Goal: Task Accomplishment & Management: Complete application form

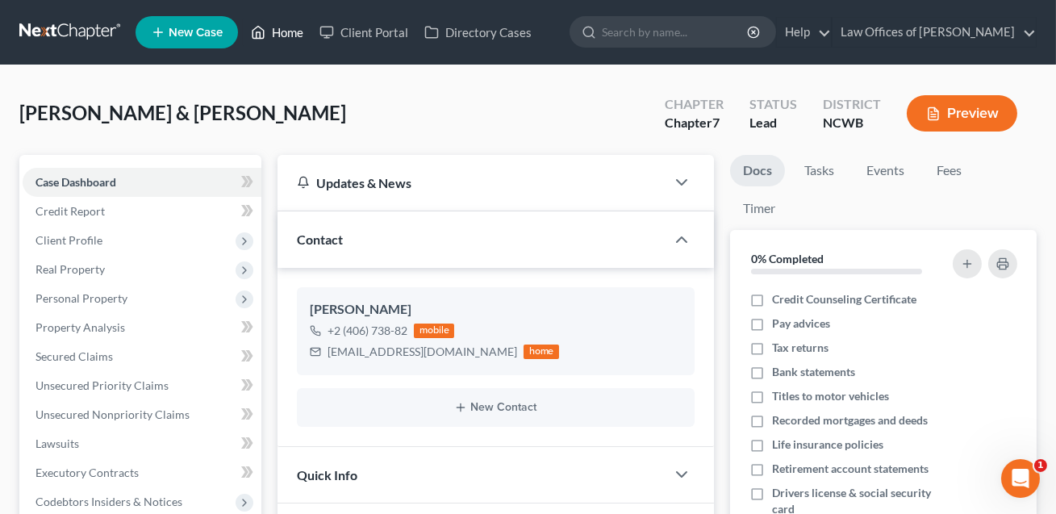
click at [292, 35] on link "Home" at bounding box center [277, 32] width 69 height 29
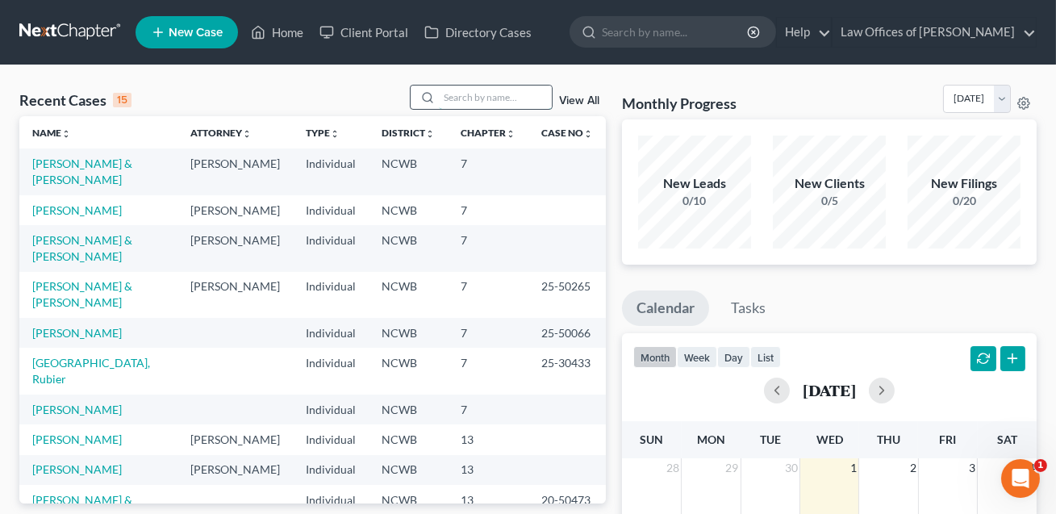
click at [459, 95] on input "search" at bounding box center [495, 96] width 113 height 23
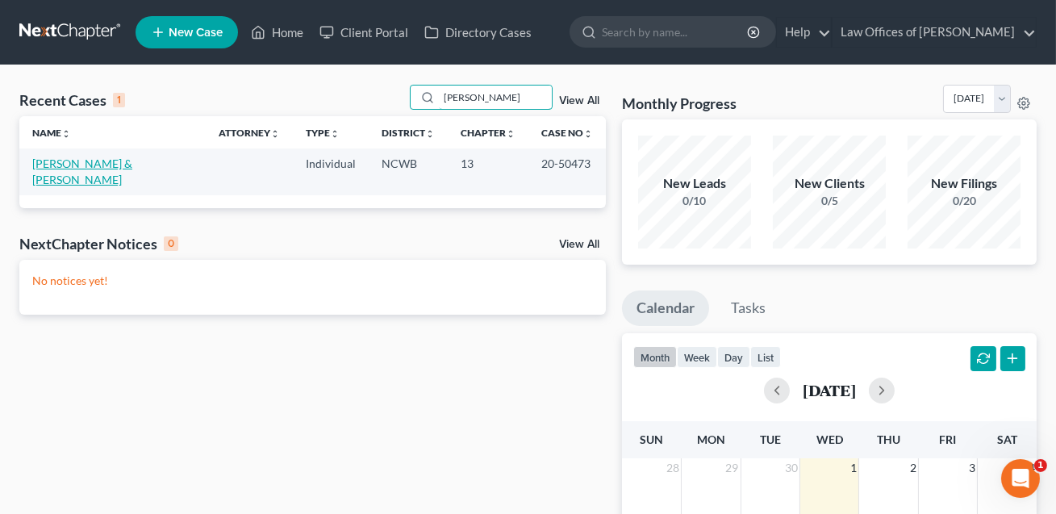
type input "[PERSON_NAME]"
click at [132, 161] on link "[PERSON_NAME] & [PERSON_NAME]" at bounding box center [82, 171] width 100 height 30
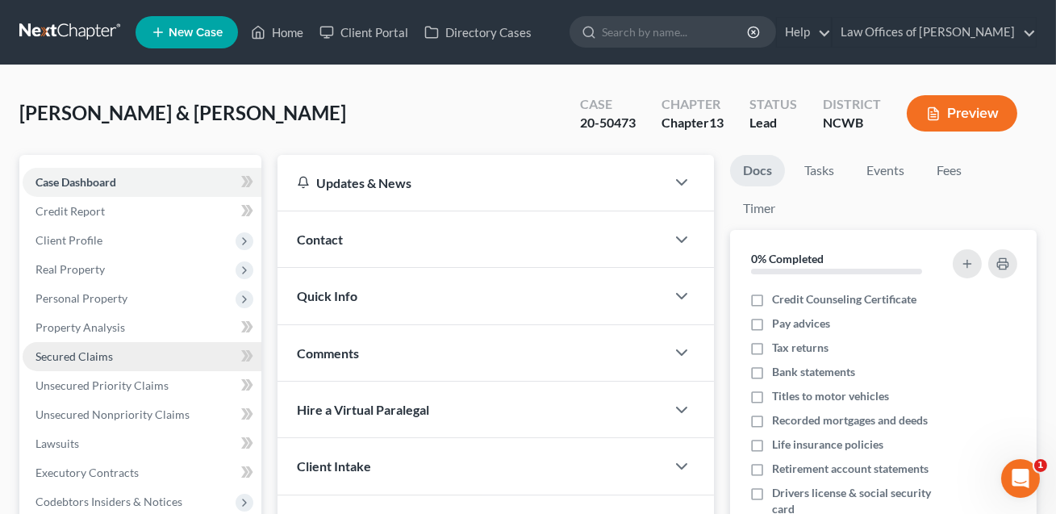
scroll to position [277, 0]
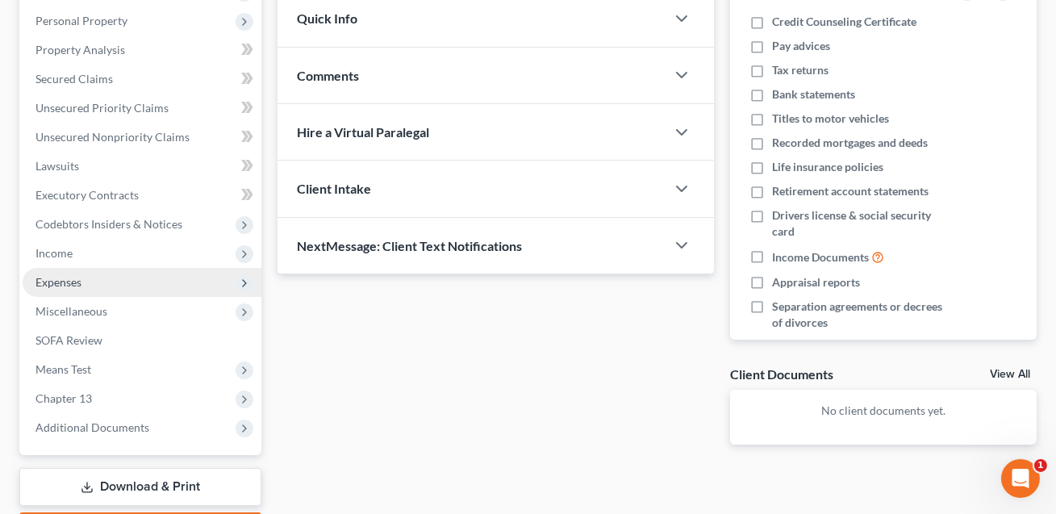
click at [58, 284] on span "Expenses" at bounding box center [58, 282] width 46 height 14
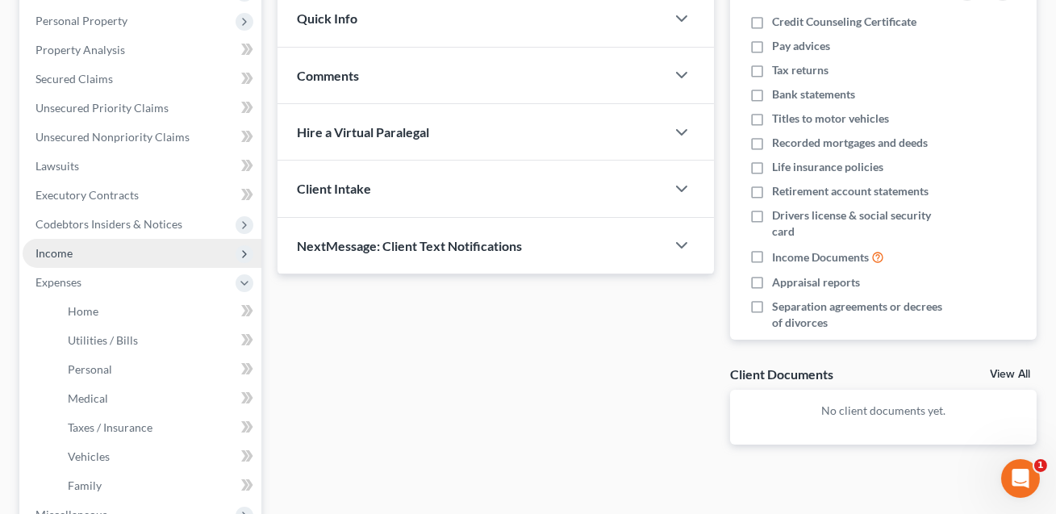
click at [60, 254] on span "Income" at bounding box center [53, 253] width 37 height 14
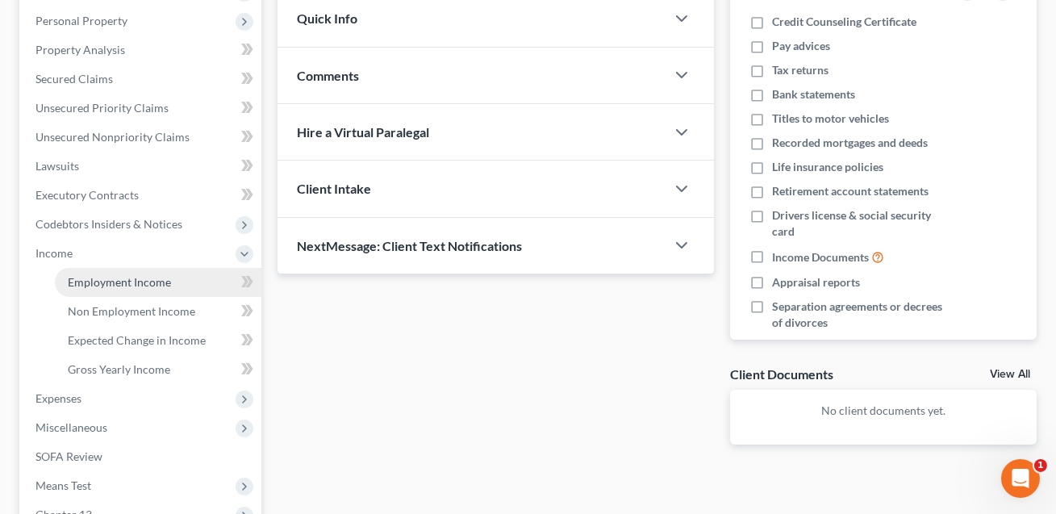
click at [93, 284] on span "Employment Income" at bounding box center [119, 282] width 103 height 14
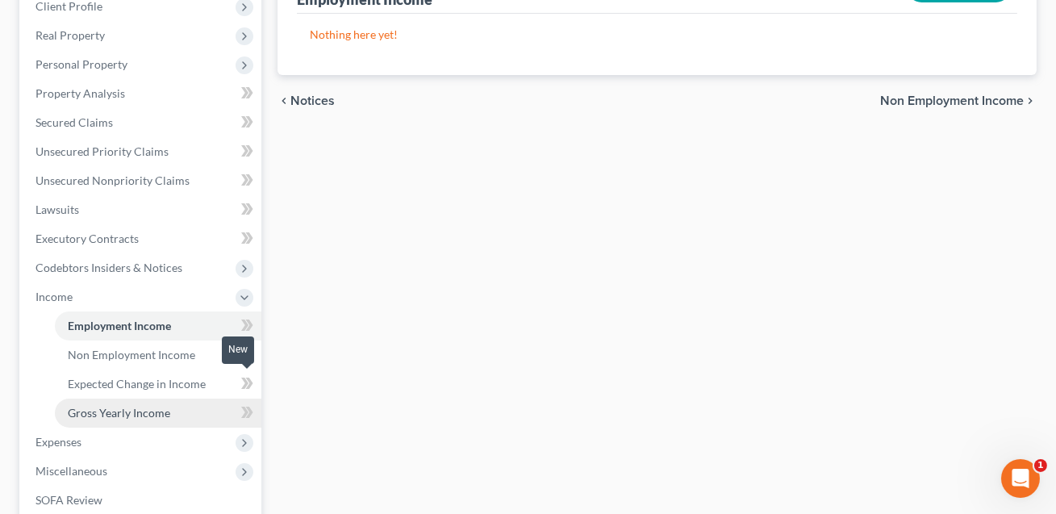
scroll to position [267, 0]
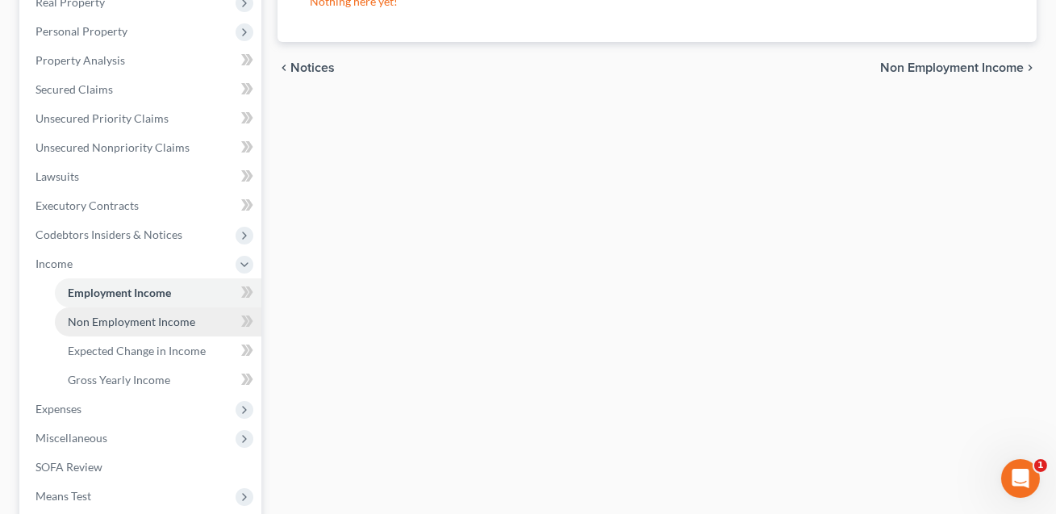
click at [145, 323] on span "Non Employment Income" at bounding box center [131, 322] width 127 height 14
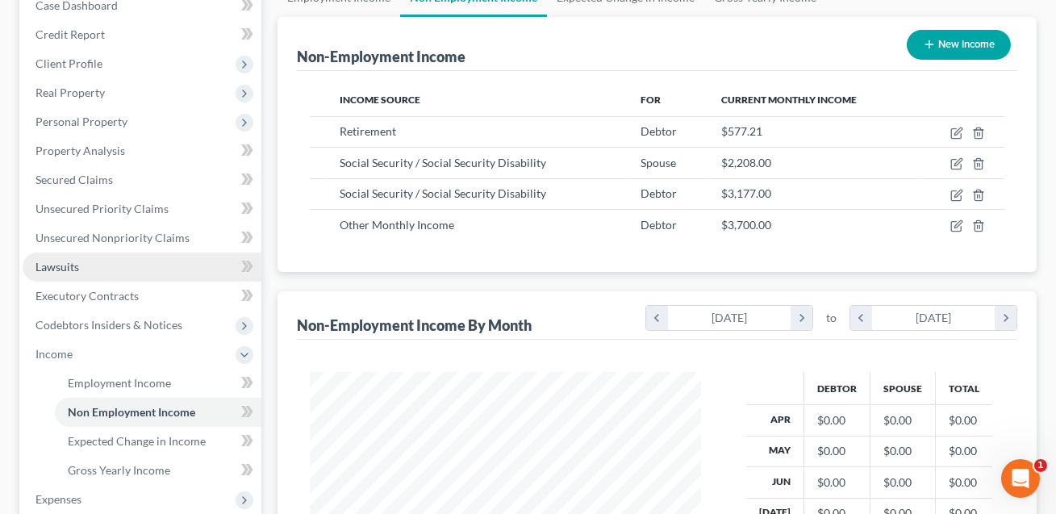
scroll to position [269, 0]
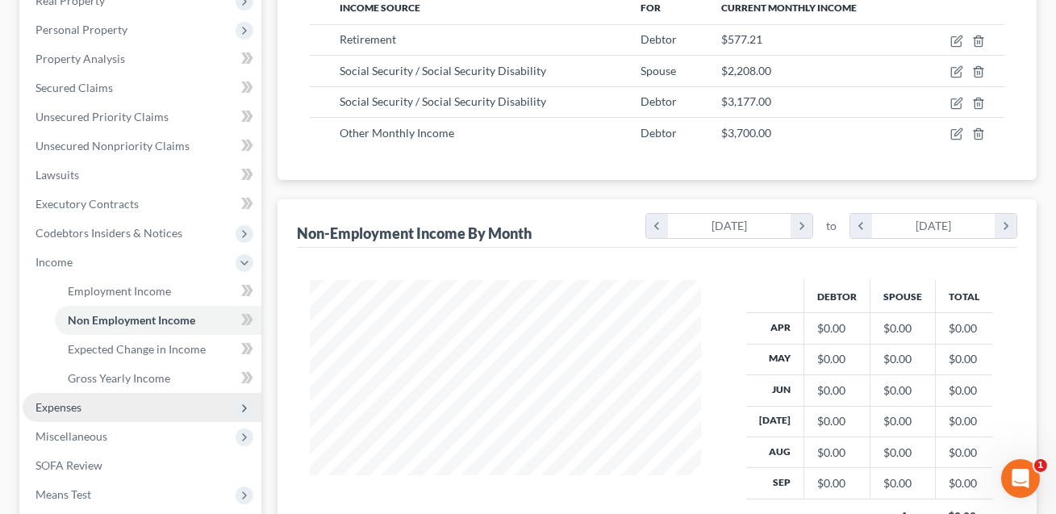
click at [77, 406] on span "Expenses" at bounding box center [58, 407] width 46 height 14
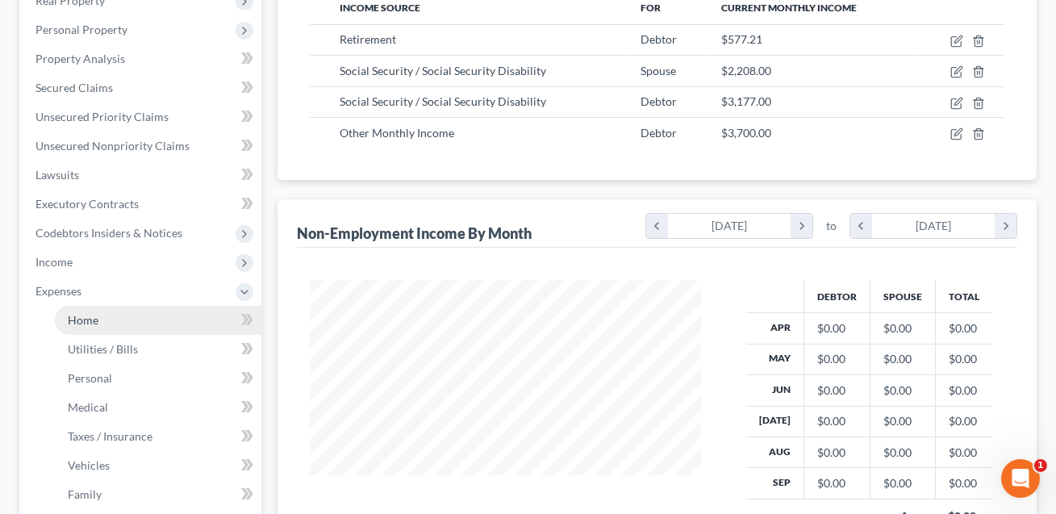
click at [82, 323] on span "Home" at bounding box center [83, 320] width 31 height 14
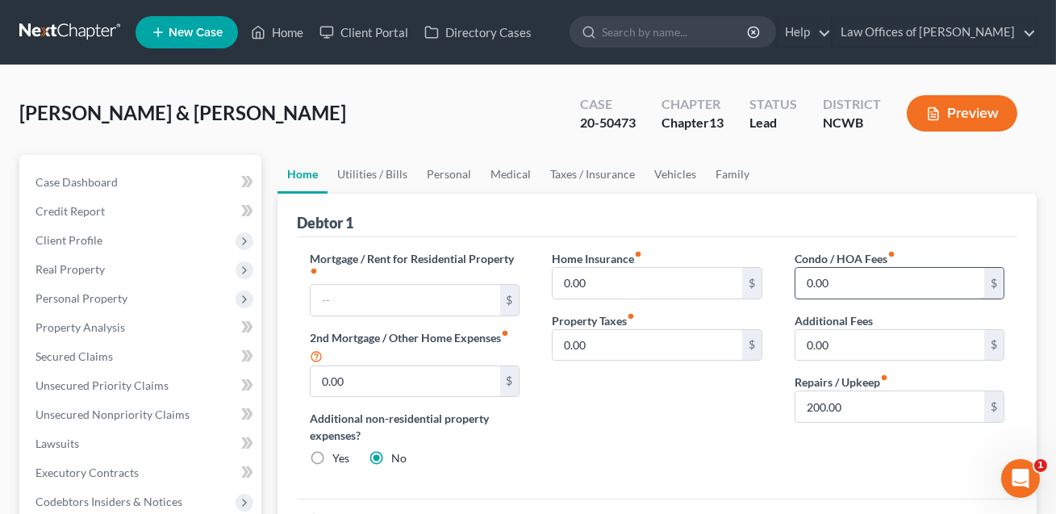
click at [826, 282] on input "0.00" at bounding box center [889, 283] width 189 height 31
click at [374, 181] on link "Utilities / Bills" at bounding box center [372, 174] width 90 height 39
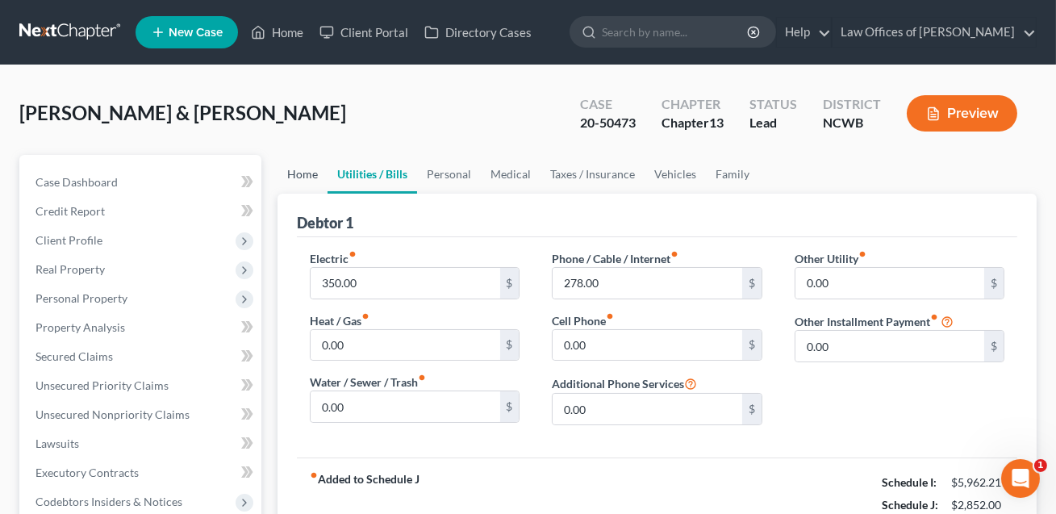
click at [300, 173] on link "Home" at bounding box center [302, 174] width 50 height 39
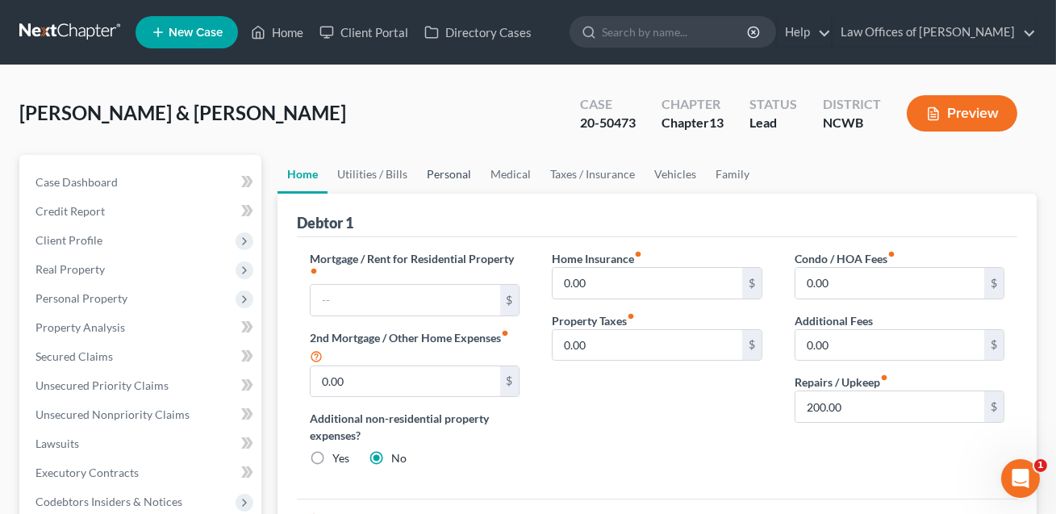
click at [442, 180] on link "Personal" at bounding box center [449, 174] width 64 height 39
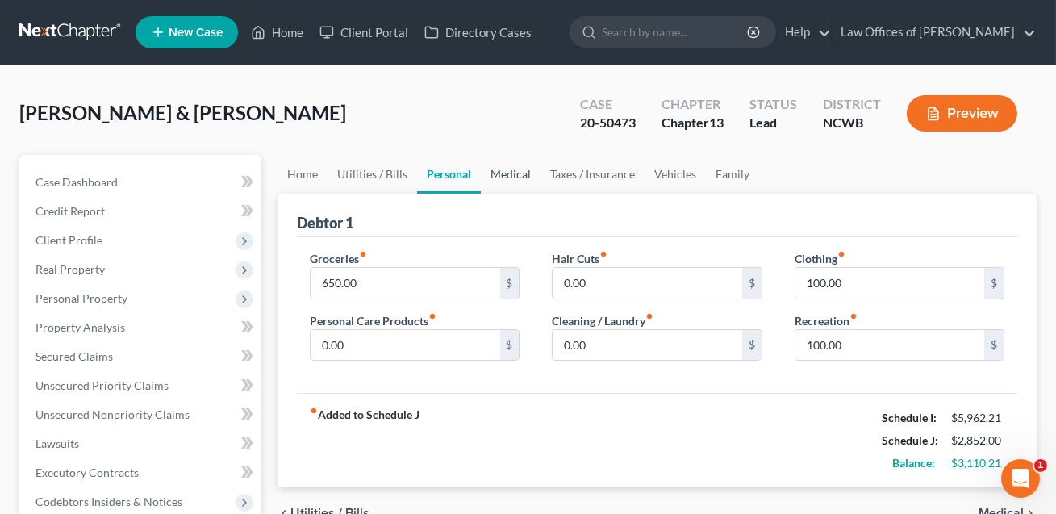
click at [511, 172] on link "Medical" at bounding box center [511, 174] width 60 height 39
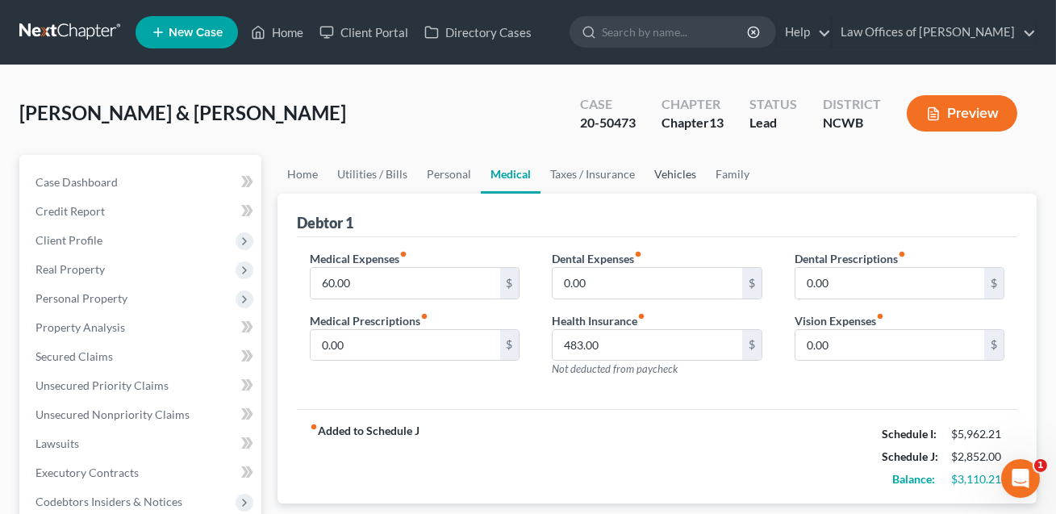
click at [670, 172] on link "Vehicles" at bounding box center [674, 174] width 61 height 39
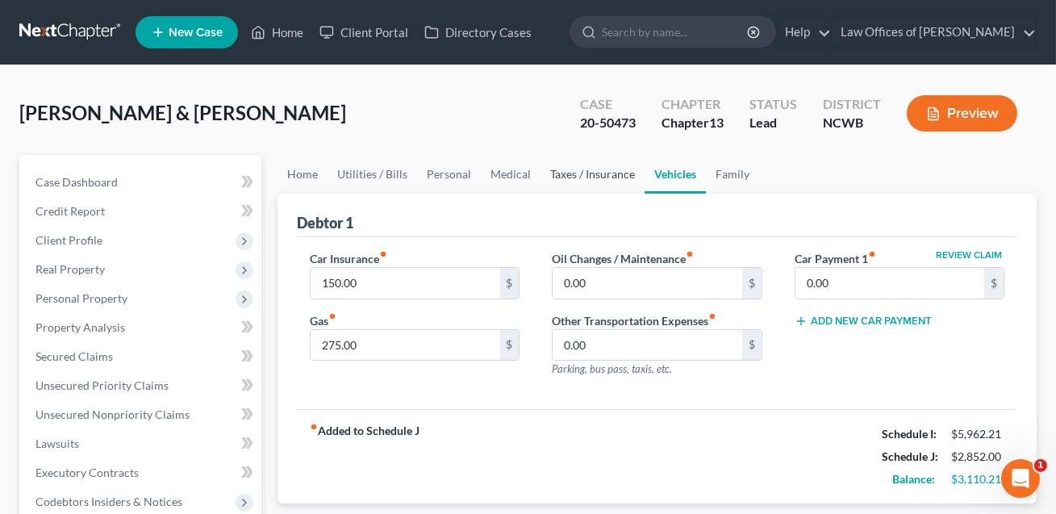
click at [581, 179] on link "Taxes / Insurance" at bounding box center [592, 174] width 104 height 39
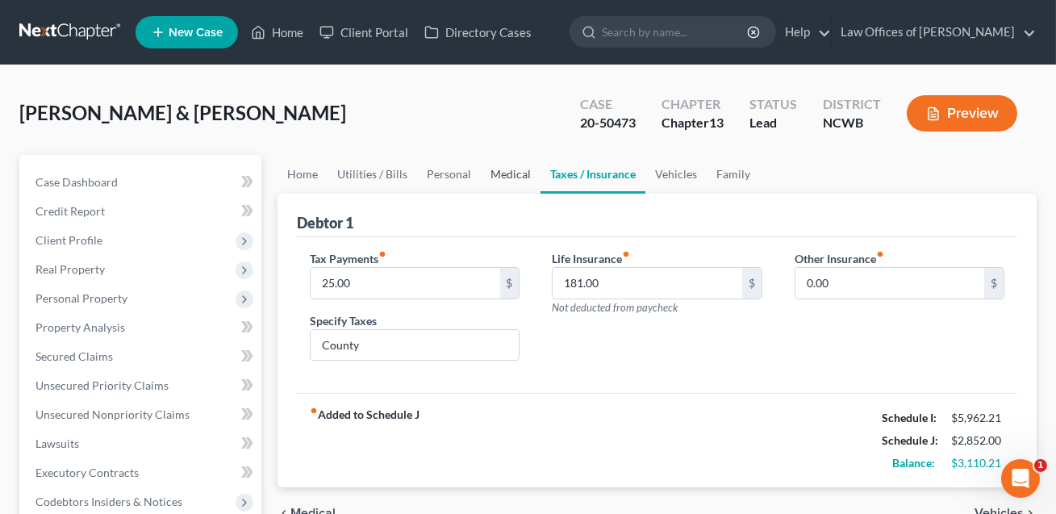
click at [504, 178] on link "Medical" at bounding box center [511, 174] width 60 height 39
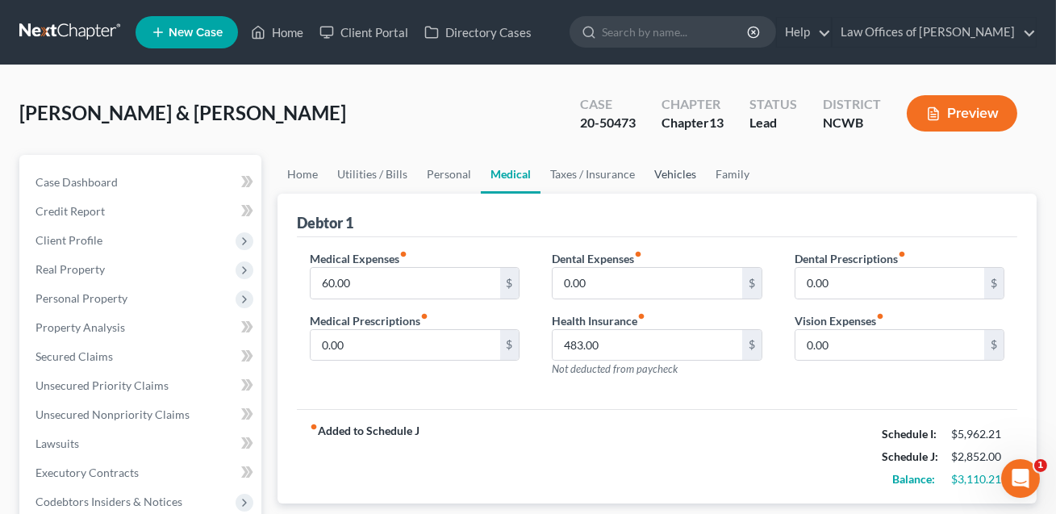
click at [665, 173] on link "Vehicles" at bounding box center [674, 174] width 61 height 39
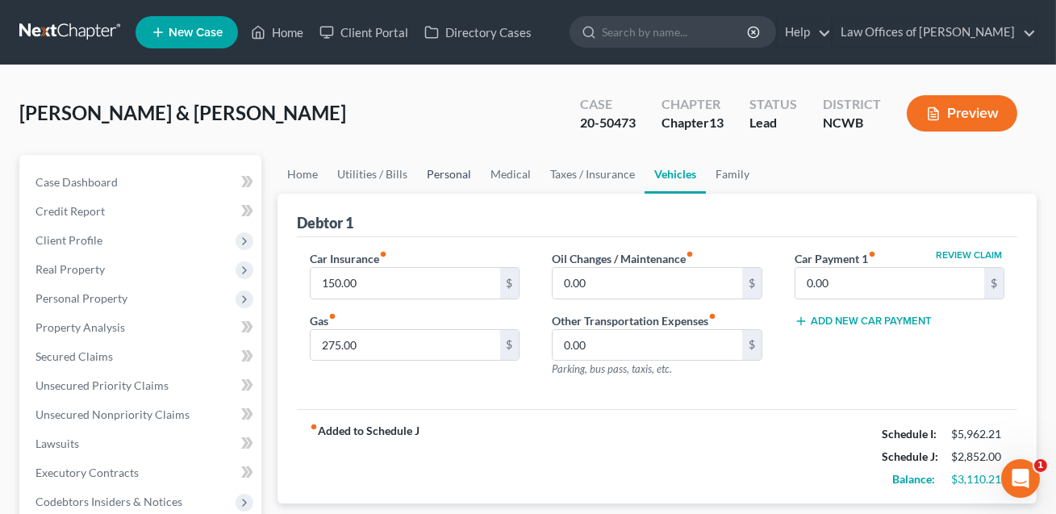
click at [448, 171] on link "Personal" at bounding box center [449, 174] width 64 height 39
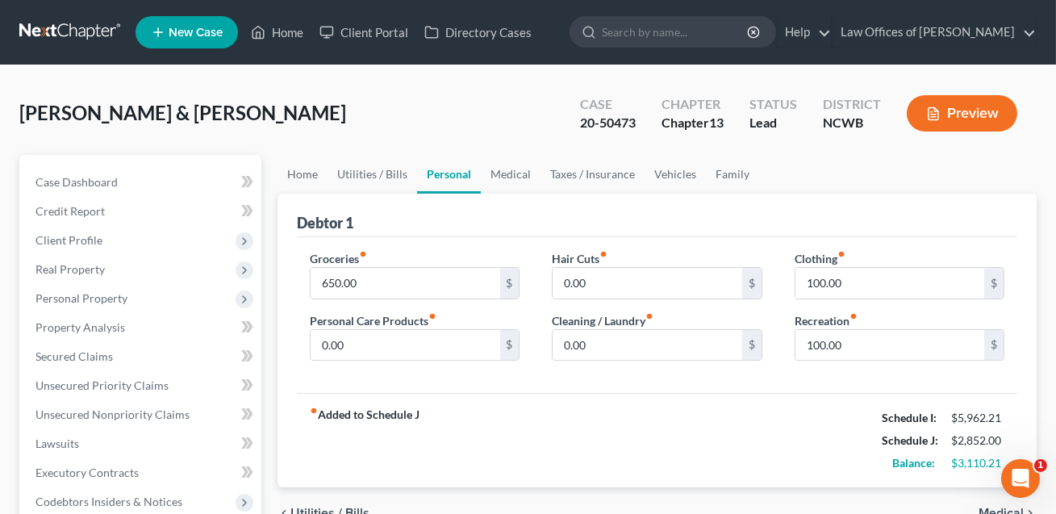
click at [956, 110] on button "Preview" at bounding box center [962, 113] width 110 height 36
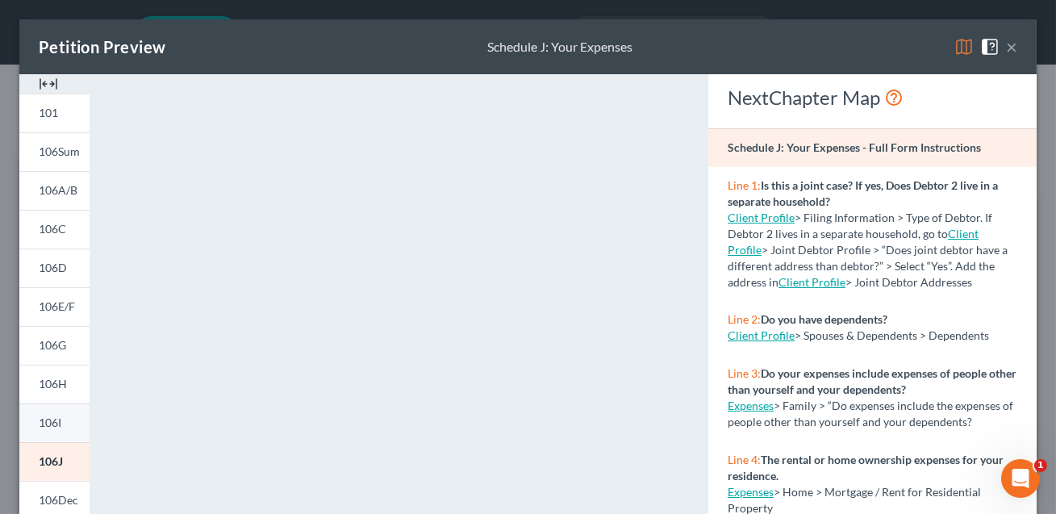
click at [60, 426] on span "106I" at bounding box center [50, 422] width 23 height 14
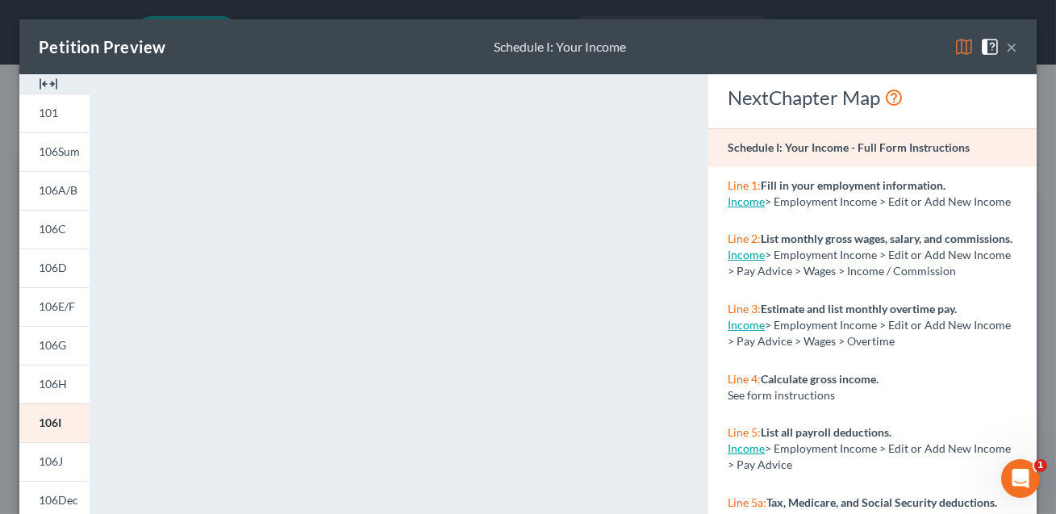
click at [1014, 46] on button "×" at bounding box center [1011, 46] width 11 height 19
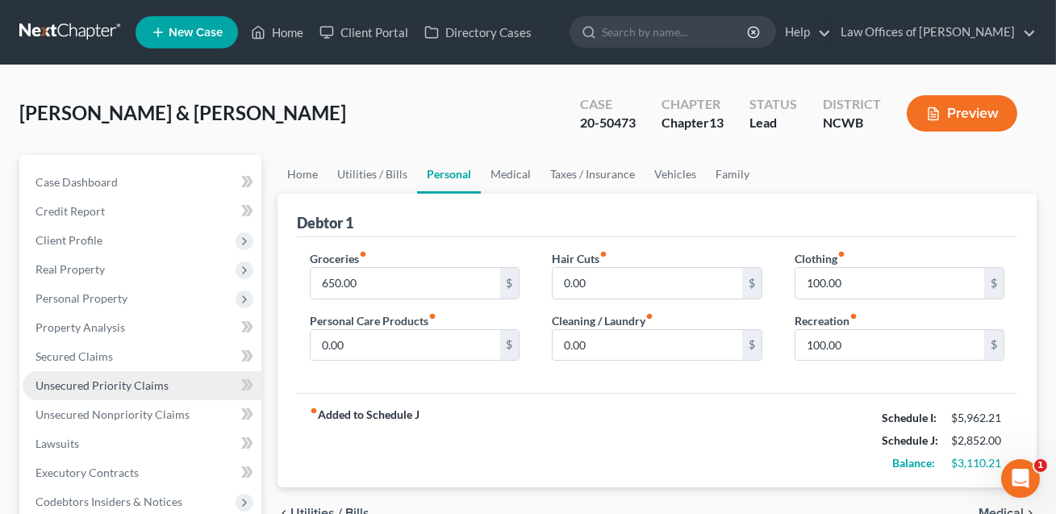
scroll to position [274, 0]
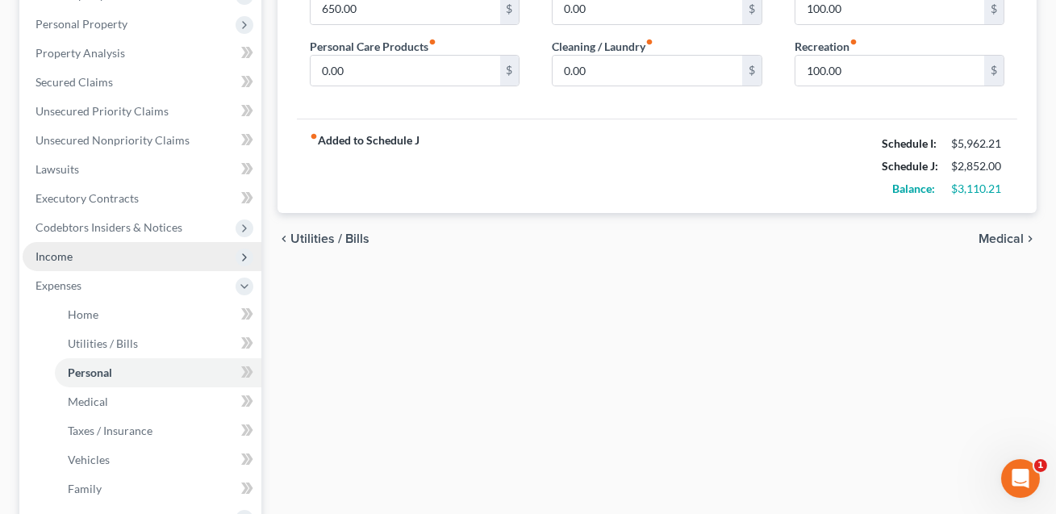
click at [86, 260] on span "Income" at bounding box center [142, 256] width 239 height 29
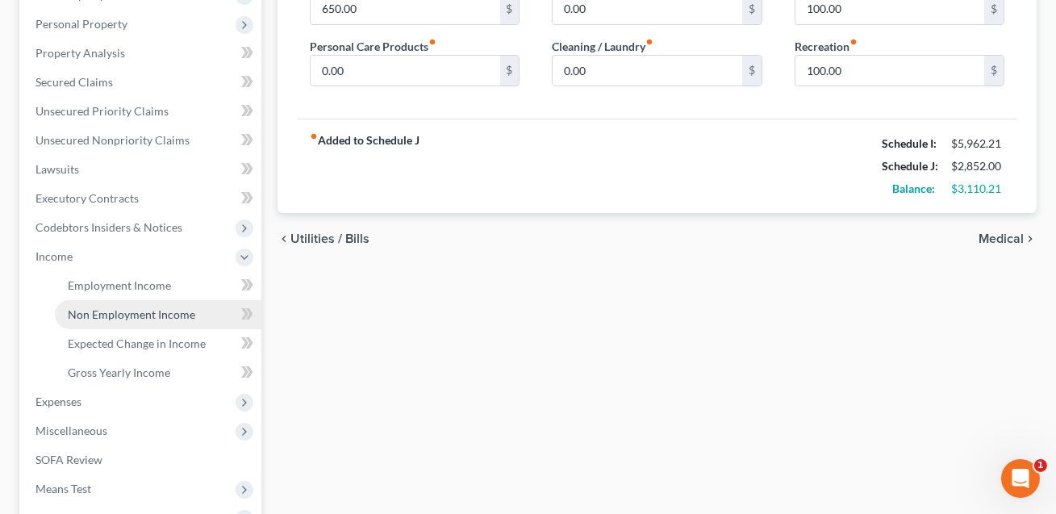
click at [110, 309] on span "Non Employment Income" at bounding box center [131, 314] width 127 height 14
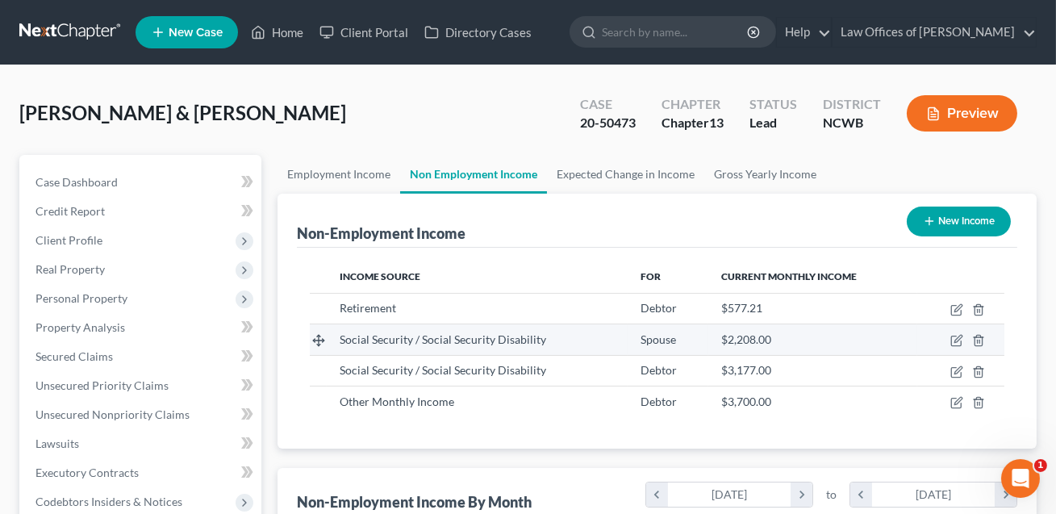
scroll to position [289, 423]
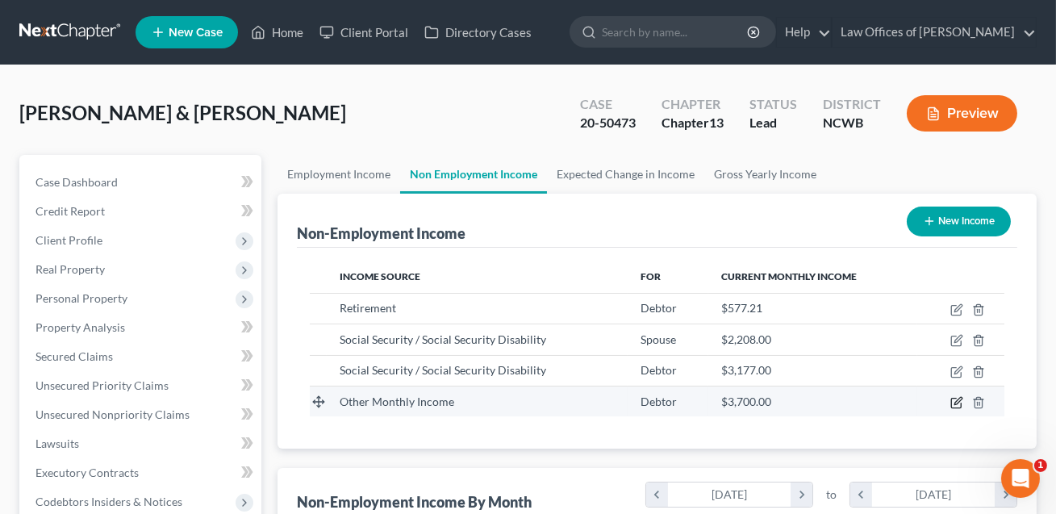
click at [957, 402] on icon "button" at bounding box center [956, 402] width 13 height 13
select select "13"
select select "0"
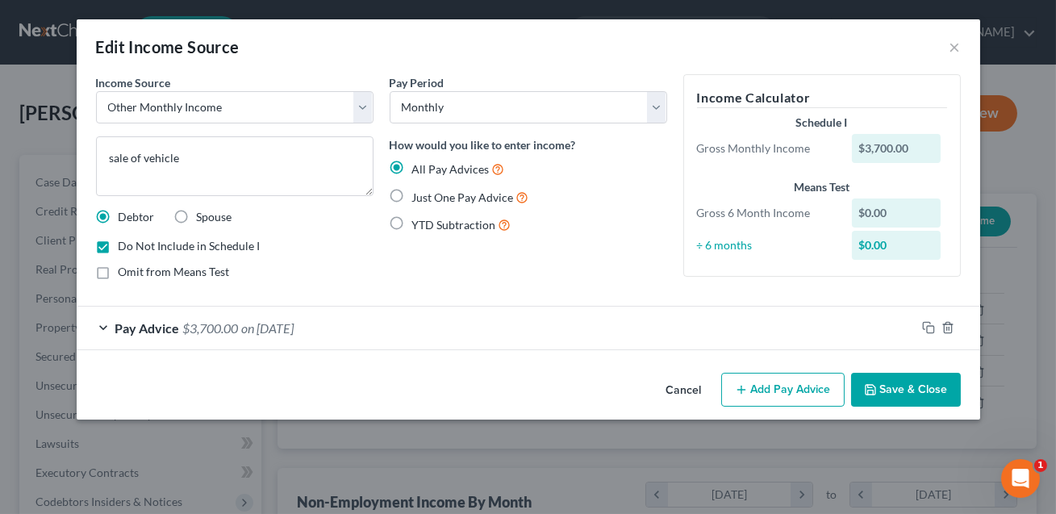
click at [681, 388] on button "Cancel" at bounding box center [683, 390] width 61 height 32
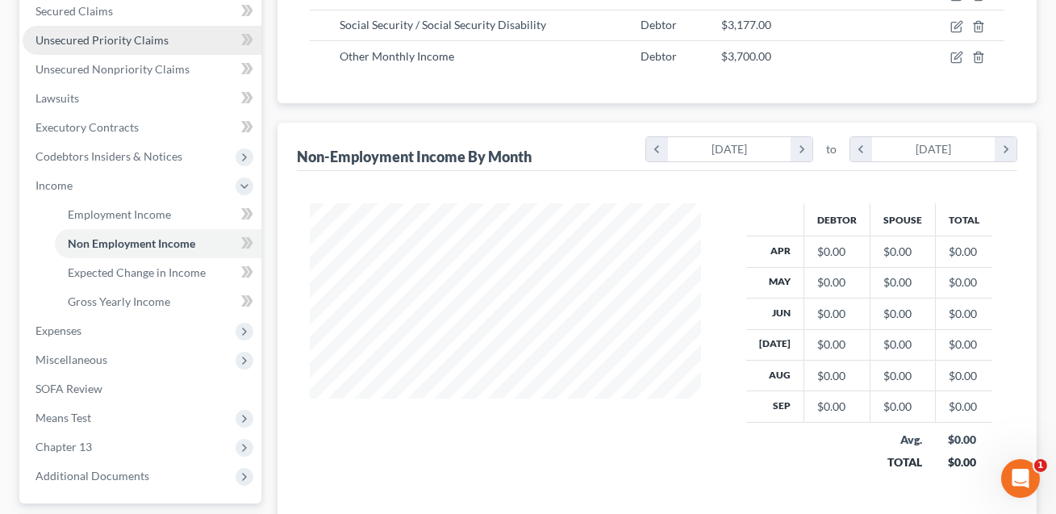
scroll to position [486, 0]
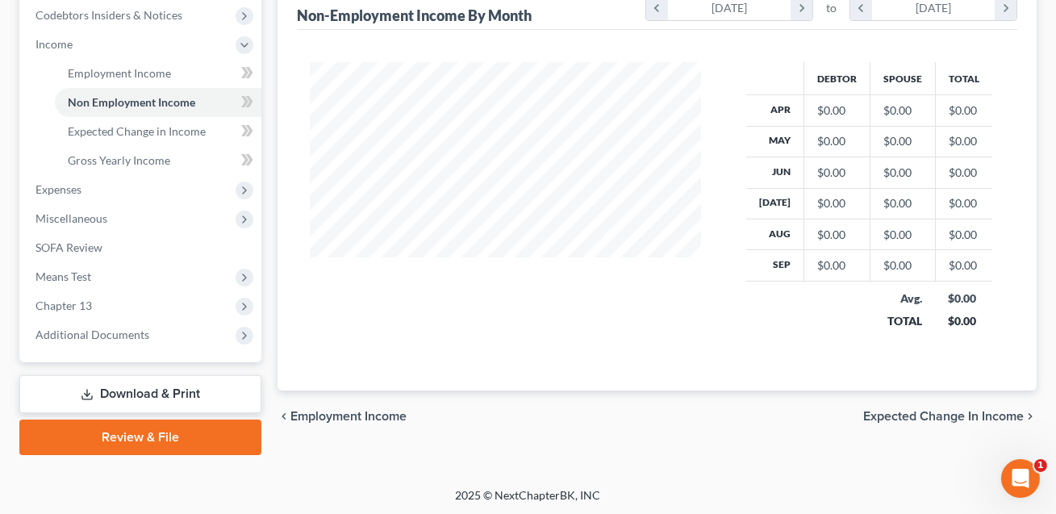
click at [190, 393] on link "Download & Print" at bounding box center [140, 394] width 242 height 38
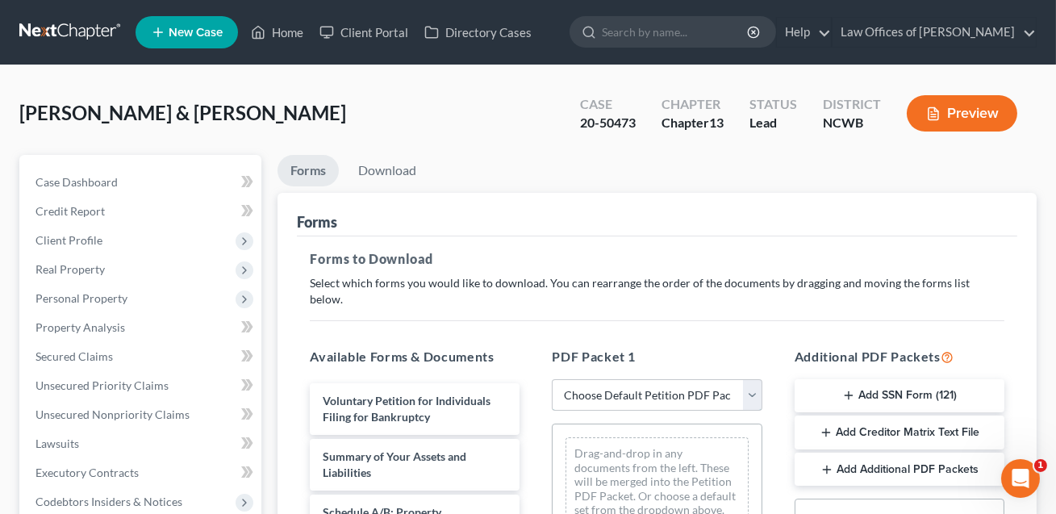
click at [602, 379] on select "Choose Default Petition PDF Packet Complete Bankruptcy Petition (all forms and …" at bounding box center [657, 395] width 210 height 32
select select "2"
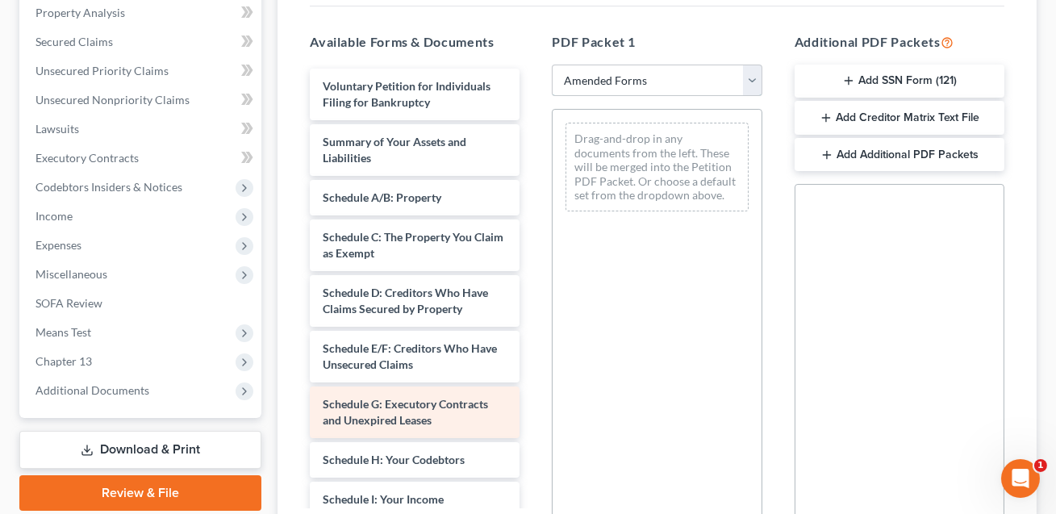
scroll to position [169, 0]
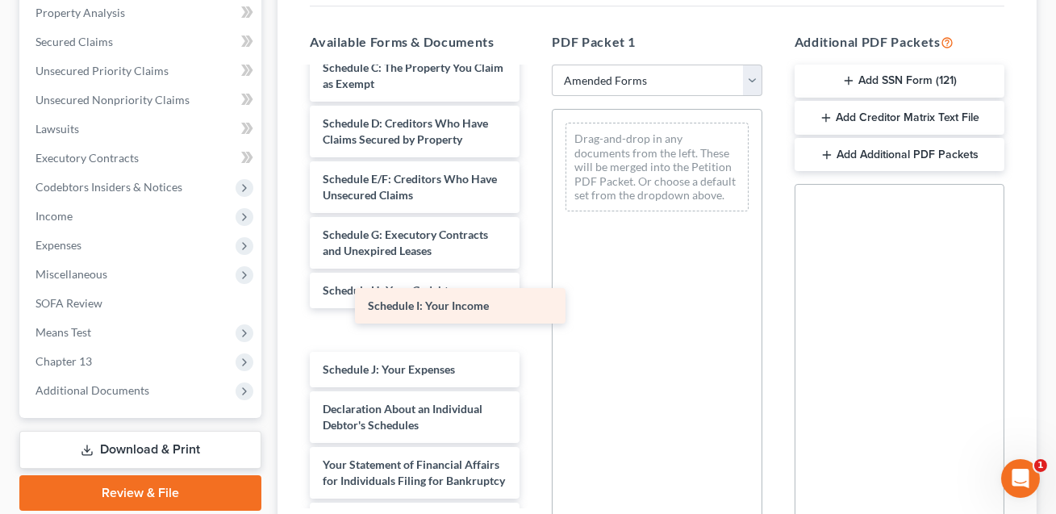
drag, startPoint x: 369, startPoint y: 311, endPoint x: 528, endPoint y: 265, distance: 165.2
click at [528, 265] on div "Schedule I: Your Income Voluntary Petition for Individuals Filing for Bankruptc…" at bounding box center [414, 329] width 235 height 861
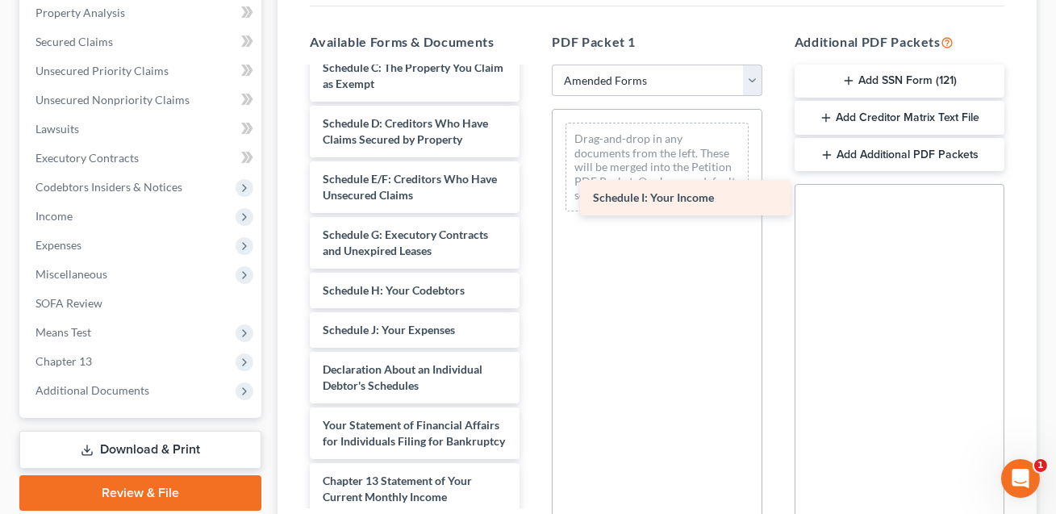
drag, startPoint x: 410, startPoint y: 278, endPoint x: 711, endPoint y: 181, distance: 316.8
click at [532, 181] on div "Schedule I: Your Income Voluntary Petition for Individuals Filing for Bankruptc…" at bounding box center [414, 310] width 235 height 822
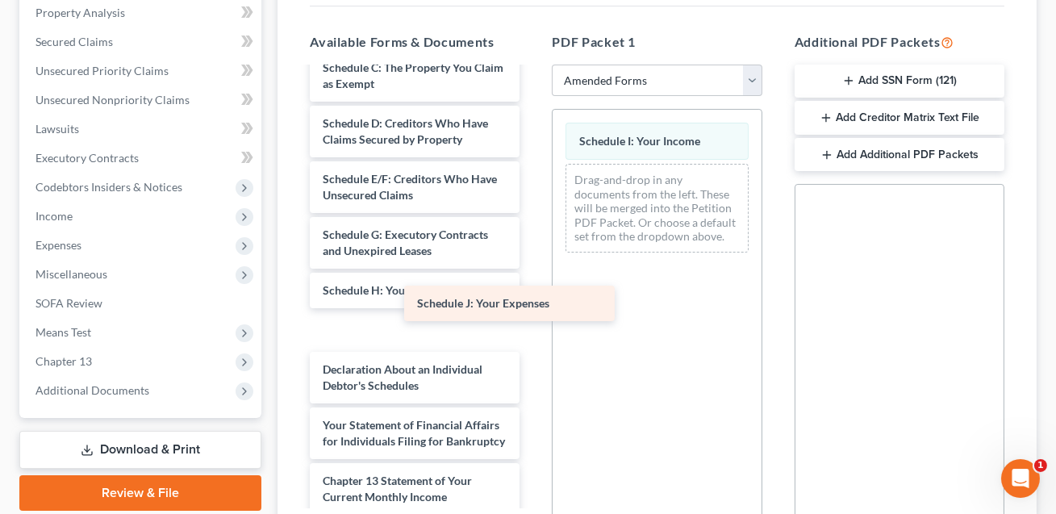
drag, startPoint x: 397, startPoint y: 311, endPoint x: 548, endPoint y: 280, distance: 153.9
click at [532, 280] on div "Schedule J: Your Expenses Voluntary Petition for Individuals Filing for Bankrup…" at bounding box center [414, 310] width 235 height 822
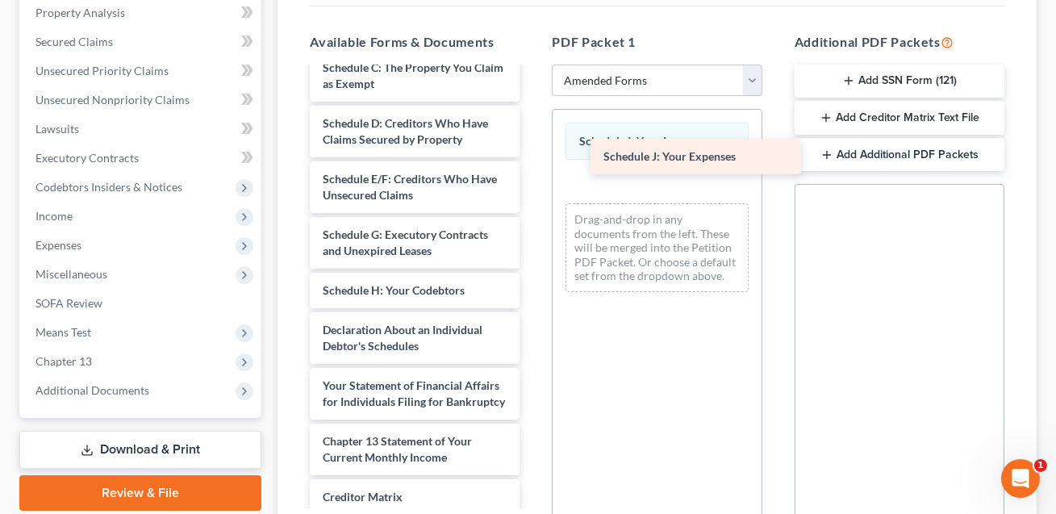
drag, startPoint x: 431, startPoint y: 312, endPoint x: 711, endPoint y: 156, distance: 320.9
click at [532, 156] on div "Schedule J: Your Expenses Voluntary Petition for Individuals Filing for Bankrup…" at bounding box center [414, 290] width 235 height 782
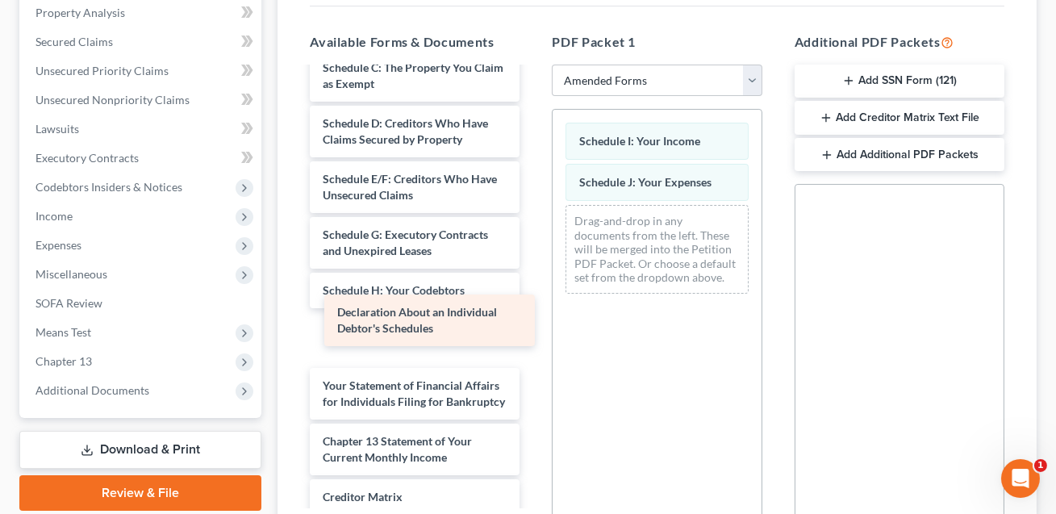
drag, startPoint x: 373, startPoint y: 323, endPoint x: 483, endPoint y: 323, distance: 109.7
click at [481, 323] on div "Declaration About an Individual Debtor's Schedules Voluntary Petition for Indiv…" at bounding box center [414, 290] width 235 height 782
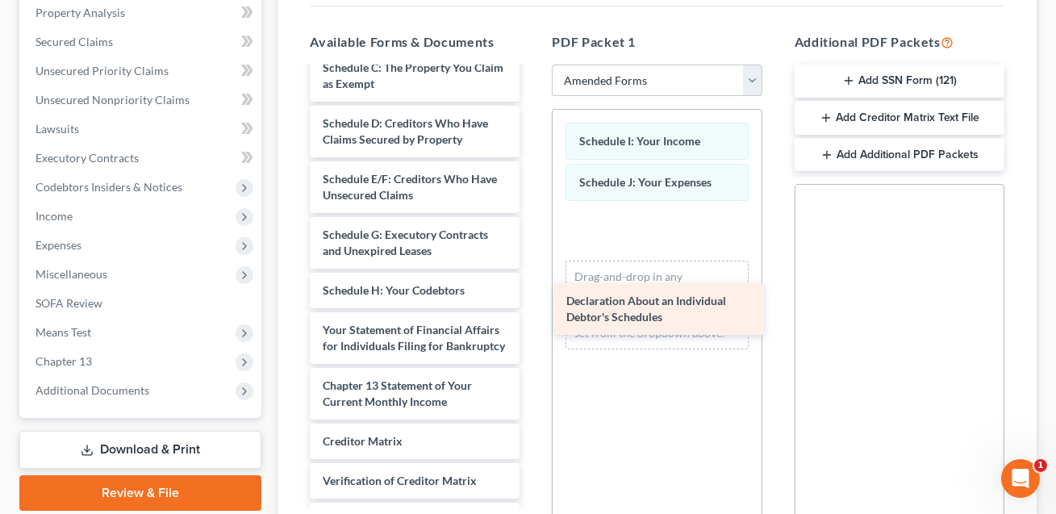
drag, startPoint x: 444, startPoint y: 319, endPoint x: 689, endPoint y: 306, distance: 244.7
click at [532, 306] on div "Declaration About an Individual Debtor's Schedules Voluntary Petition for Indiv…" at bounding box center [414, 262] width 235 height 727
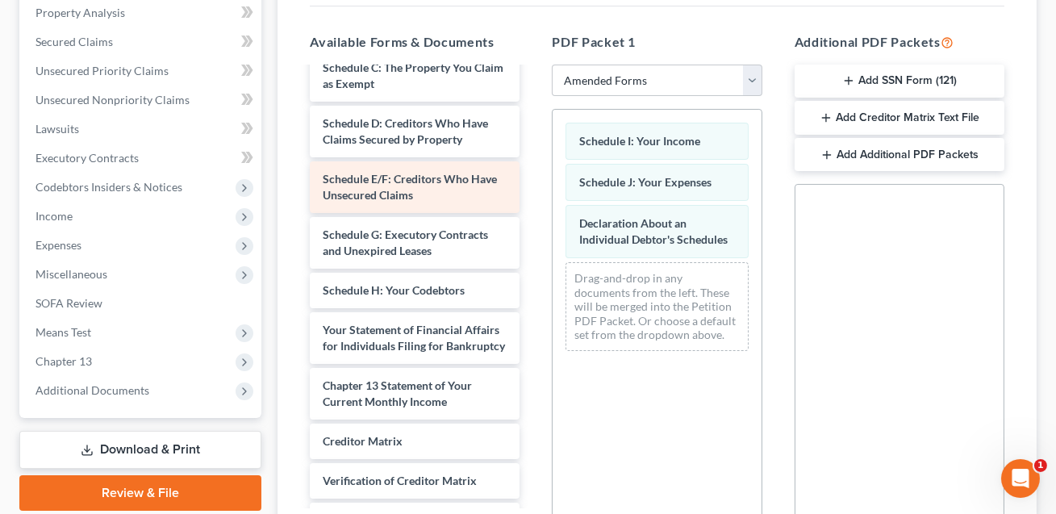
scroll to position [0, 0]
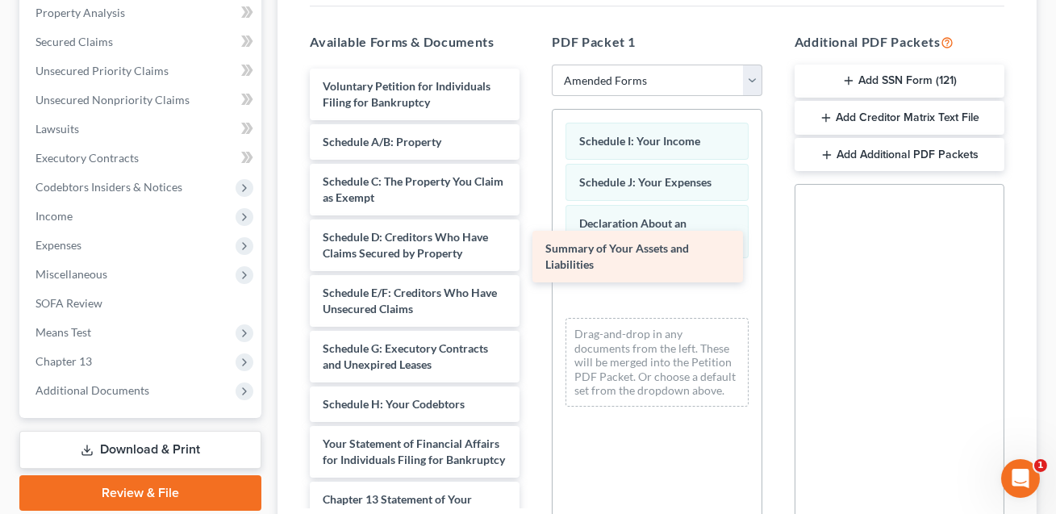
drag, startPoint x: 367, startPoint y: 132, endPoint x: 631, endPoint y: 240, distance: 285.0
click at [532, 246] on div "Summary of Your Assets and Liabilities Voluntary Petition for Individuals Filin…" at bounding box center [414, 404] width 235 height 671
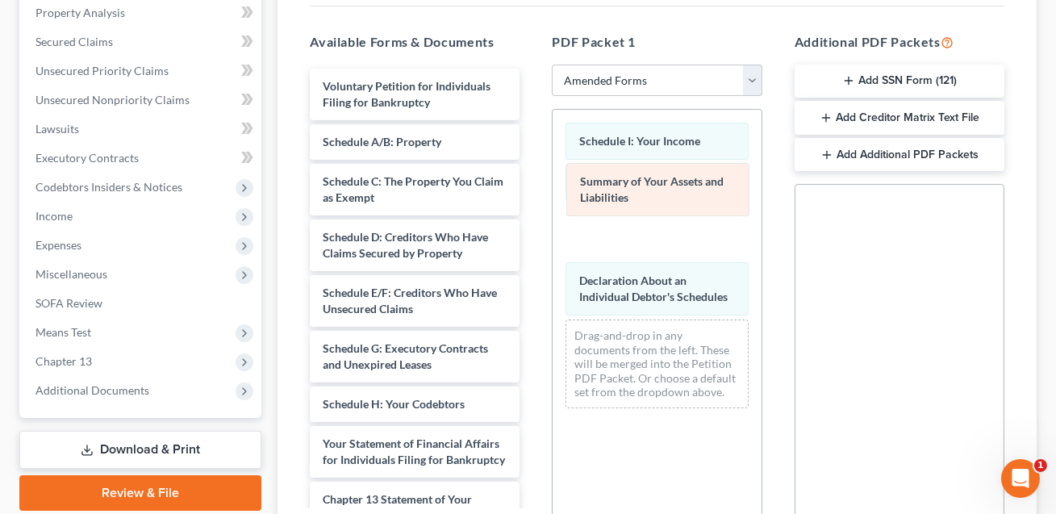
drag, startPoint x: 629, startPoint y: 272, endPoint x: 630, endPoint y: 198, distance: 73.4
click at [630, 198] on div "Summary of Your Assets and Liabilities Schedule I: Your Income Schedule J: Your…" at bounding box center [656, 265] width 208 height 311
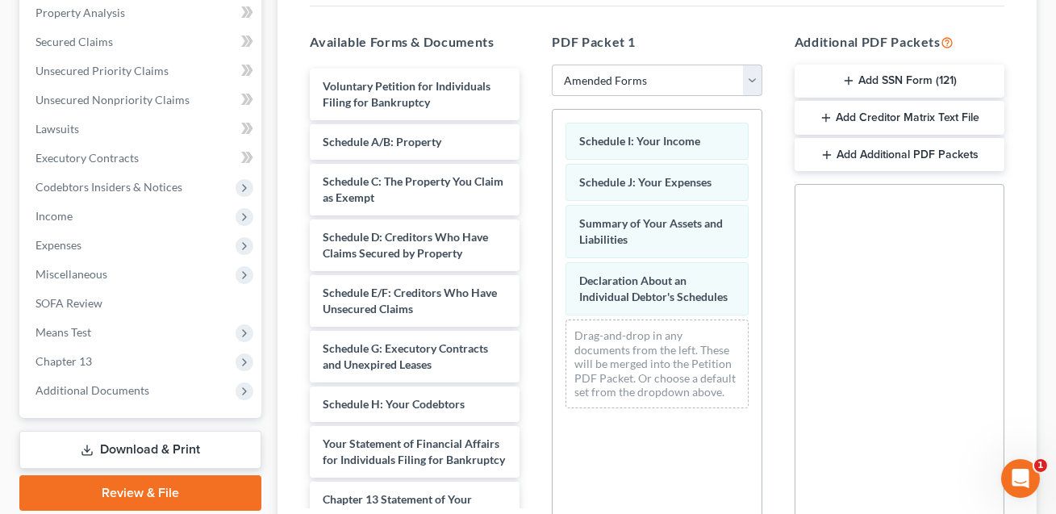
scroll to position [481, 0]
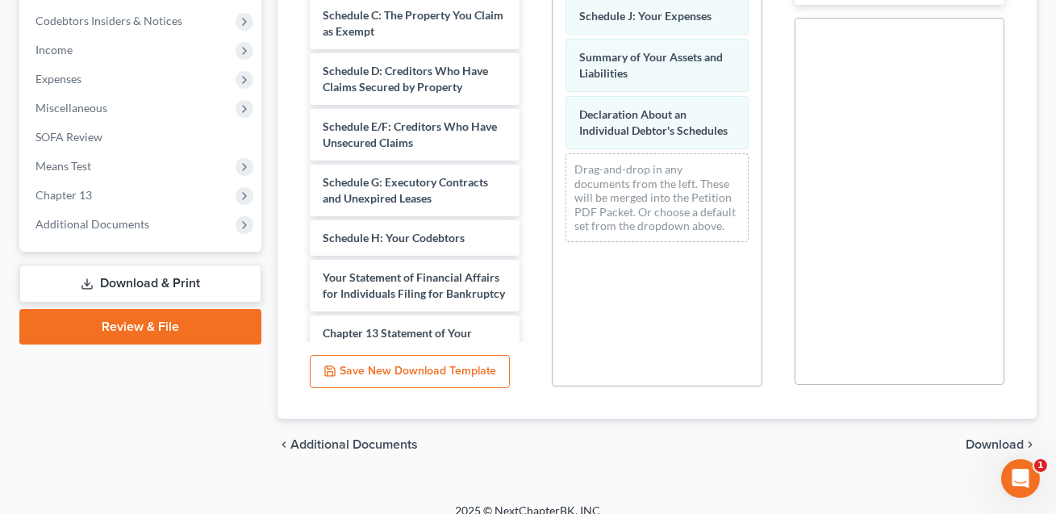
click at [986, 438] on span "Download" at bounding box center [994, 444] width 58 height 13
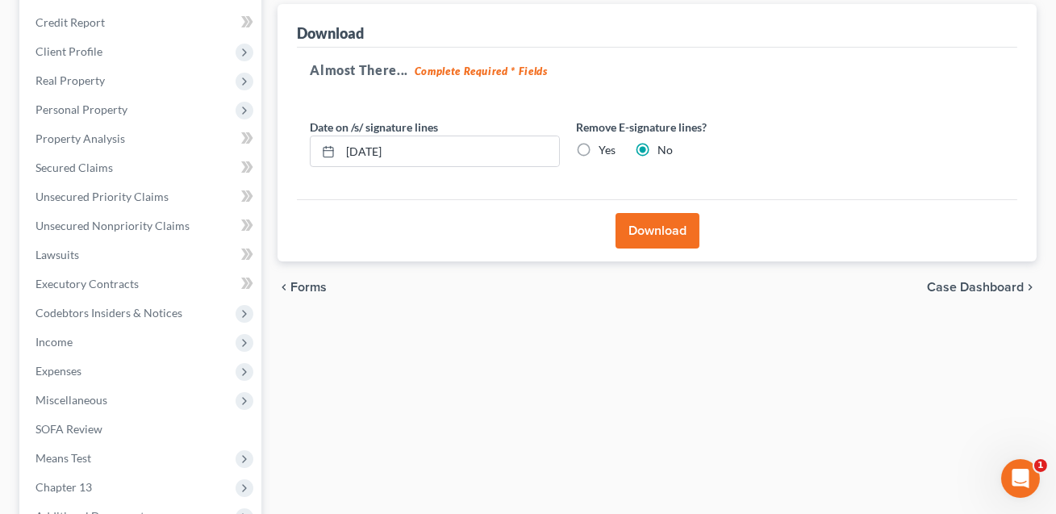
scroll to position [0, 0]
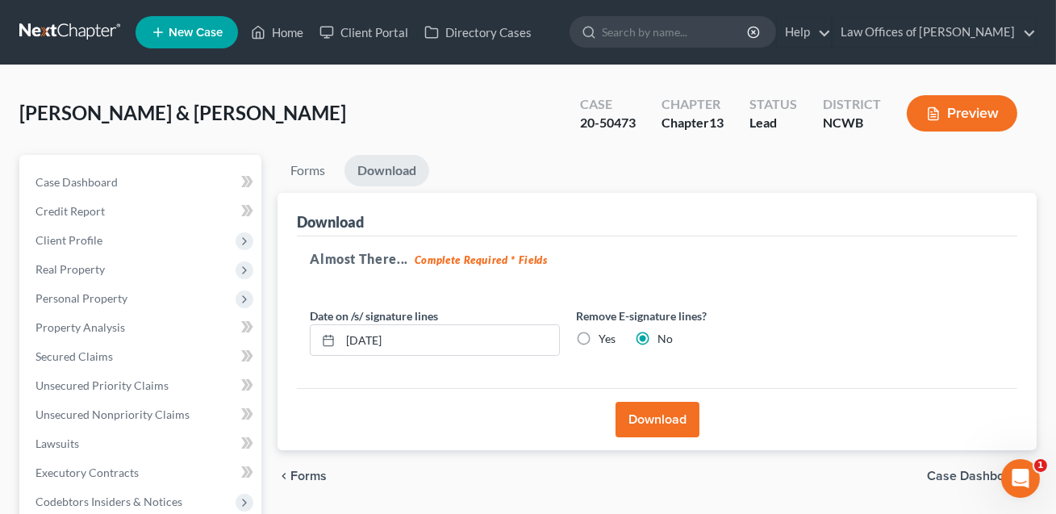
click at [598, 339] on label "Yes" at bounding box center [606, 339] width 17 height 16
click at [605, 339] on input "Yes" at bounding box center [610, 336] width 10 height 10
radio input "true"
radio input "false"
drag, startPoint x: 419, startPoint y: 340, endPoint x: 335, endPoint y: 332, distance: 84.3
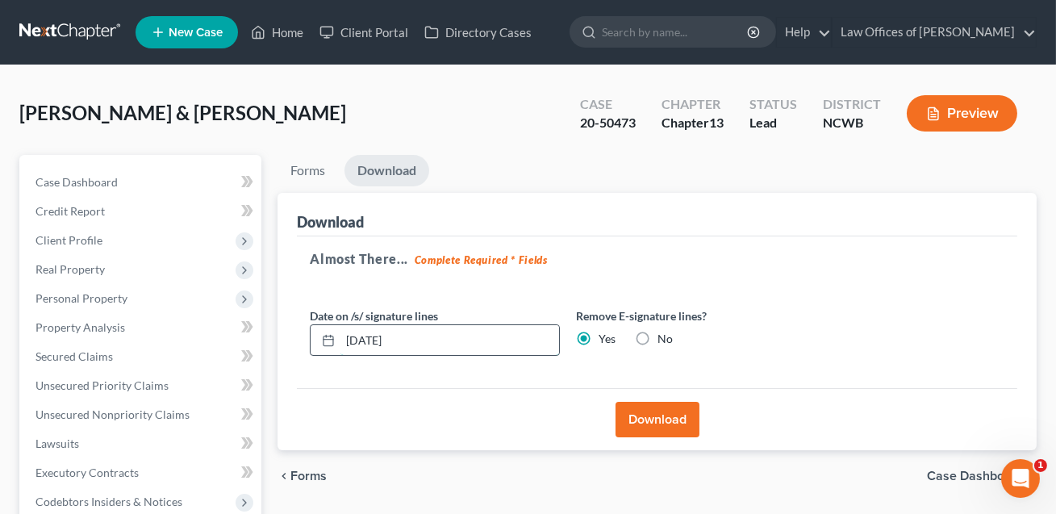
click at [335, 332] on div "[DATE]" at bounding box center [435, 340] width 250 height 32
click at [684, 415] on button "Download" at bounding box center [657, 419] width 84 height 35
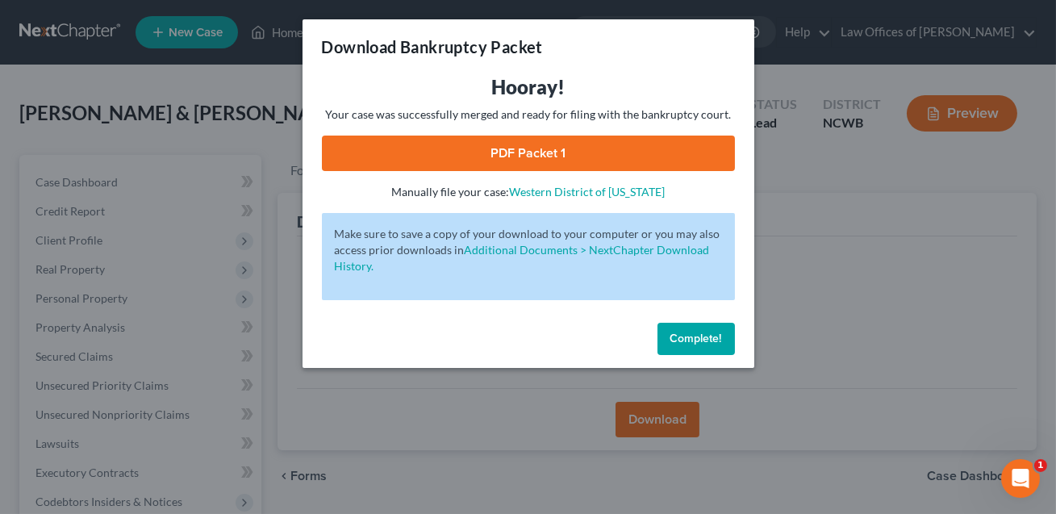
click at [610, 152] on link "PDF Packet 1" at bounding box center [528, 152] width 413 height 35
click at [702, 345] on button "Complete!" at bounding box center [695, 339] width 77 height 32
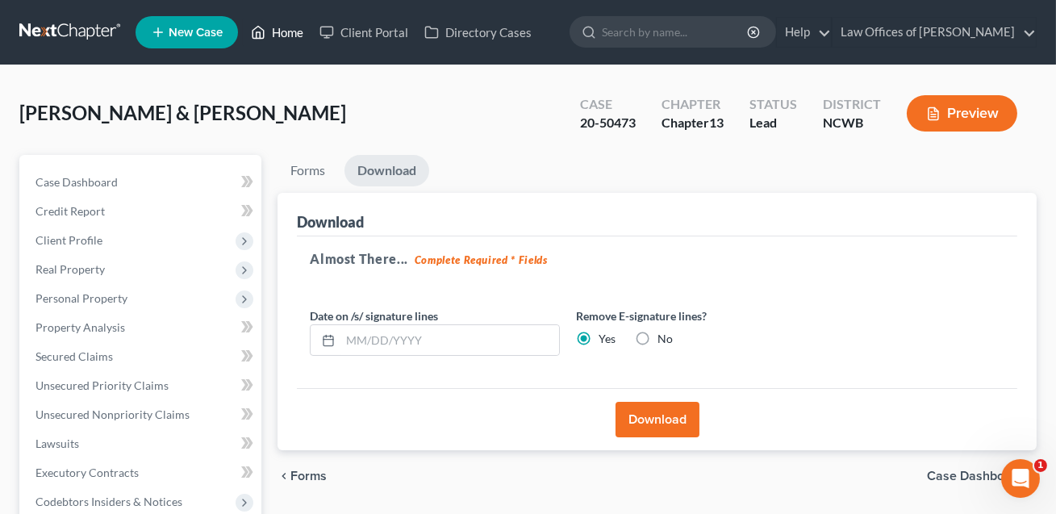
click at [291, 34] on link "Home" at bounding box center [277, 32] width 69 height 29
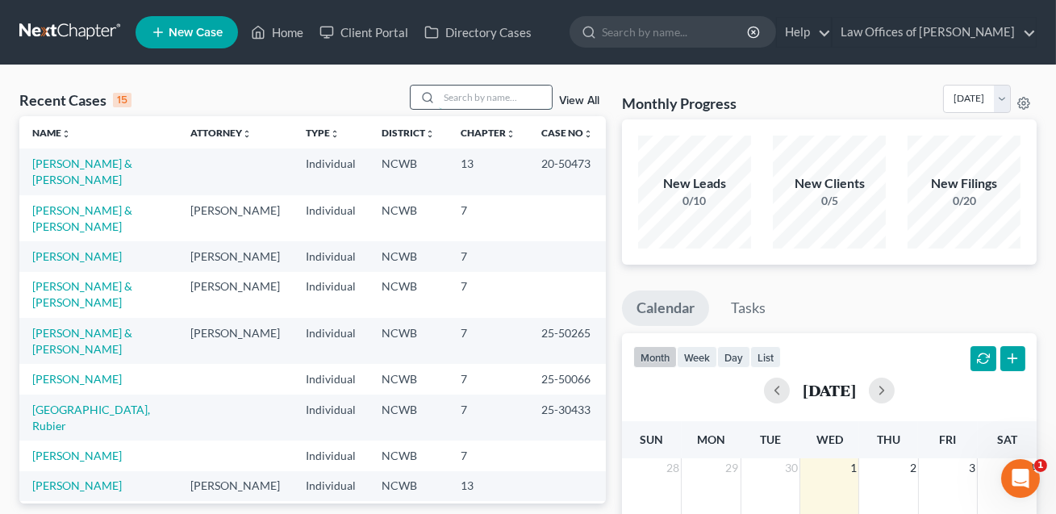
click at [451, 99] on input "search" at bounding box center [495, 96] width 113 height 23
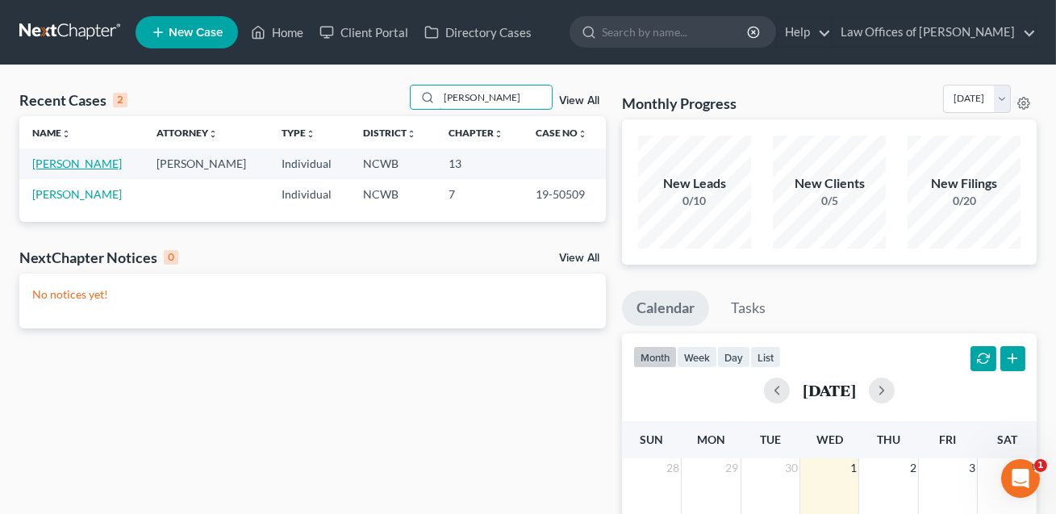
type input "[PERSON_NAME]"
click at [84, 163] on link "[PERSON_NAME]" at bounding box center [77, 163] width 90 height 14
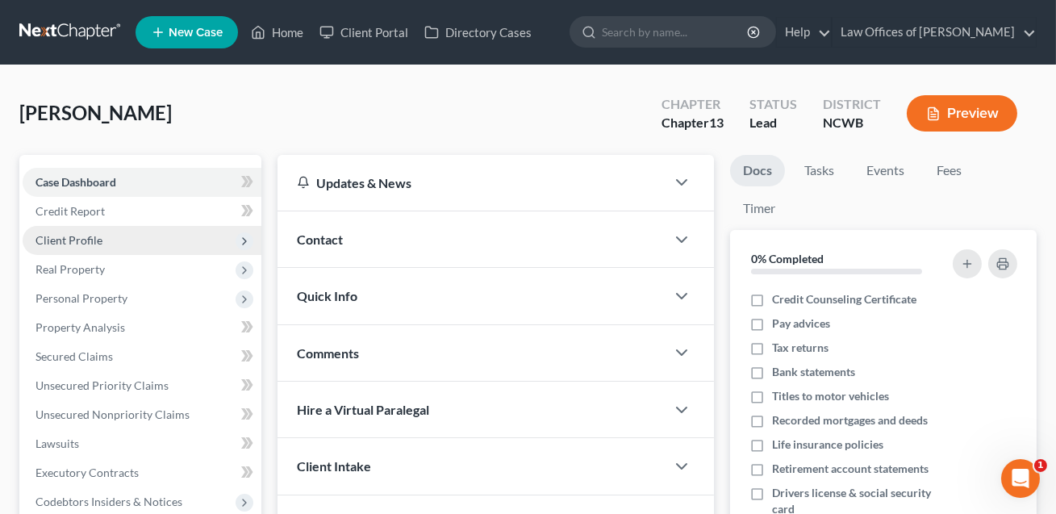
click at [72, 237] on span "Client Profile" at bounding box center [68, 240] width 67 height 14
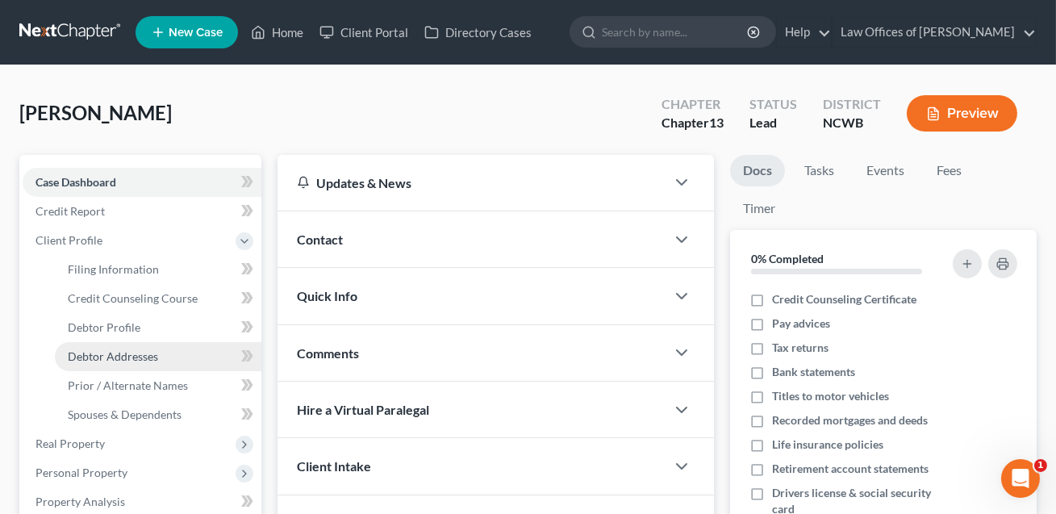
click at [94, 349] on span "Debtor Addresses" at bounding box center [113, 356] width 90 height 14
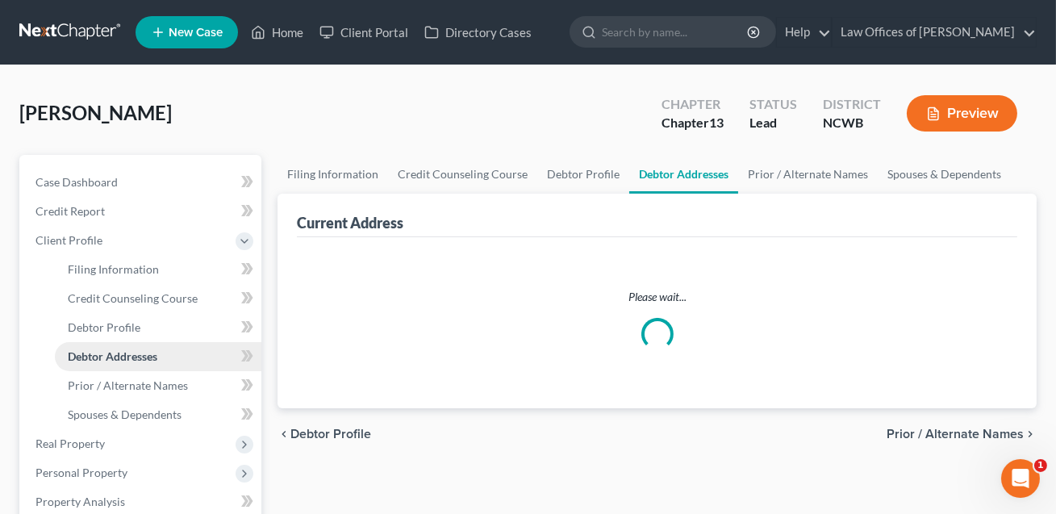
select select "0"
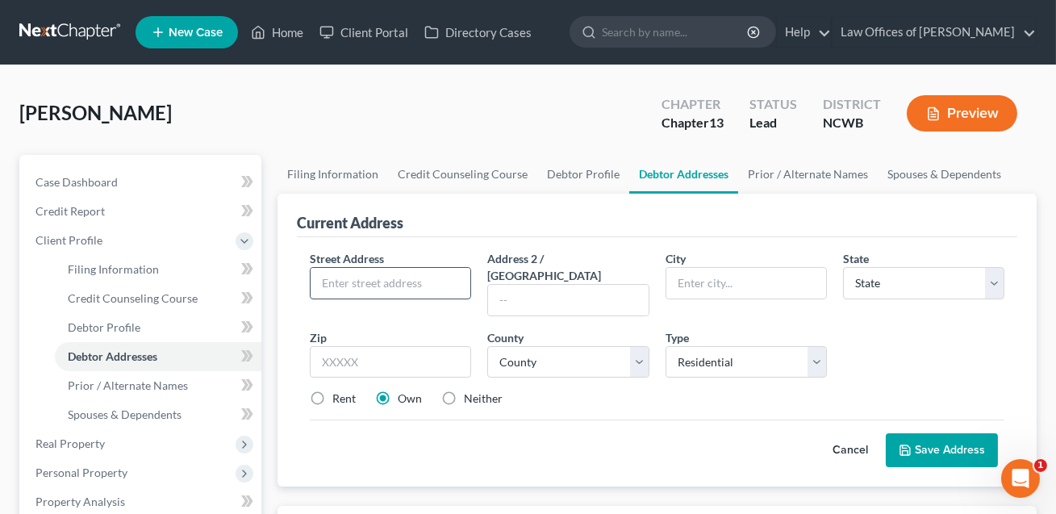
click at [326, 284] on input "text" at bounding box center [391, 283] width 160 height 31
type input "[STREET_ADDRESS][PERSON_NAME]"
click at [411, 346] on input "text" at bounding box center [390, 362] width 161 height 32
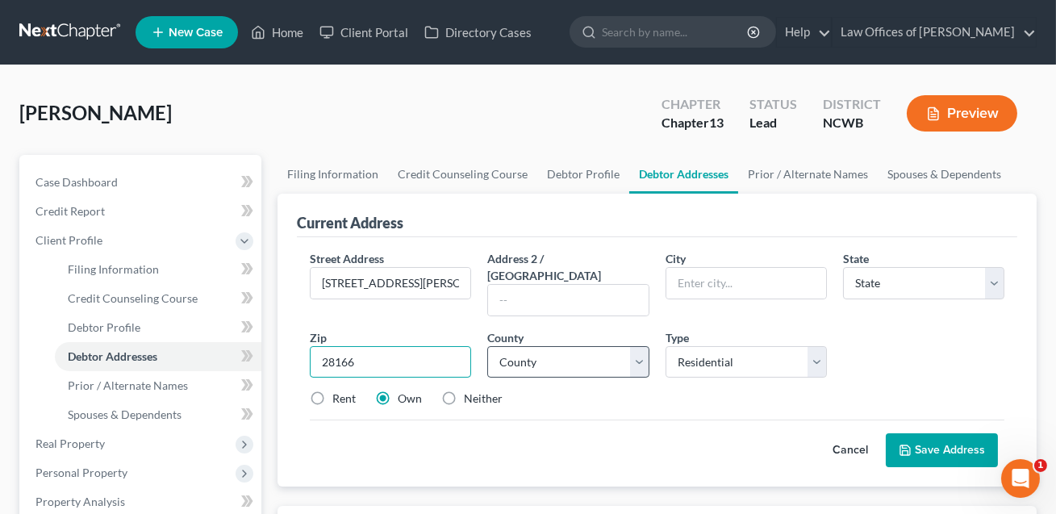
type input "28166"
click at [588, 346] on select "County" at bounding box center [567, 362] width 161 height 32
type input "[PERSON_NAME]"
select select "28"
select select "48"
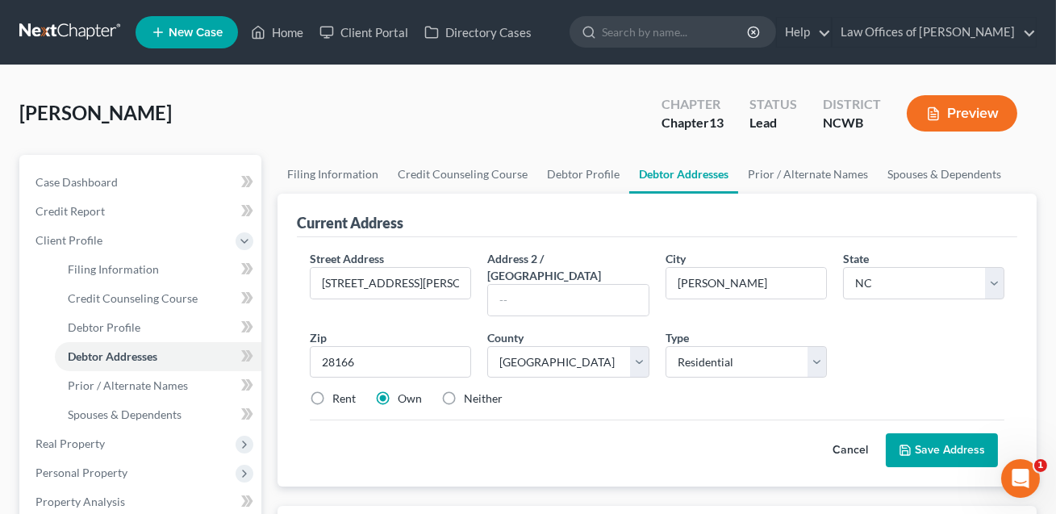
click at [932, 436] on button "Save Address" at bounding box center [942, 450] width 112 height 34
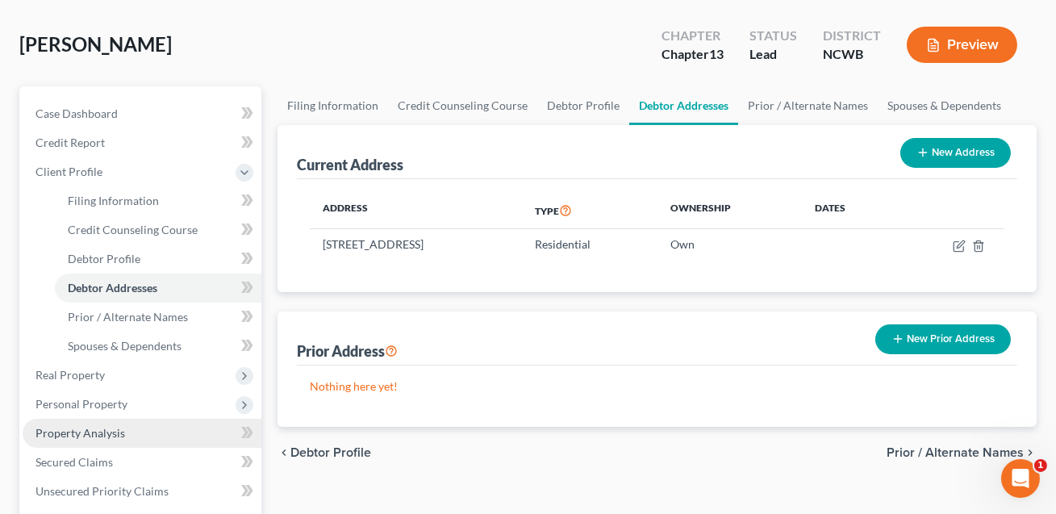
scroll to position [131, 0]
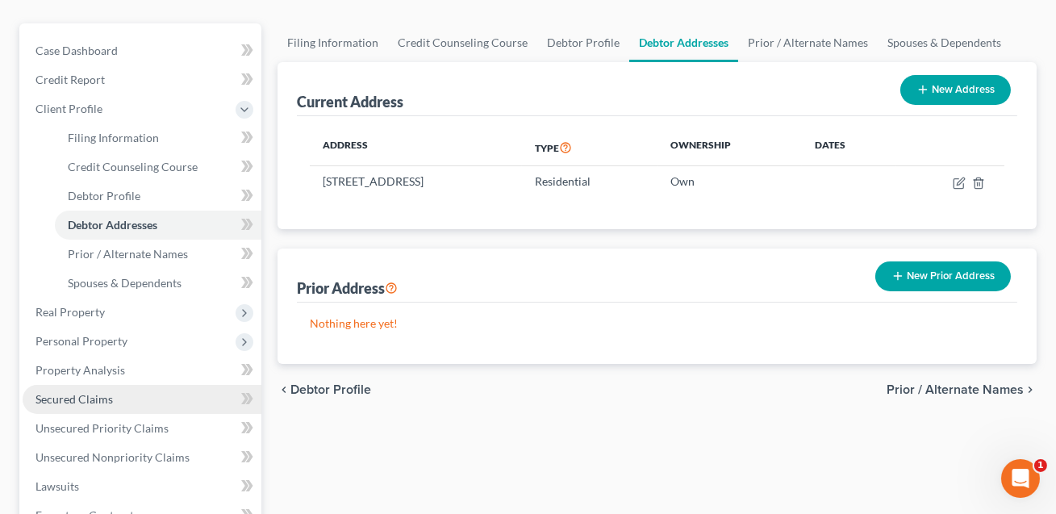
click at [85, 399] on span "Secured Claims" at bounding box center [73, 399] width 77 height 14
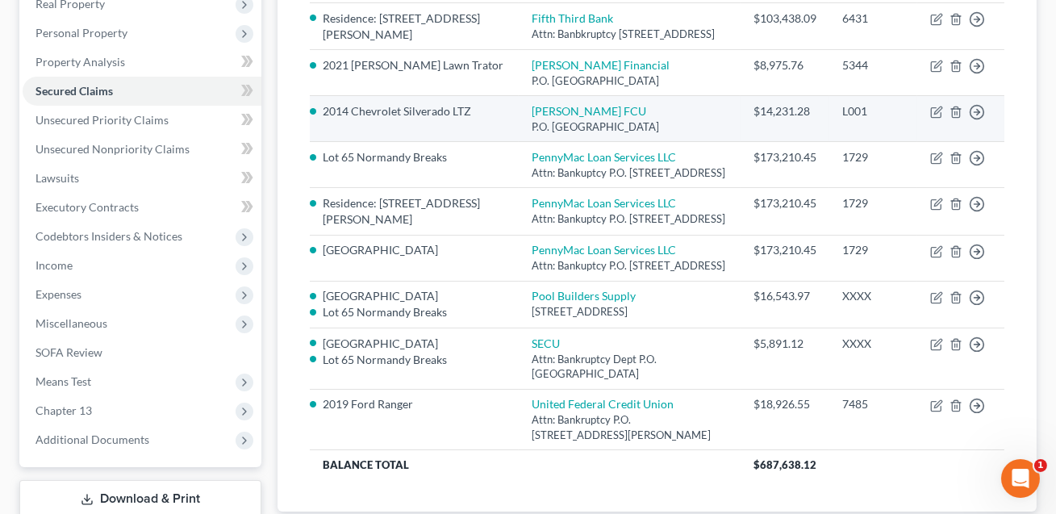
scroll to position [266, 0]
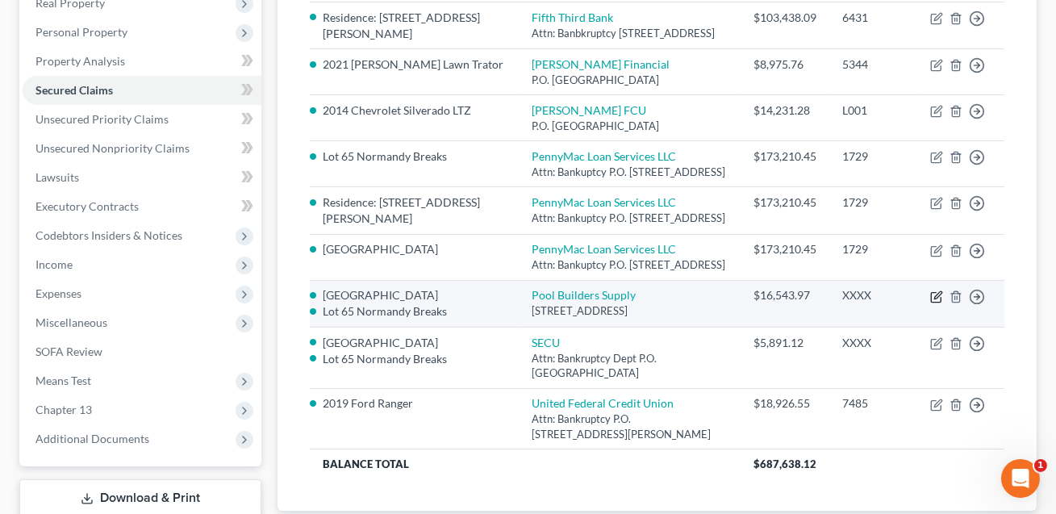
click at [939, 298] on icon "button" at bounding box center [937, 294] width 7 height 7
select select "28"
select select "0"
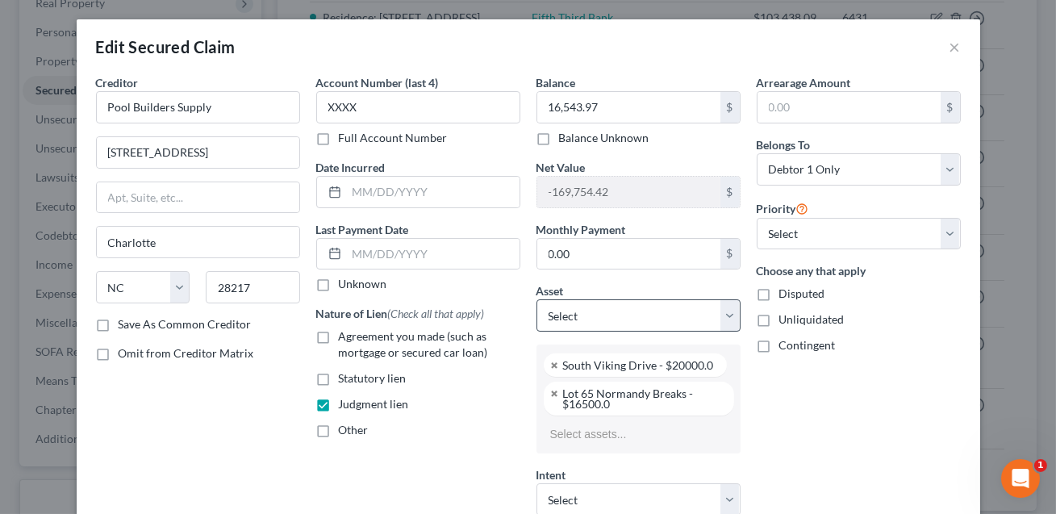
select select "2840896"
click at [821, 176] on select "Select Debtor 1 Only Debtor 2 Only Debtor 1 And Debtor 2 Only At Least One Of T…" at bounding box center [858, 169] width 204 height 32
select select "3"
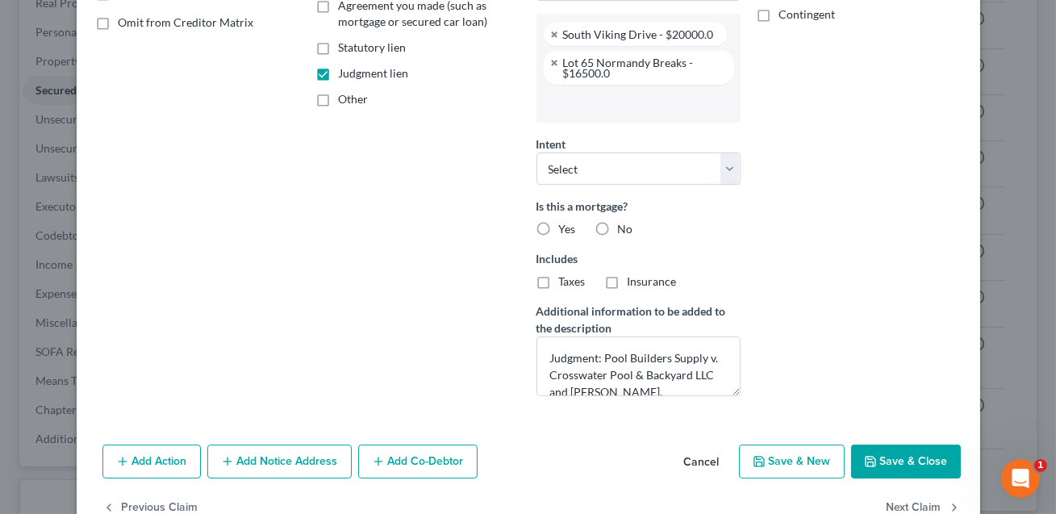
scroll to position [344, 0]
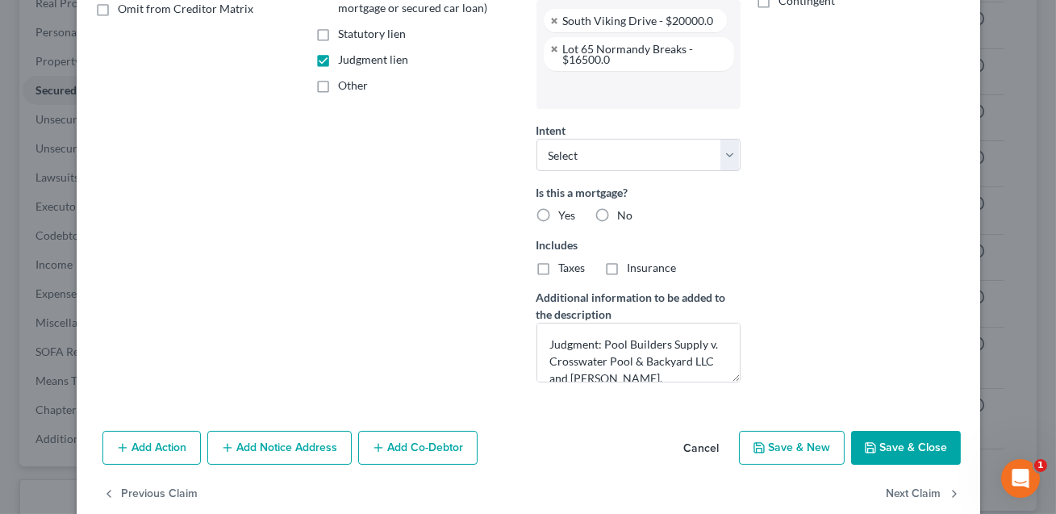
click at [425, 449] on button "Add Co-Debtor" at bounding box center [417, 448] width 119 height 34
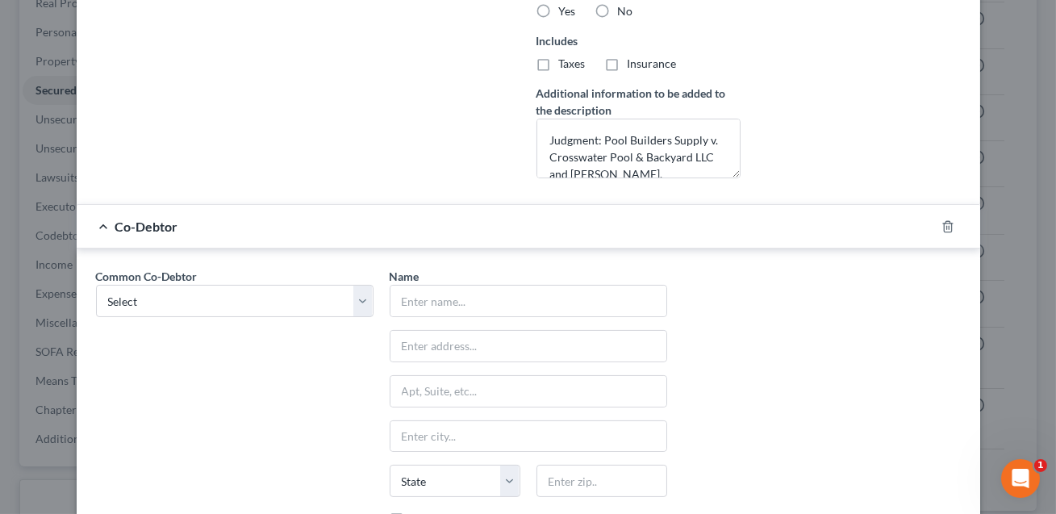
scroll to position [557, 0]
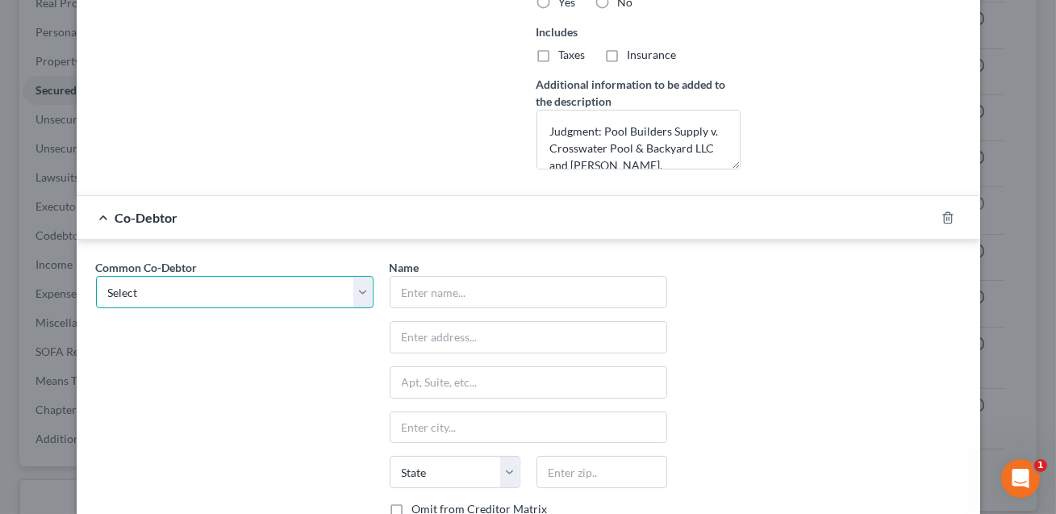
click at [331, 304] on select "Select 4JS Contacting LLC Crosswater Pool LLC" at bounding box center [234, 292] width 277 height 32
select select "1"
type input "Crosswater Pool LLC"
type input "[STREET_ADDRESS][PERSON_NAME]"
type input "[PERSON_NAME]"
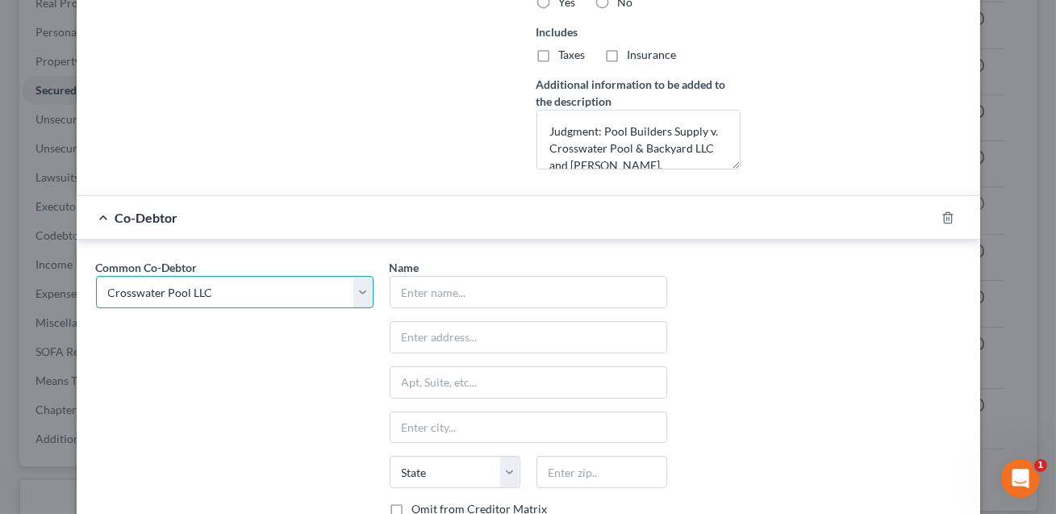
select select "28"
type input "28166"
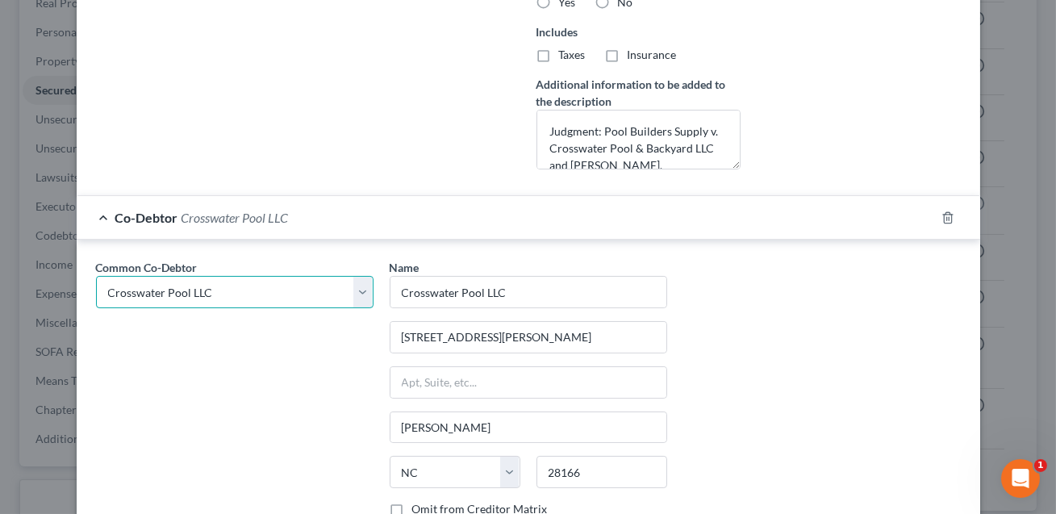
scroll to position [748, 0]
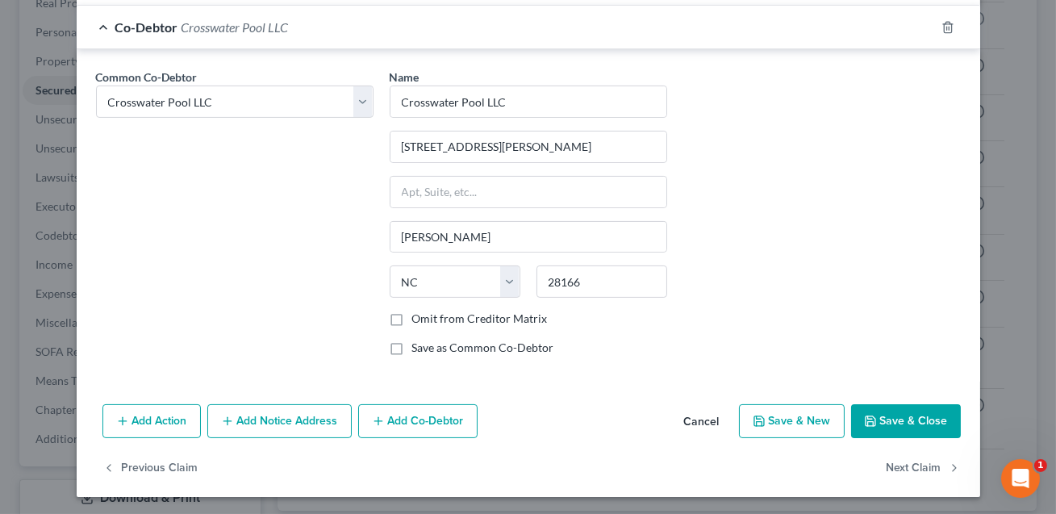
click at [905, 423] on button "Save & Close" at bounding box center [906, 421] width 110 height 34
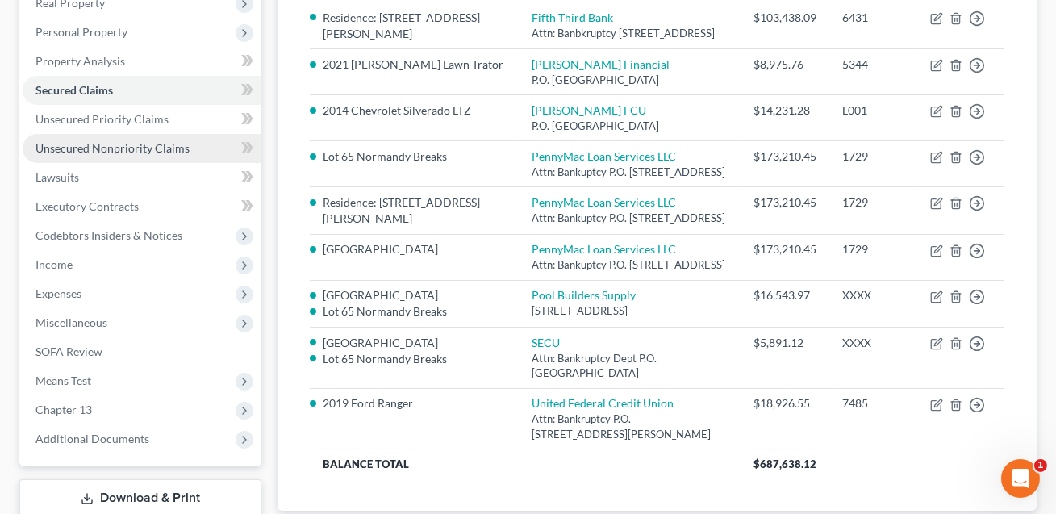
click at [120, 150] on span "Unsecured Nonpriority Claims" at bounding box center [112, 148] width 154 height 14
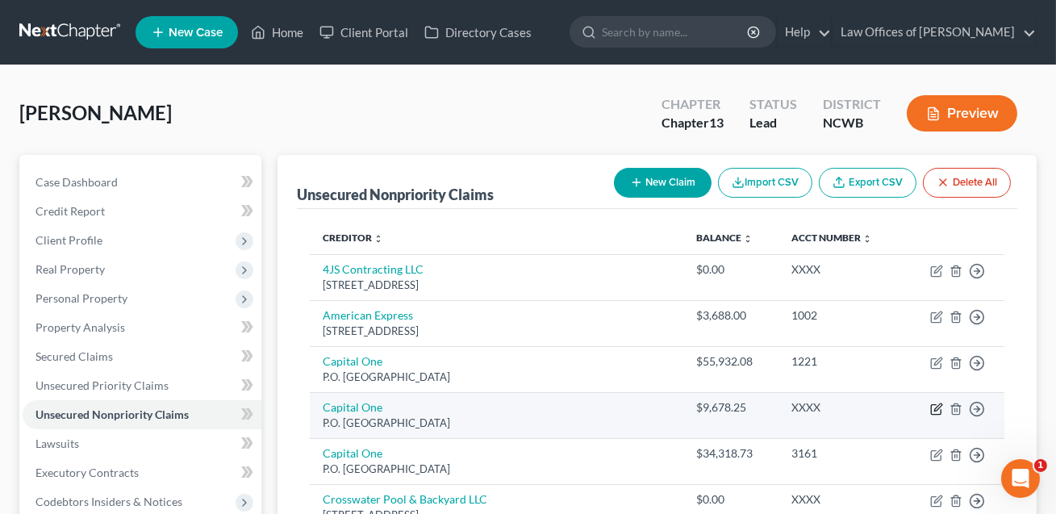
click at [938, 408] on icon "button" at bounding box center [936, 408] width 13 height 13
select select "28"
select select "14"
select select "0"
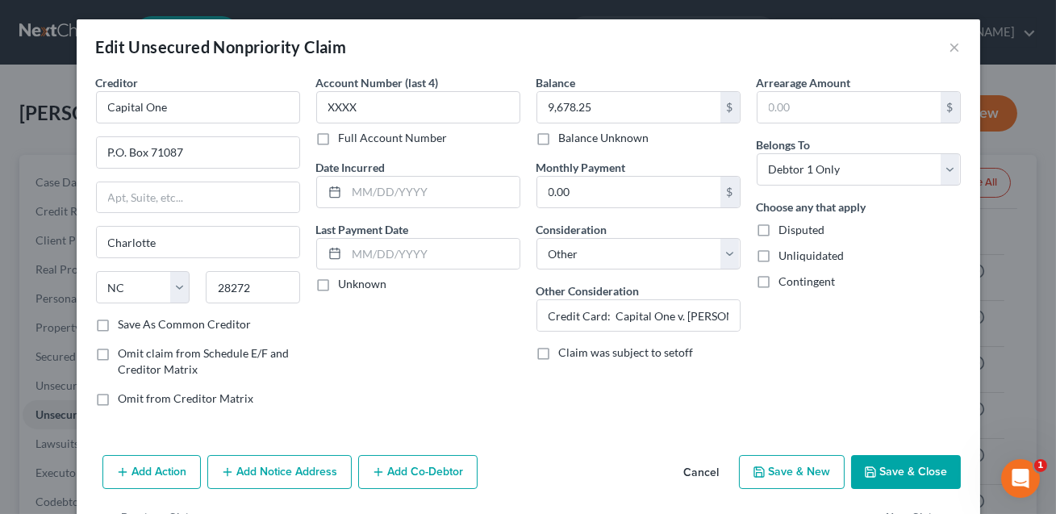
click at [313, 473] on button "Add Notice Address" at bounding box center [279, 472] width 144 height 34
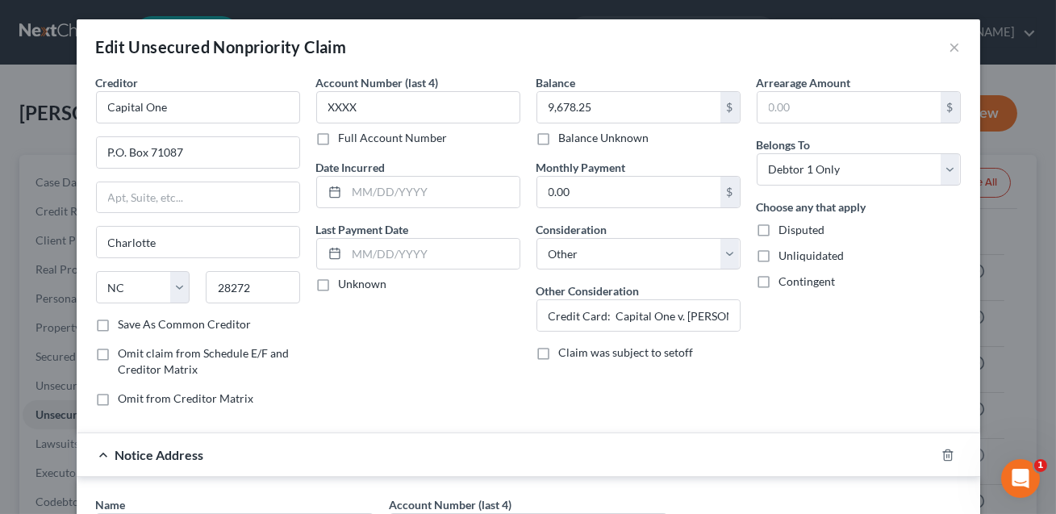
scroll to position [115, 0]
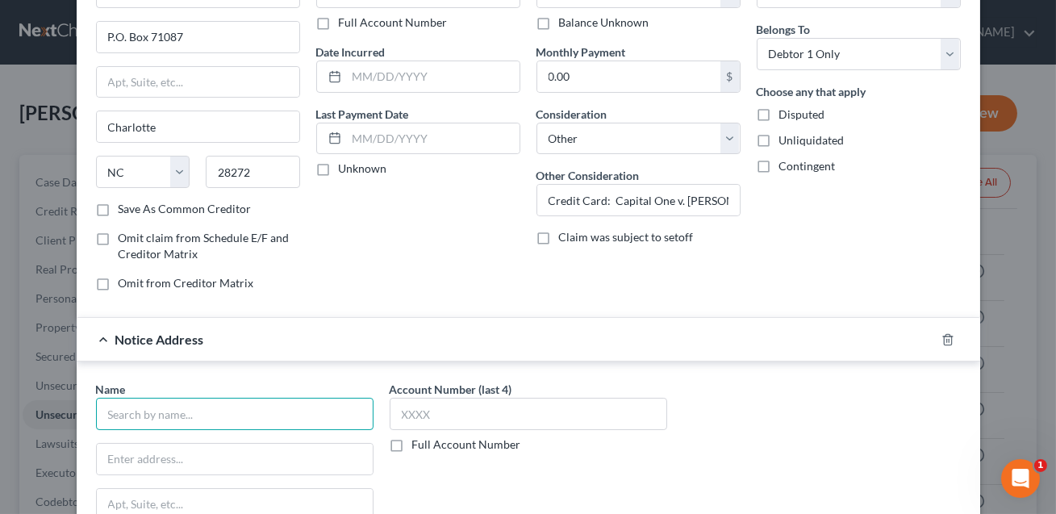
click at [197, 415] on input "text" at bounding box center [234, 414] width 277 height 32
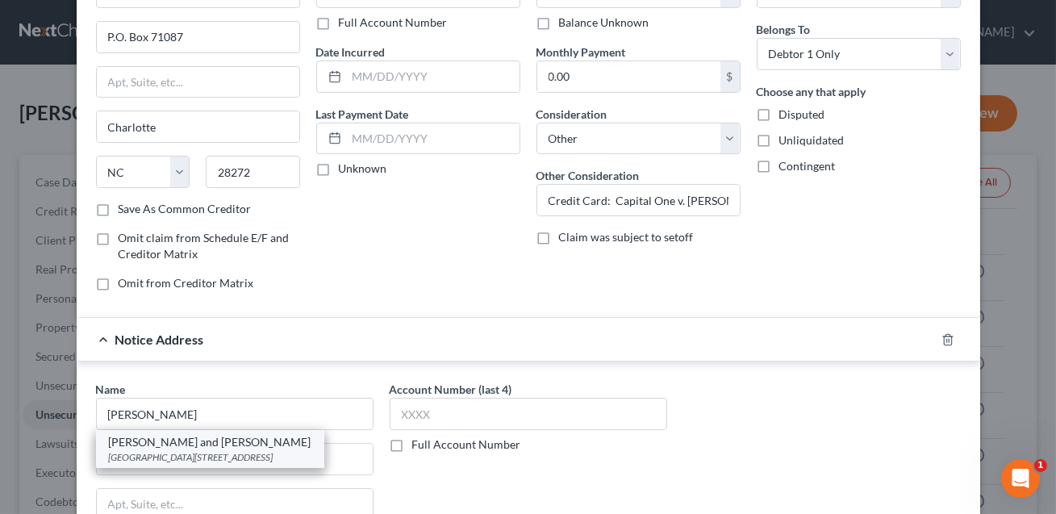
click at [175, 453] on div "[GEOGRAPHIC_DATA][STREET_ADDRESS]" at bounding box center [210, 457] width 202 height 14
type input "[PERSON_NAME] and [PERSON_NAME]"
type input "[GEOGRAPHIC_DATA]"
type input "[STREET_ADDRESS]"
type input "[GEOGRAPHIC_DATA]"
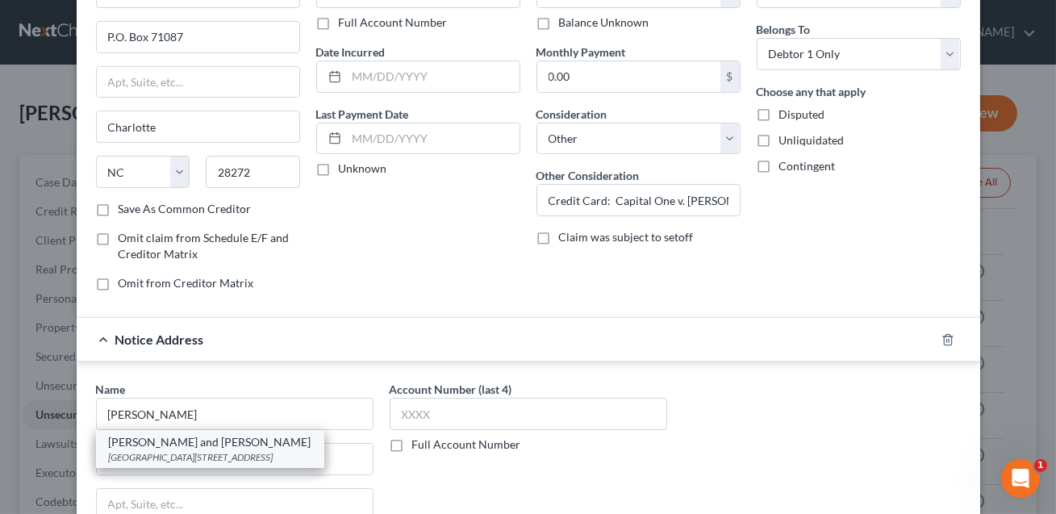
select select "48"
type input "23510"
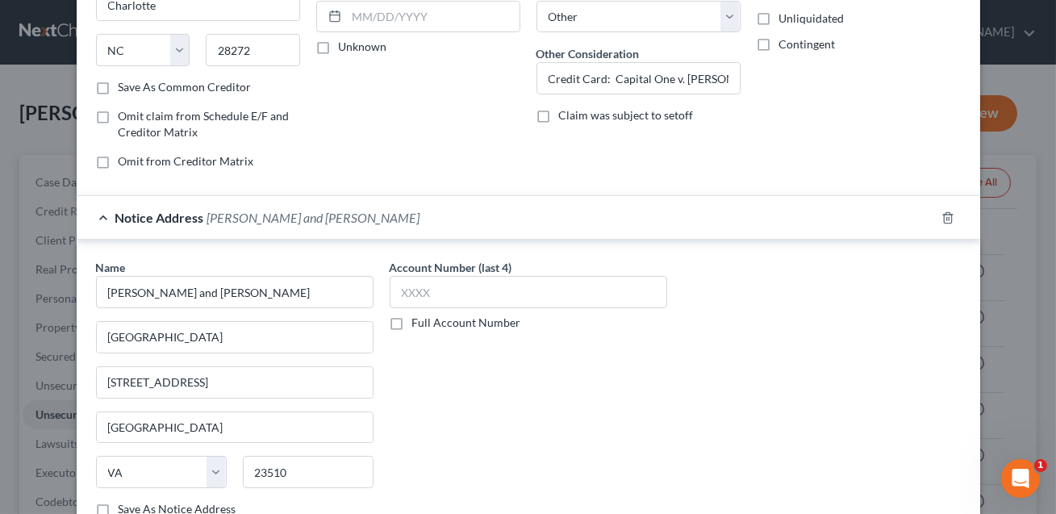
scroll to position [282, 0]
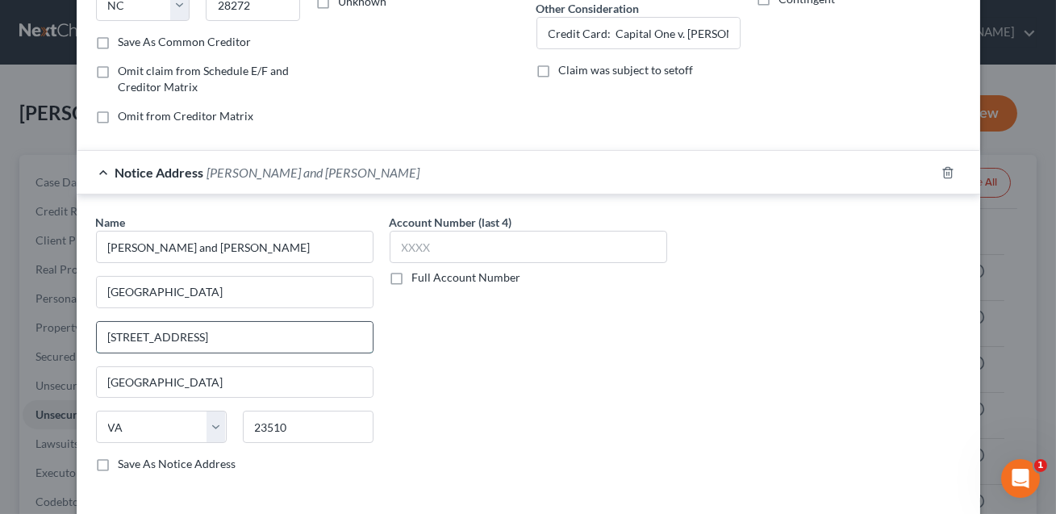
click at [217, 336] on input "[STREET_ADDRESS]" at bounding box center [235, 337] width 276 height 31
type input "[STREET_ADDRESS]"
click at [224, 293] on input "[GEOGRAPHIC_DATA]" at bounding box center [235, 292] width 276 height 31
type input "[GEOGRAPHIC_DATA]"
click at [424, 345] on div "Account Number (last 4) Full Account Number" at bounding box center [528, 349] width 294 height 271
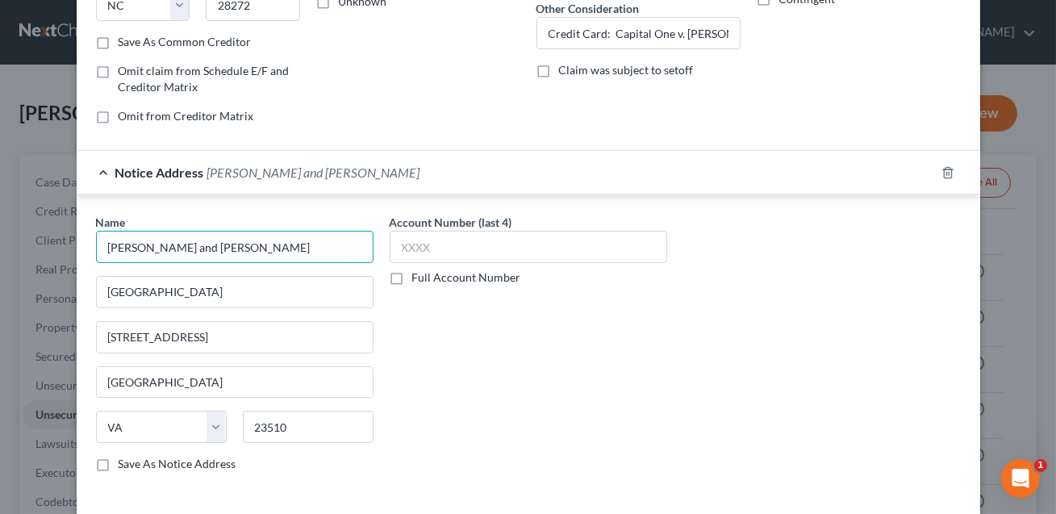
click at [218, 243] on input "[PERSON_NAME] and [PERSON_NAME]" at bounding box center [234, 247] width 277 height 32
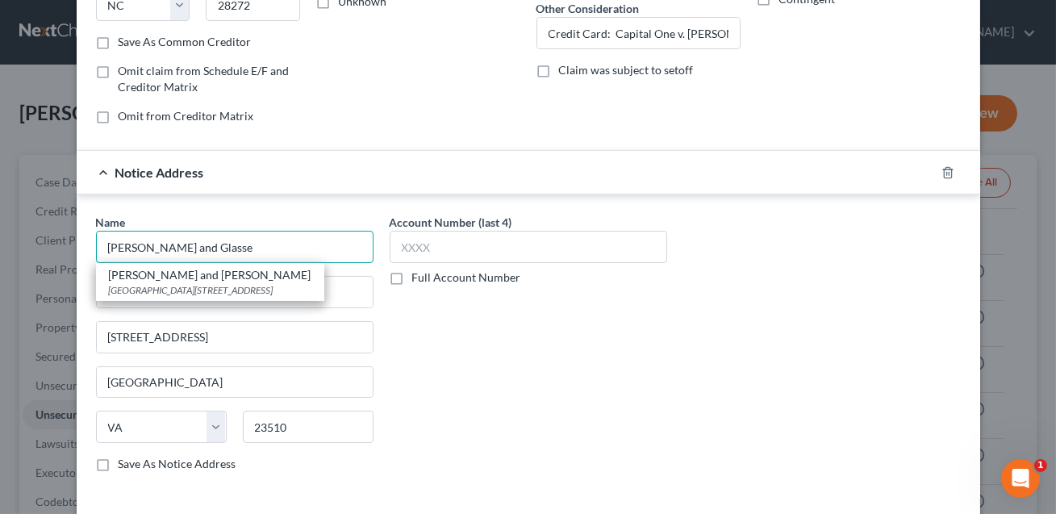
type input "[PERSON_NAME] and [PERSON_NAME]"
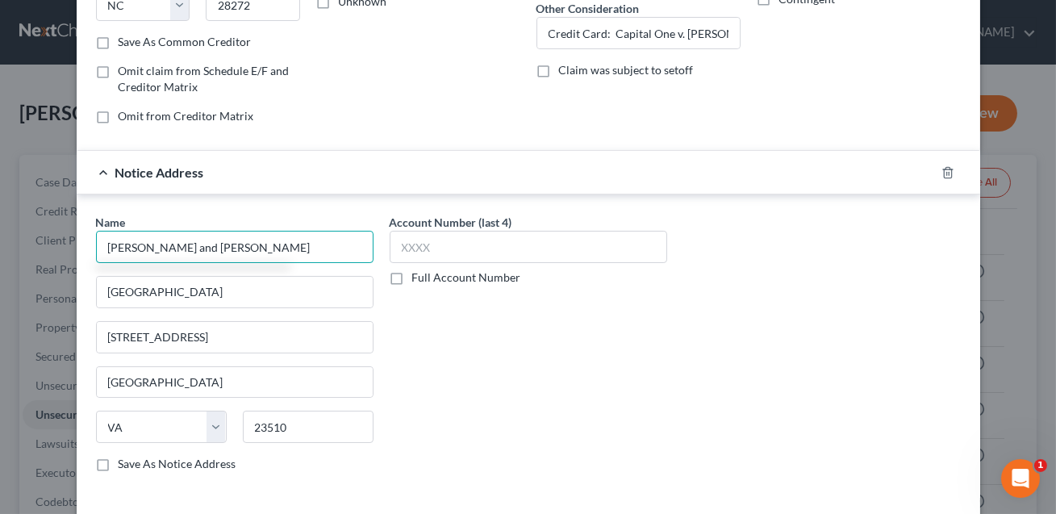
scroll to position [398, 0]
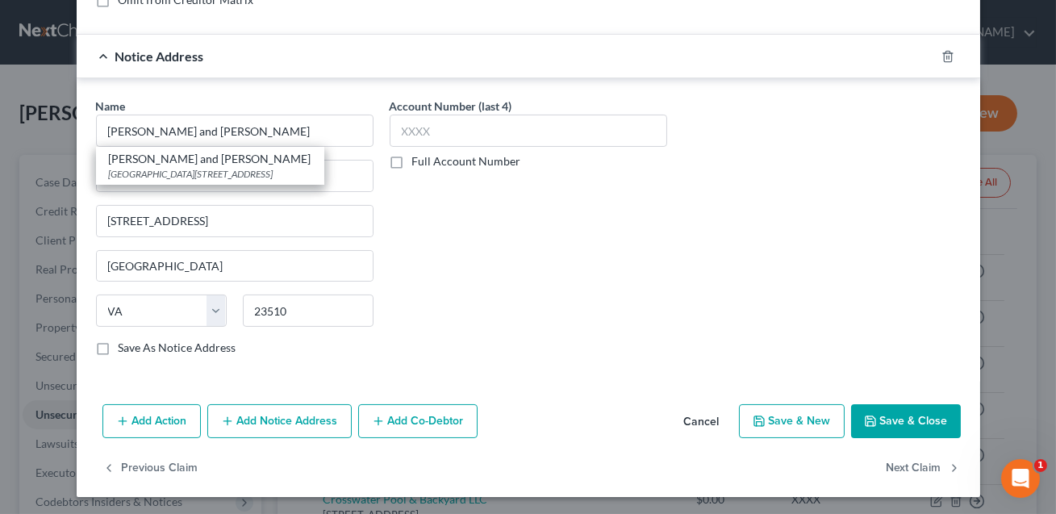
click at [913, 428] on button "Save & Close" at bounding box center [906, 421] width 110 height 34
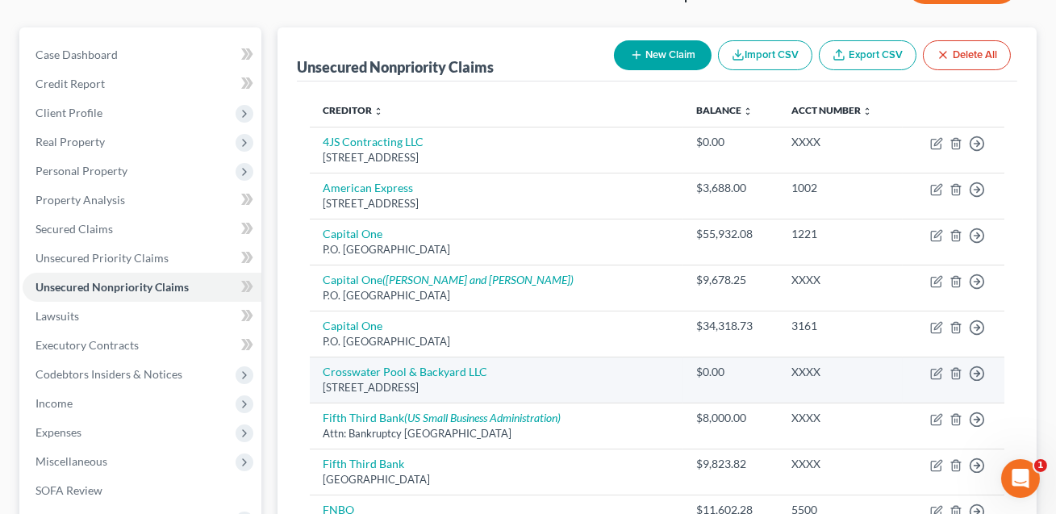
scroll to position [307, 0]
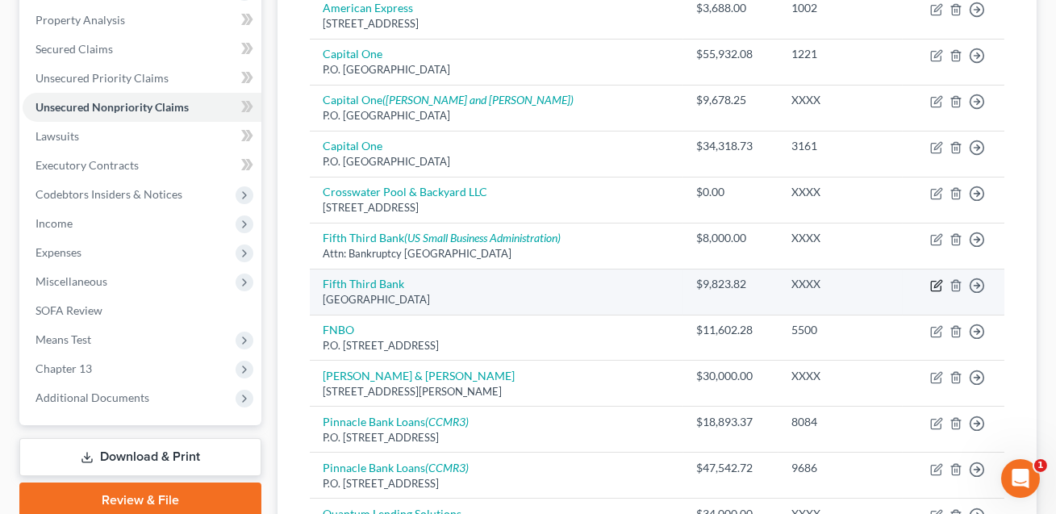
click at [936, 280] on icon "button" at bounding box center [937, 283] width 7 height 7
select select "36"
select select "14"
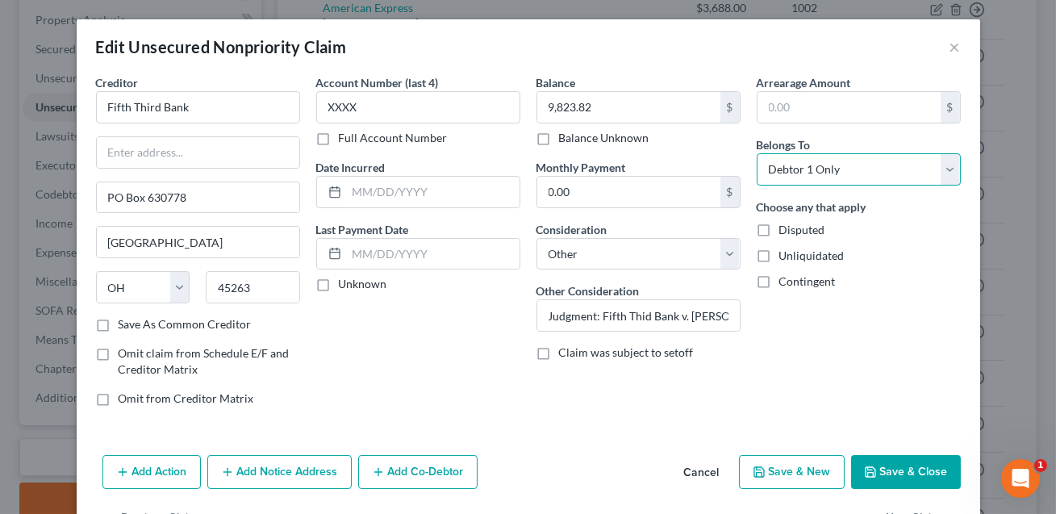
click at [811, 173] on select "Select Debtor 1 Only Debtor 2 Only Debtor 1 And Debtor 2 Only At Least One Of T…" at bounding box center [858, 169] width 204 height 32
select select "3"
click at [905, 465] on button "Save & Close" at bounding box center [906, 472] width 110 height 34
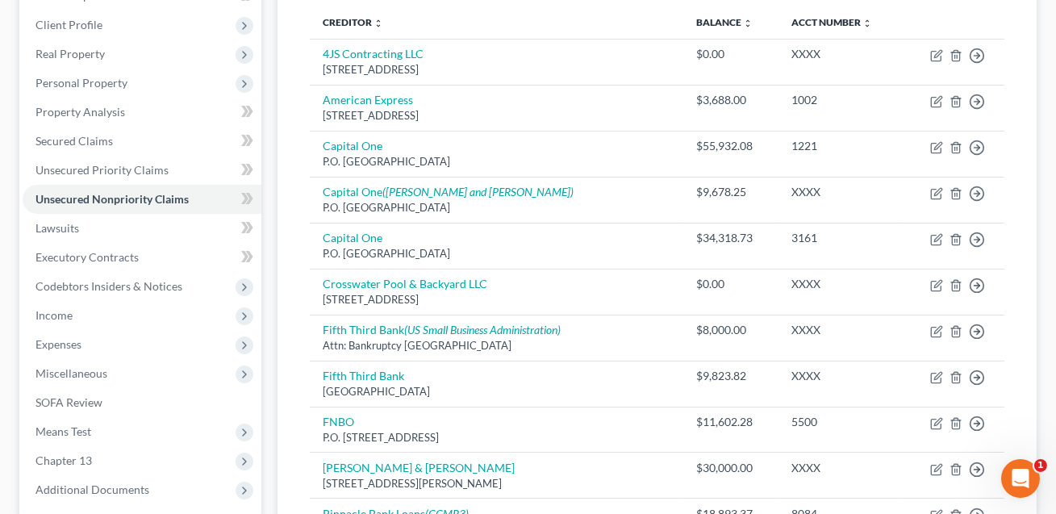
scroll to position [342, 0]
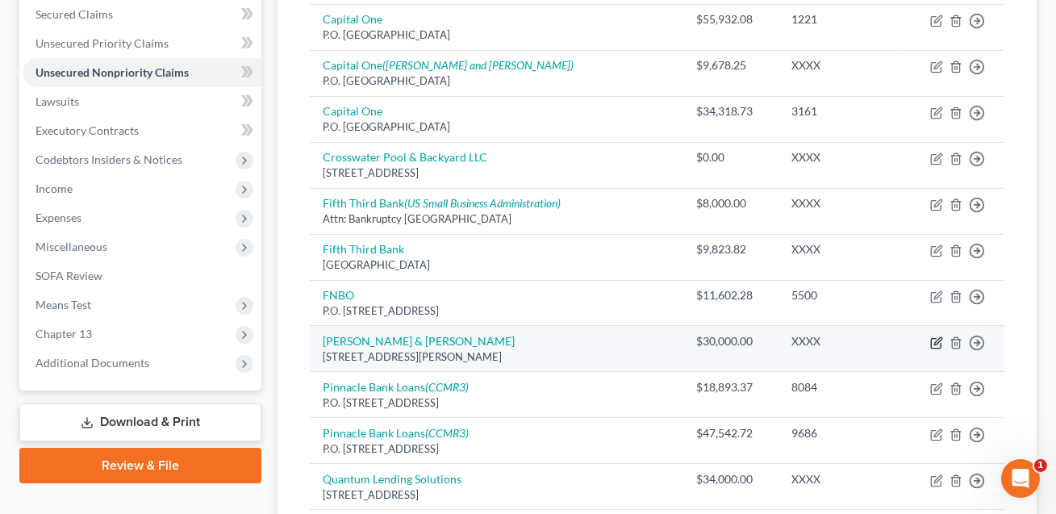
click at [937, 342] on icon "button" at bounding box center [936, 342] width 13 height 13
select select "28"
select select "10"
select select "0"
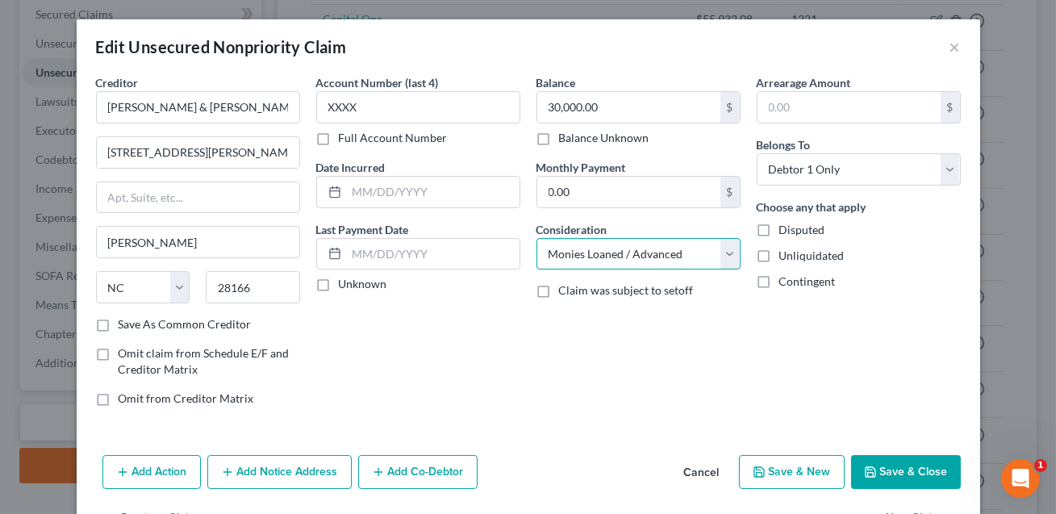
click at [644, 255] on select "Select Cable / Satellite Services Collection Agency Credit Card Debt Debt Couns…" at bounding box center [638, 254] width 204 height 32
select select "14"
click at [628, 309] on input "text" at bounding box center [638, 315] width 202 height 31
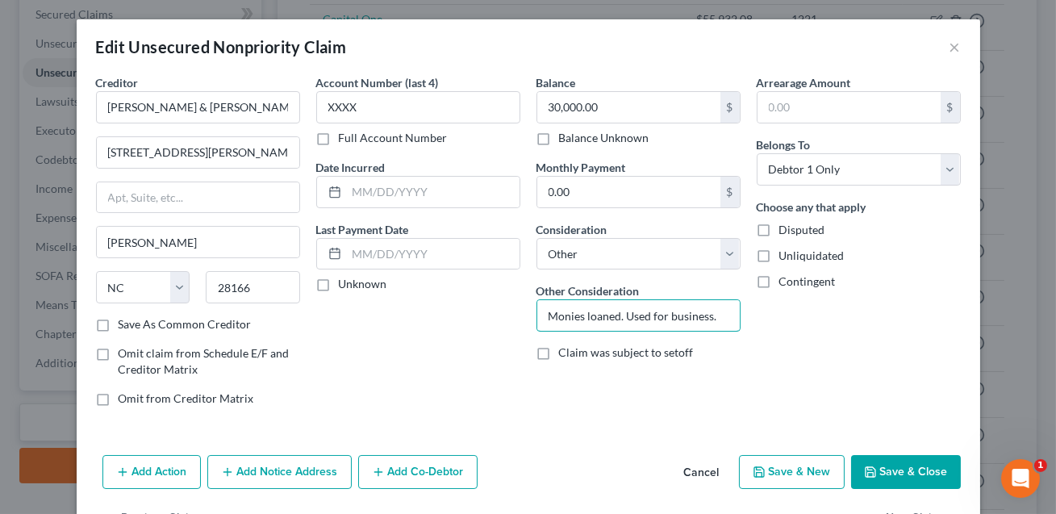
type input "Monies loaned. Used for business."
click at [903, 472] on button "Save & Close" at bounding box center [906, 472] width 110 height 34
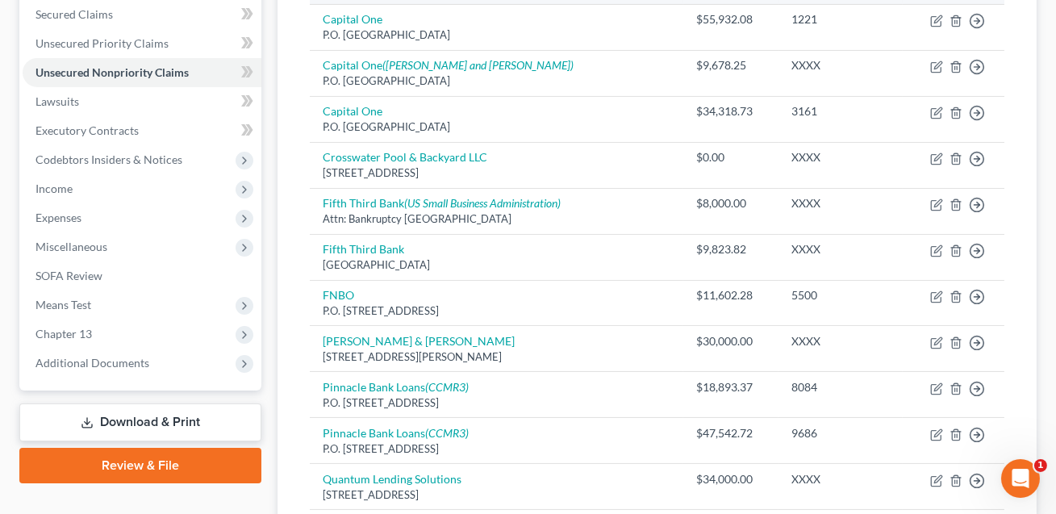
scroll to position [0, 0]
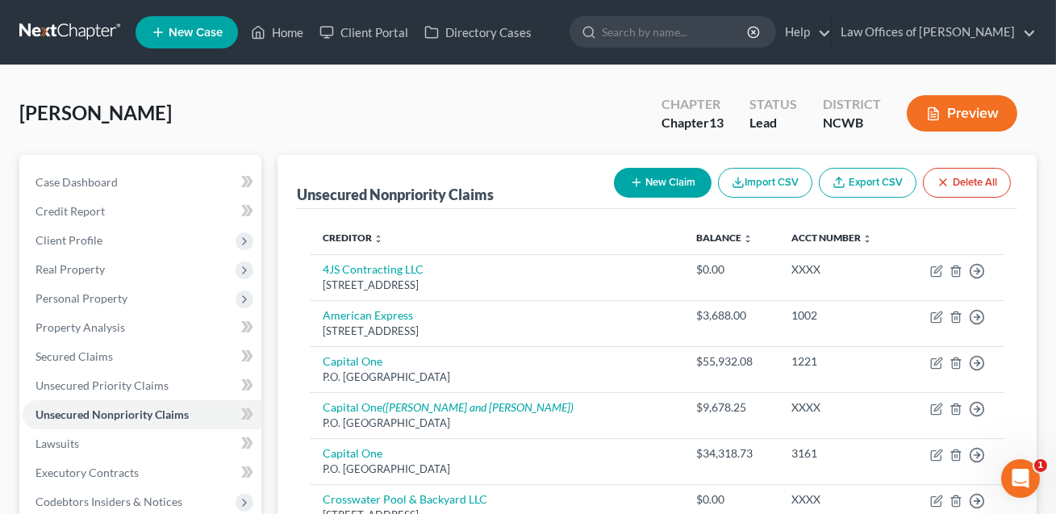
click at [661, 186] on button "New Claim" at bounding box center [663, 183] width 98 height 30
select select "0"
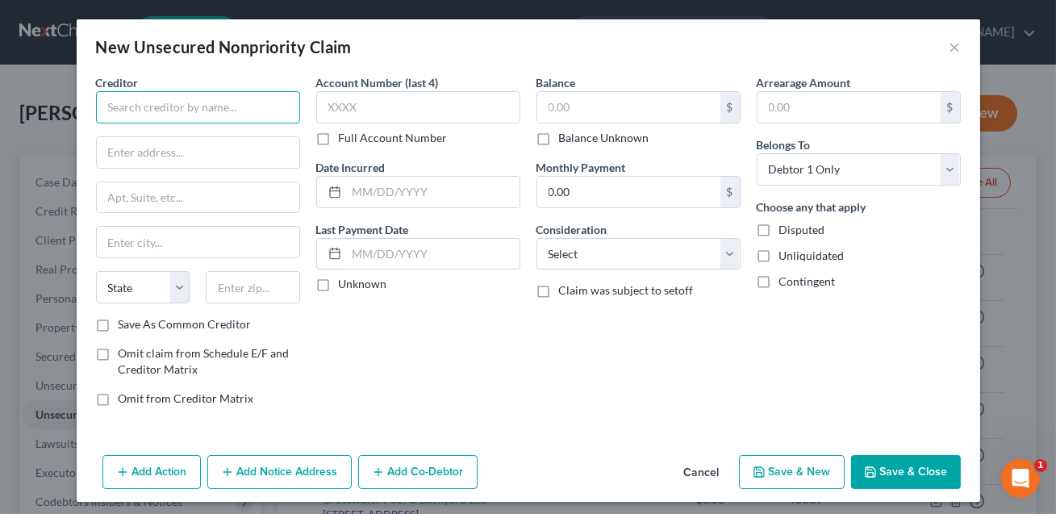
click at [252, 99] on input "text" at bounding box center [198, 107] width 204 height 32
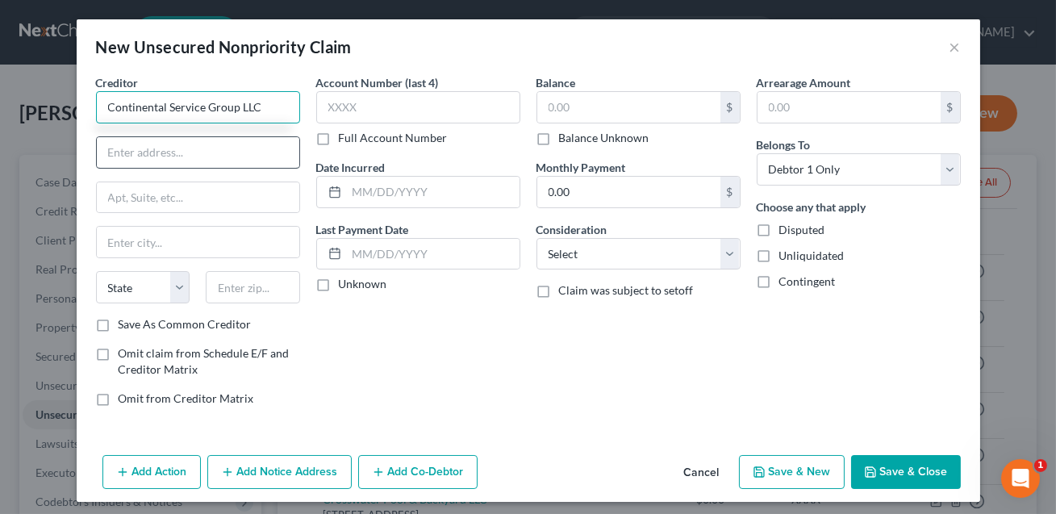
type input "Continental Service Group LLC"
click at [198, 155] on input "text" at bounding box center [198, 152] width 202 height 31
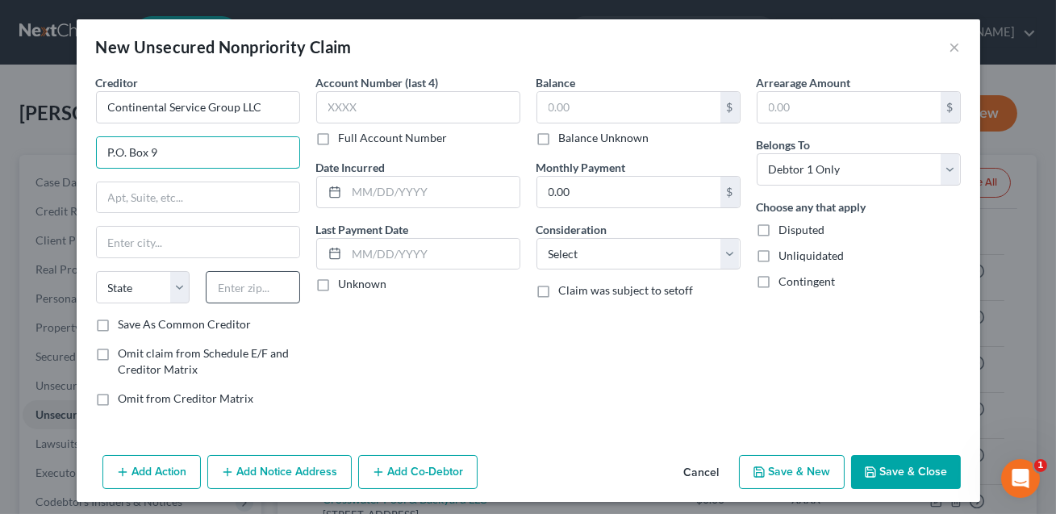
type input "P.O. Box 9"
click at [294, 298] on input "text" at bounding box center [253, 287] width 94 height 32
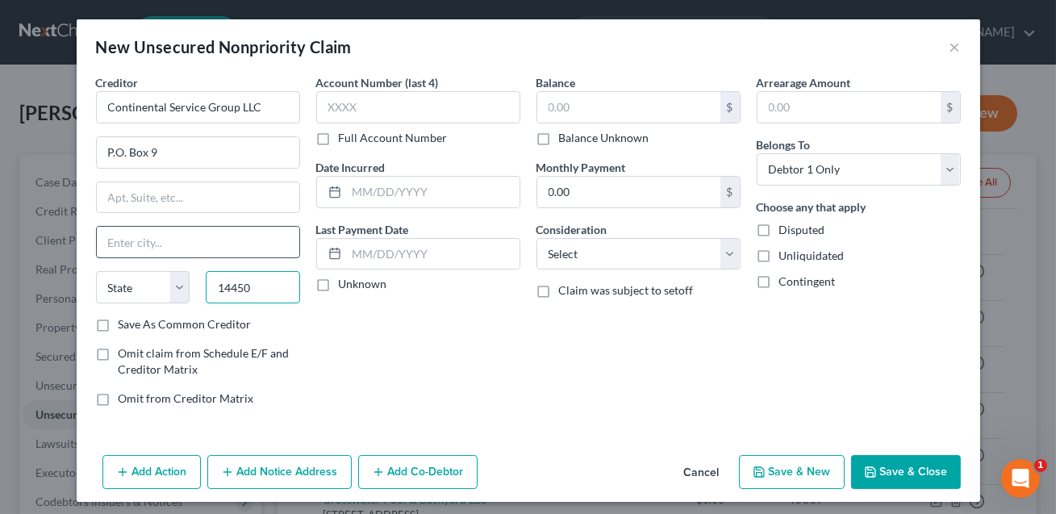
type input "14450"
click at [225, 246] on input "text" at bounding box center [198, 242] width 202 height 31
type input "Fairport"
select select "35"
click at [340, 106] on input "text" at bounding box center [418, 107] width 204 height 32
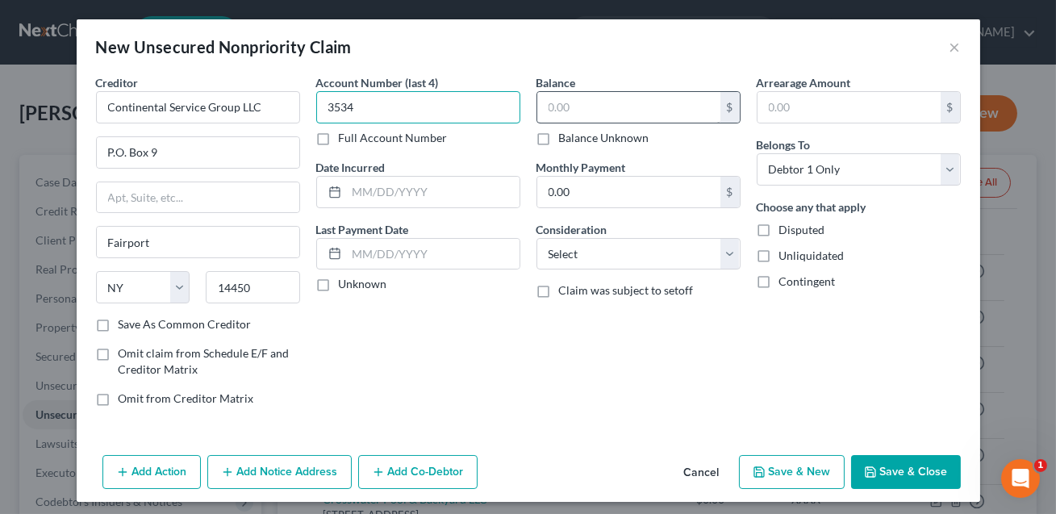
type input "3534"
click at [570, 112] on input "text" at bounding box center [628, 107] width 183 height 31
type input "991.52"
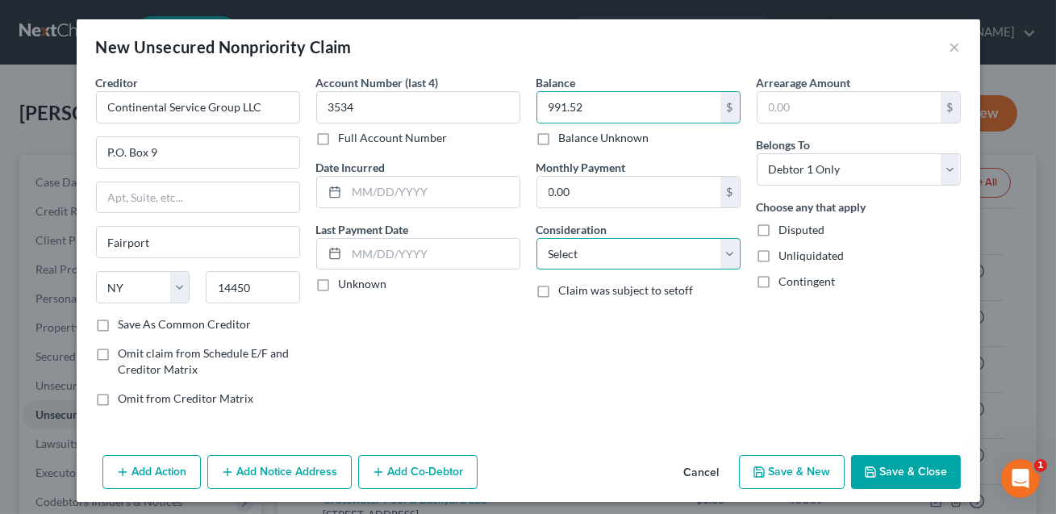
click at [584, 252] on select "Select Cable / Satellite Services Collection Agency Credit Card Debt Debt Couns…" at bounding box center [638, 254] width 204 height 32
select select "14"
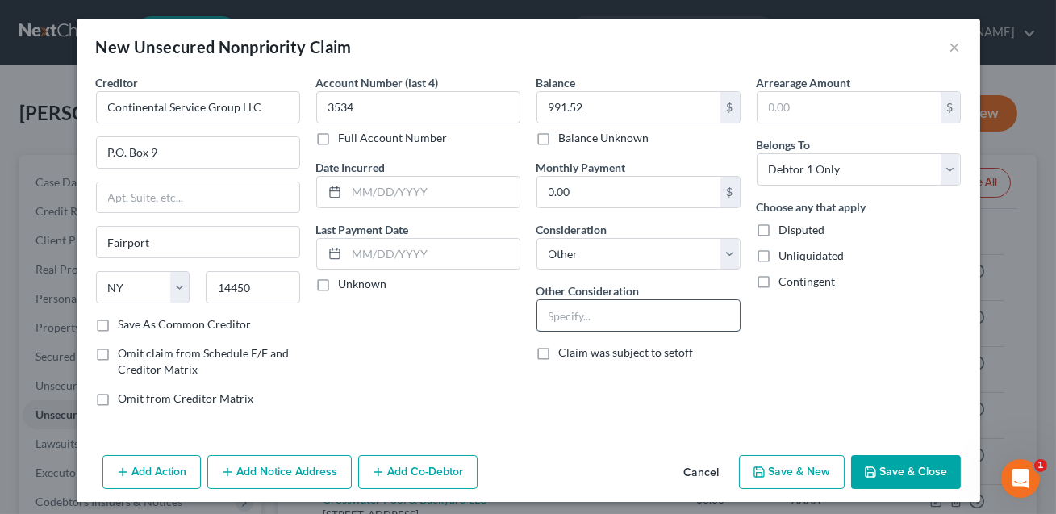
click at [580, 313] on input "text" at bounding box center [638, 315] width 202 height 31
click at [548, 311] on input "Business" at bounding box center [638, 315] width 202 height 31
click at [629, 315] on input "Old Business" at bounding box center [638, 315] width 202 height 31
click at [549, 314] on input "Old Business taxes" at bounding box center [638, 315] width 202 height 31
click at [709, 315] on input "Collection on Old Business taxes" at bounding box center [638, 315] width 202 height 31
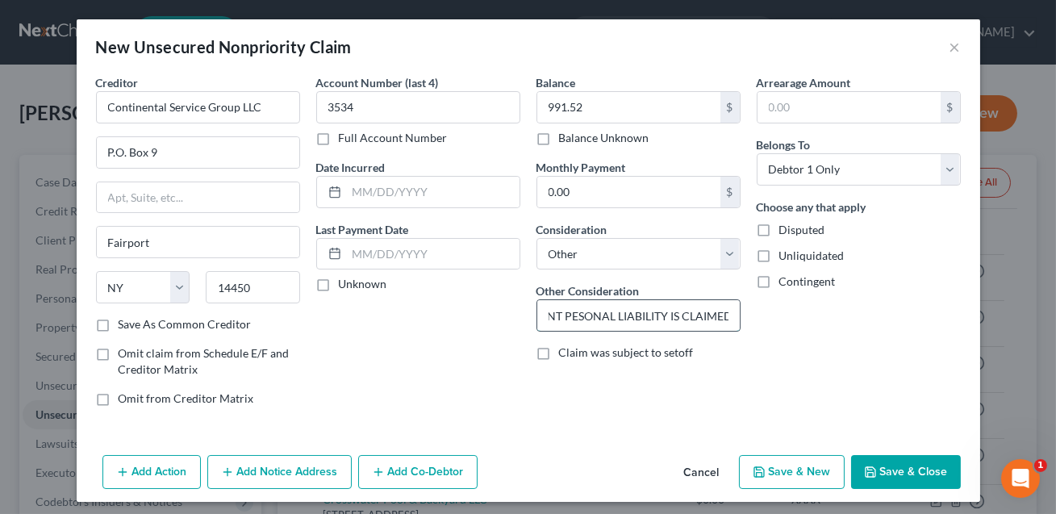
scroll to position [0, 450]
click at [573, 315] on input "Collection on Old Business taxes. LISTED FOR INFORMATIONAL PUPOSES TO THE EXTEN…" at bounding box center [638, 315] width 202 height 31
click at [668, 314] on input "Collection on Old Business taxes. LISTED FOR INFORMATIONAL PUPOSES TO THE EXTEN…" at bounding box center [638, 315] width 202 height 31
type input "Collection on Old Business taxes. LISTED FOR INFORMATIONAL PURPOSES TO THE EXTE…"
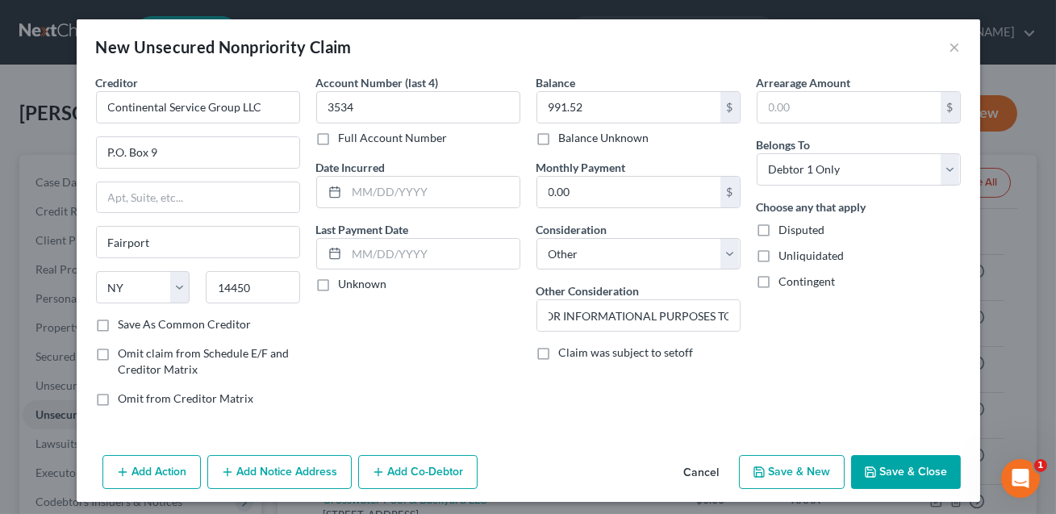
click at [909, 473] on button "Save & Close" at bounding box center [906, 472] width 110 height 34
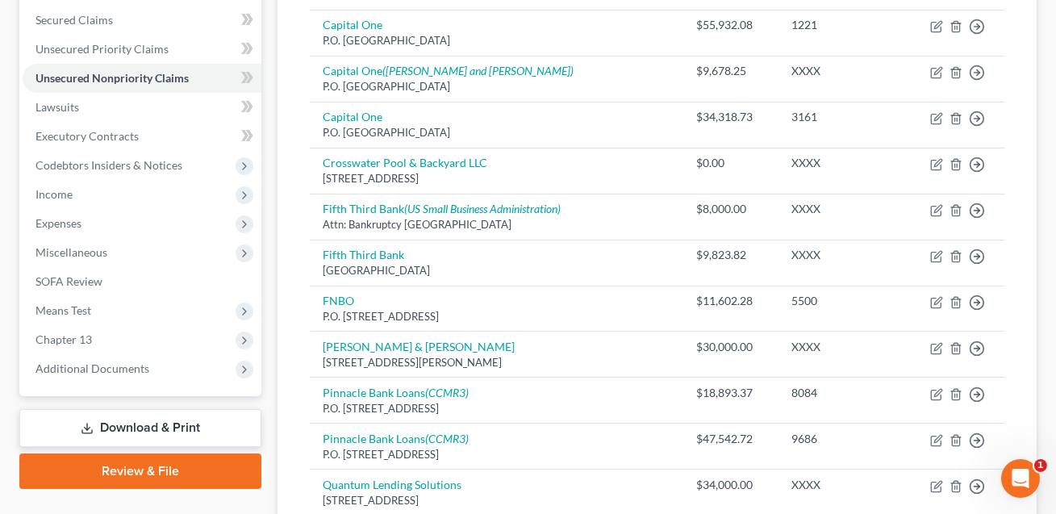
scroll to position [831, 0]
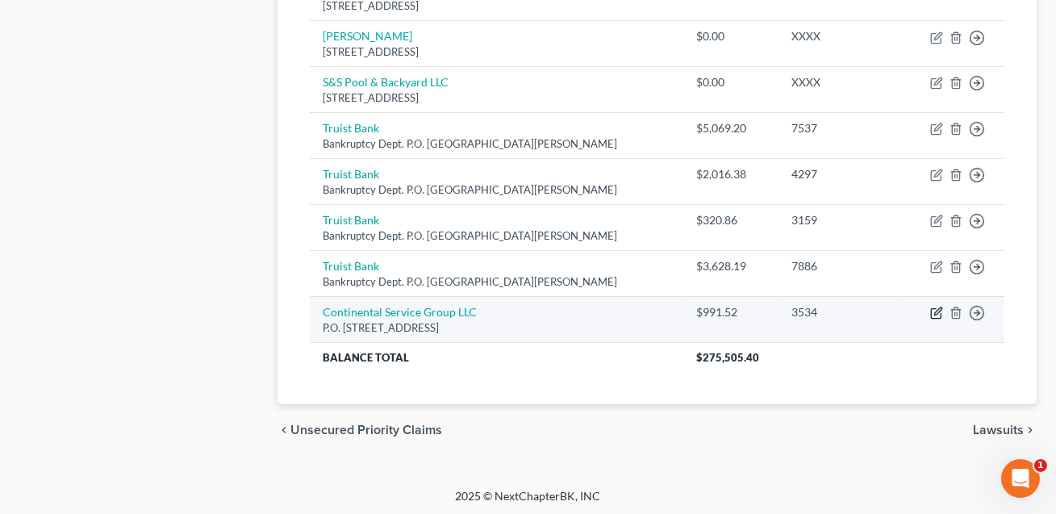
click at [936, 309] on icon "button" at bounding box center [937, 311] width 7 height 7
select select "35"
select select "14"
select select "0"
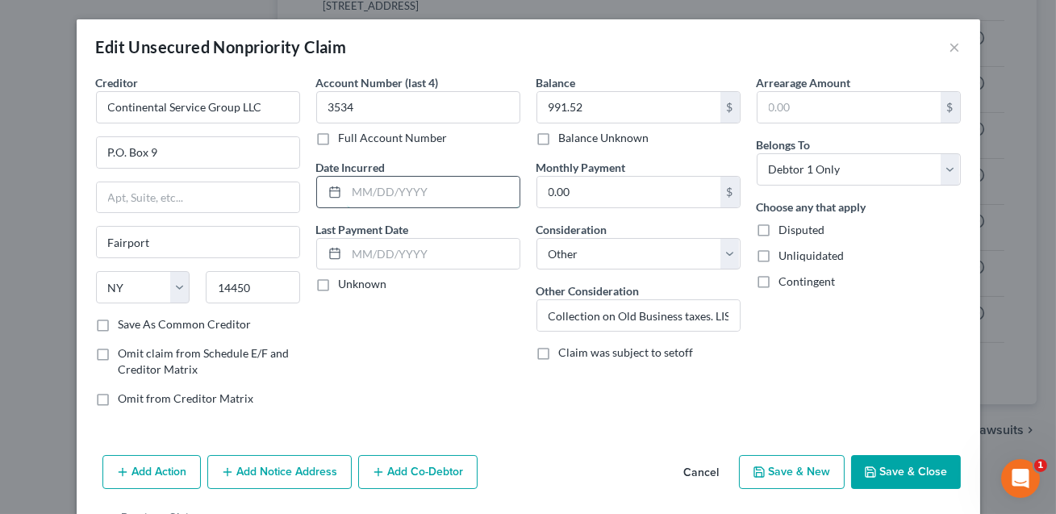
click at [387, 189] on input "text" at bounding box center [433, 192] width 173 height 31
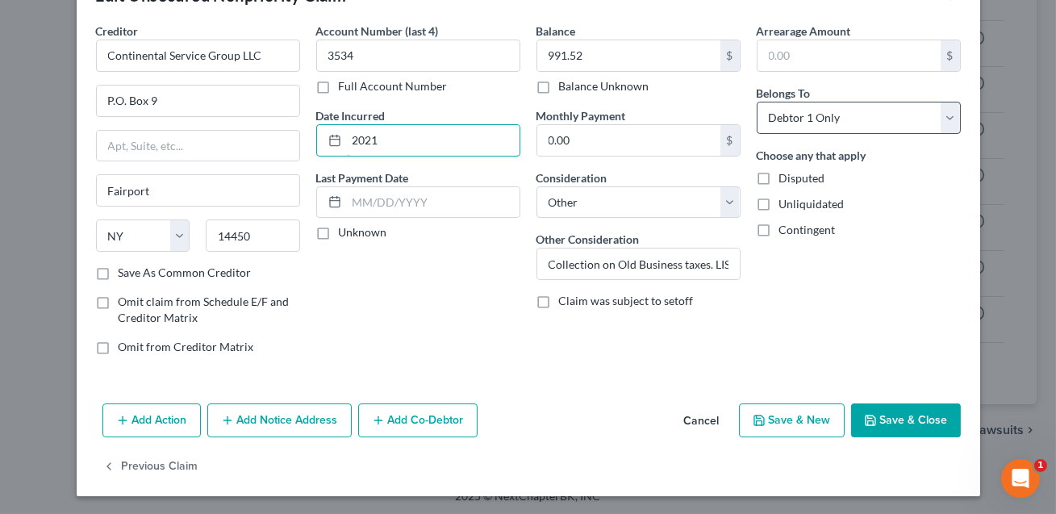
type input "2021"
click at [832, 123] on select "Select Debtor 1 Only Debtor 2 Only Debtor 1 And Debtor 2 Only At Least One Of T…" at bounding box center [858, 118] width 204 height 32
select select "3"
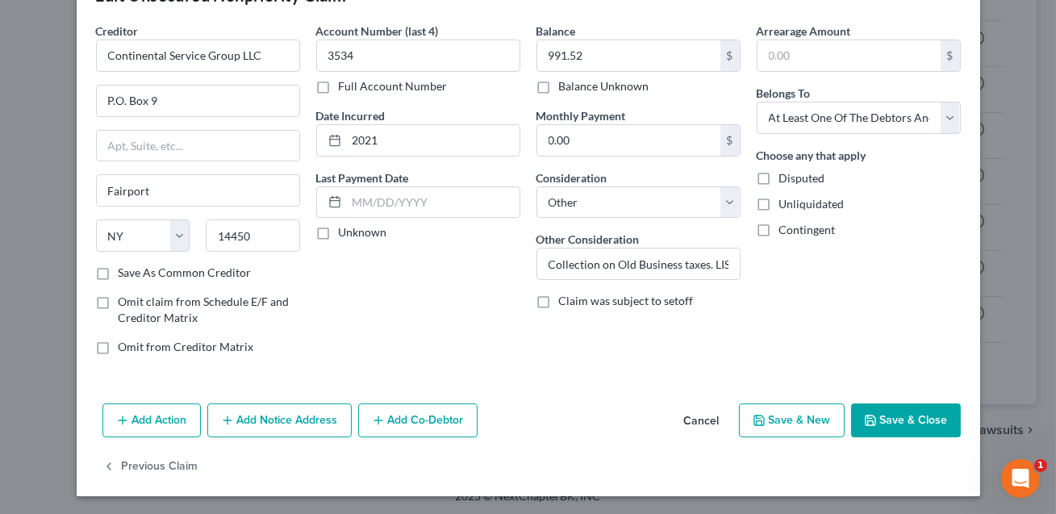
click at [420, 416] on button "Add Co-Debtor" at bounding box center [417, 420] width 119 height 34
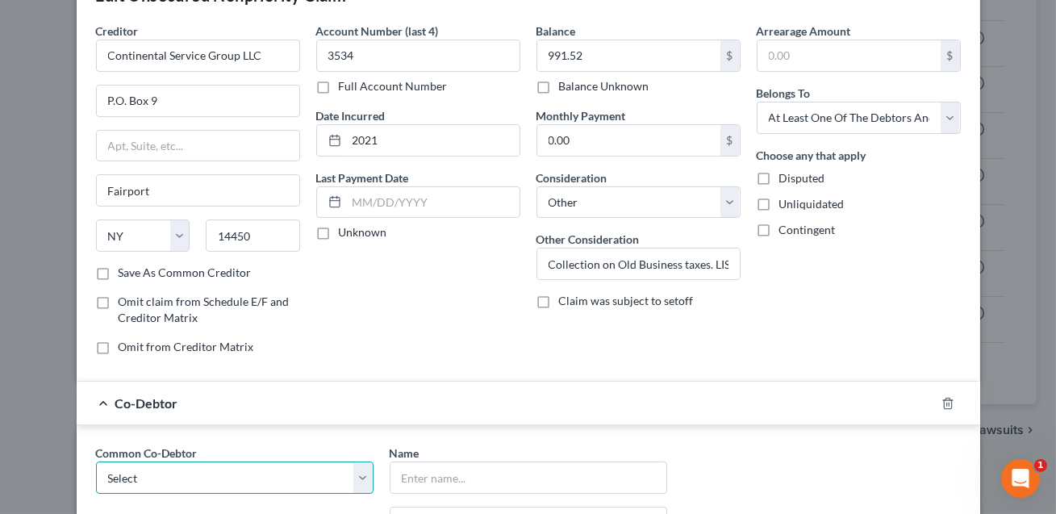
click at [277, 481] on select "Select 4JS Contacting LLC Crosswater Pool LLC" at bounding box center [234, 477] width 277 height 32
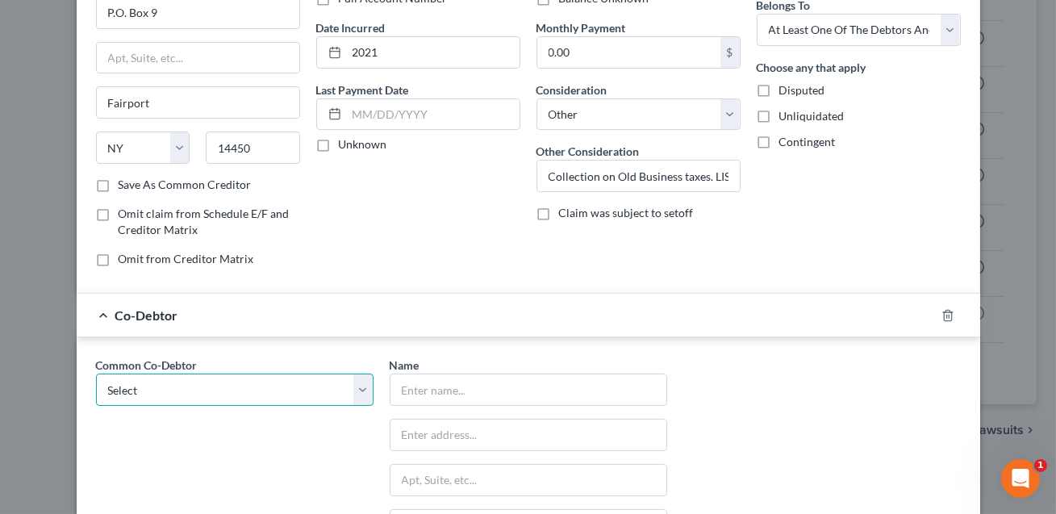
scroll to position [153, 0]
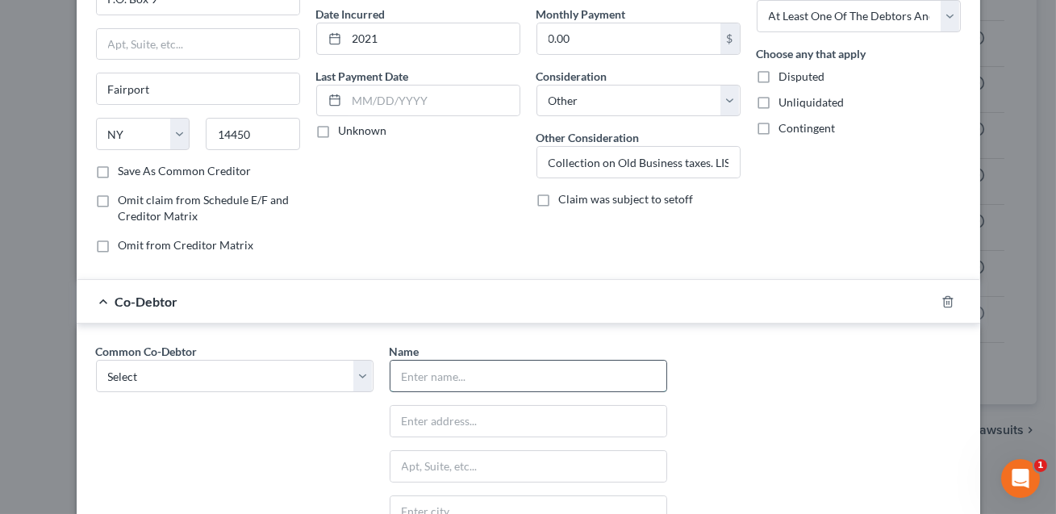
click at [460, 367] on input "text" at bounding box center [528, 376] width 276 height 31
type input "S&S Pool LLC"
click at [481, 411] on input "text" at bounding box center [528, 421] width 276 height 31
type input "[STREET_ADDRESS][PERSON_NAME]"
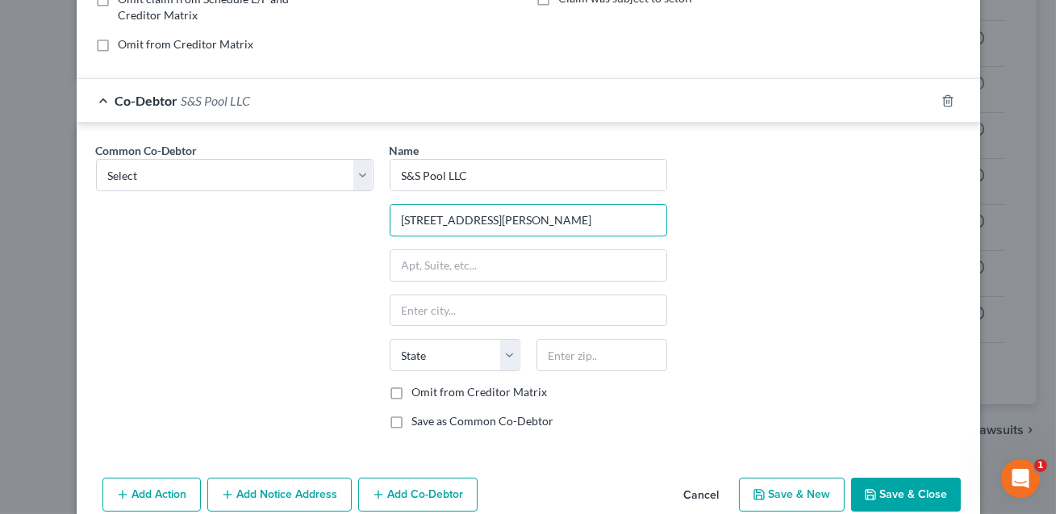
scroll to position [411, 0]
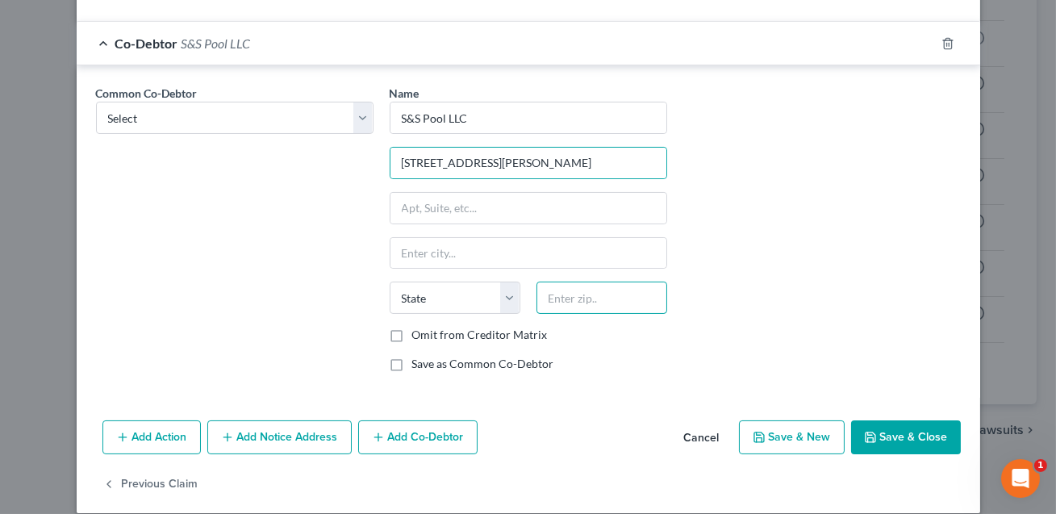
click at [571, 295] on input "text" at bounding box center [601, 297] width 131 height 32
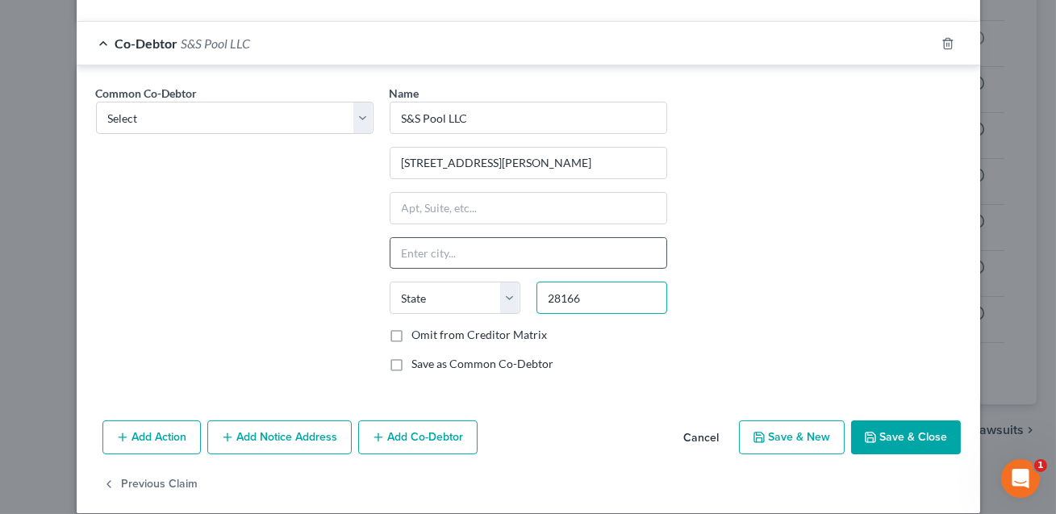
type input "28166"
click at [445, 244] on input "text" at bounding box center [528, 253] width 276 height 31
type input "[PERSON_NAME]"
select select "28"
click at [412, 362] on label "Save as Common Co-Debtor" at bounding box center [483, 364] width 142 height 16
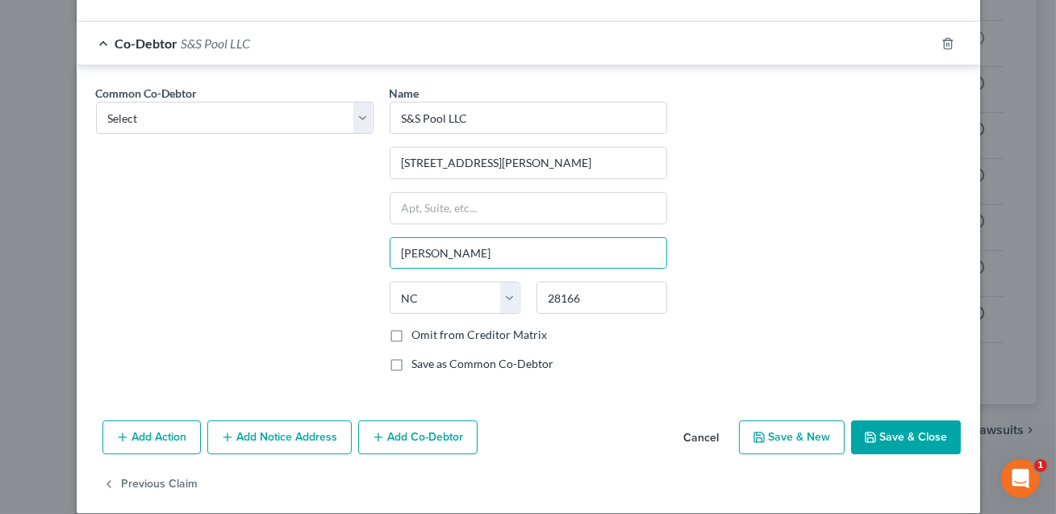
click at [419, 362] on input "Save as Common Co-Debtor" at bounding box center [424, 361] width 10 height 10
checkbox input "true"
click at [904, 436] on button "Save & Close" at bounding box center [906, 437] width 110 height 34
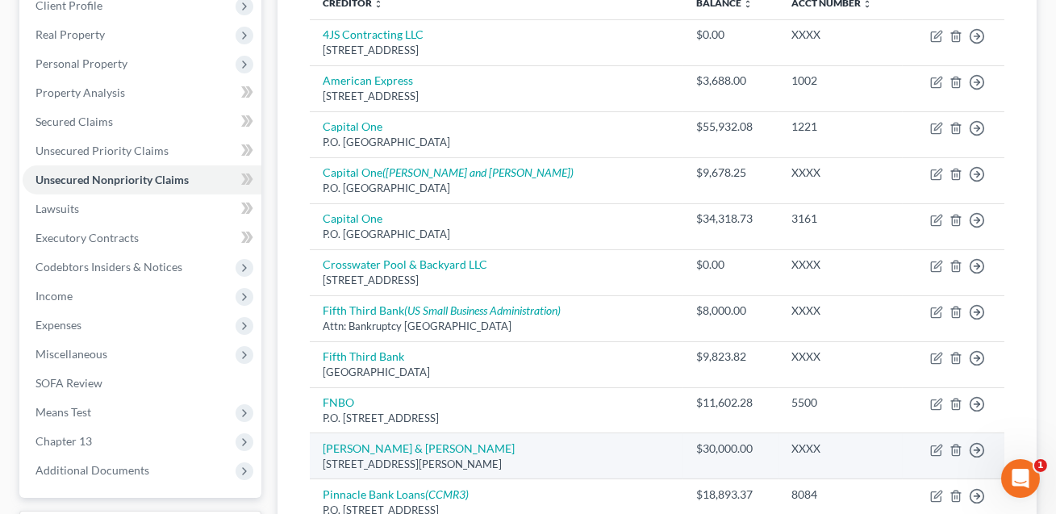
scroll to position [0, 0]
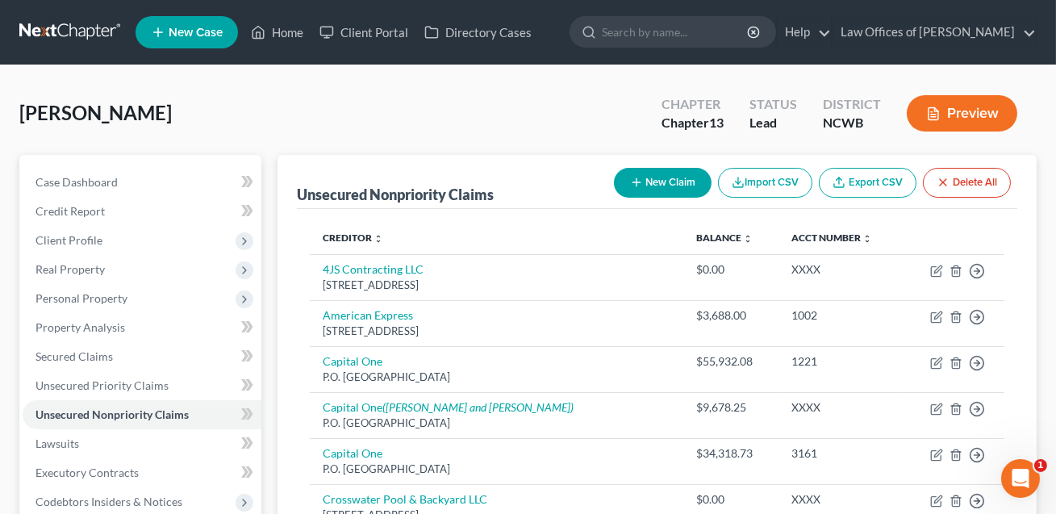
click at [664, 183] on button "New Claim" at bounding box center [663, 183] width 98 height 30
select select "0"
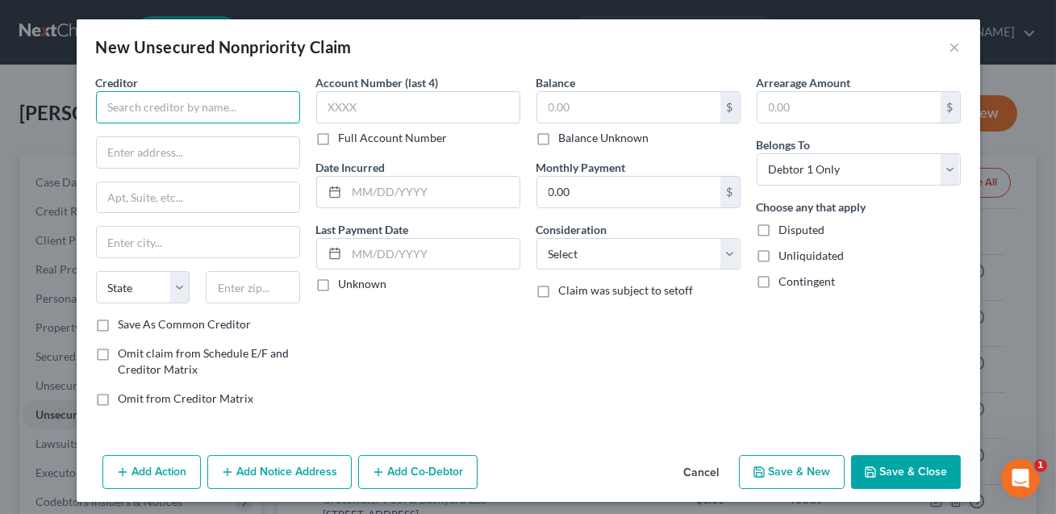
click at [212, 114] on input "text" at bounding box center [198, 107] width 204 height 32
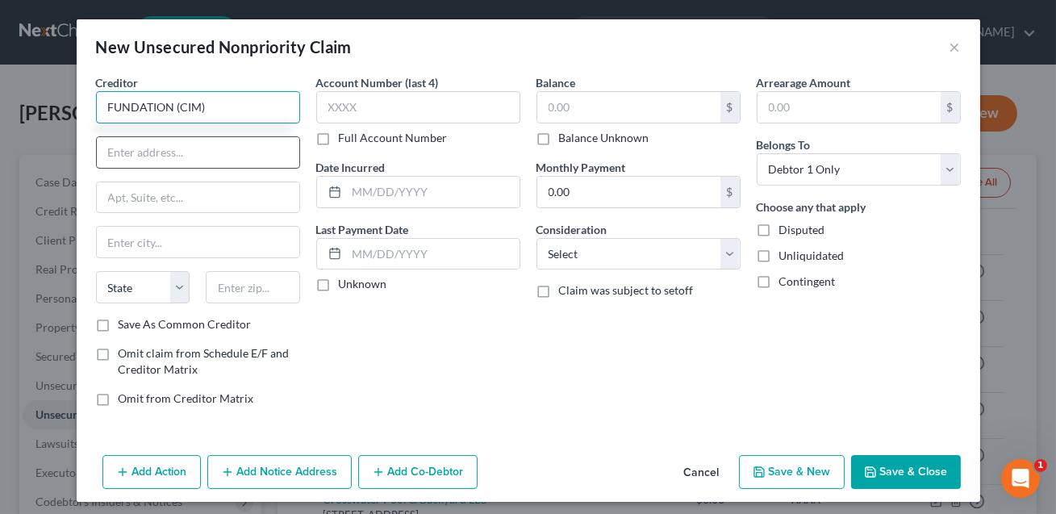
type input "FUNDATION (CIM)"
click at [167, 157] on input "text" at bounding box center [198, 152] width 202 height 31
type input "C/O Leviton"
drag, startPoint x: 173, startPoint y: 106, endPoint x: 118, endPoint y: 109, distance: 54.9
click at [118, 109] on input "FUNDATION (CIM)" at bounding box center [198, 107] width 204 height 32
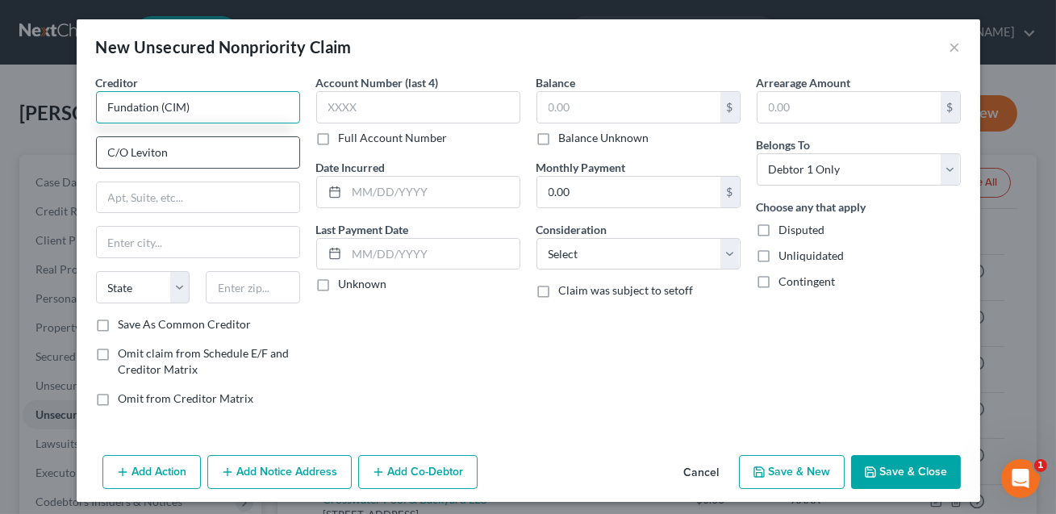
type input "Fundation (CIM)"
click at [170, 154] on input "C/O Leviton" at bounding box center [198, 152] width 202 height 31
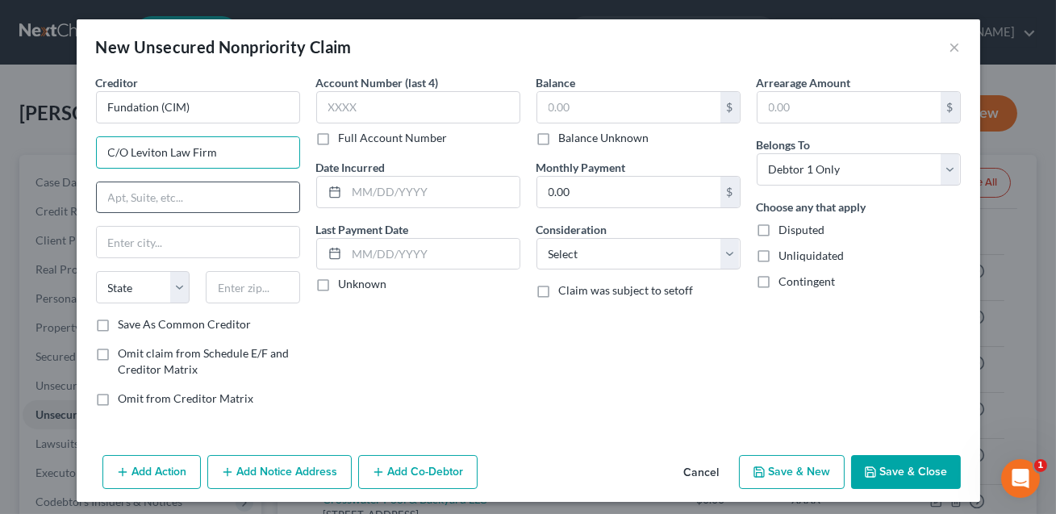
type input "C/O Leviton Law Firm"
click at [115, 201] on input "text" at bounding box center [198, 197] width 202 height 31
click at [142, 198] on input "[GEOGRAPHIC_DATA]" at bounding box center [198, 197] width 202 height 31
type input "[STREET_ADDRESS][PERSON_NAME]"
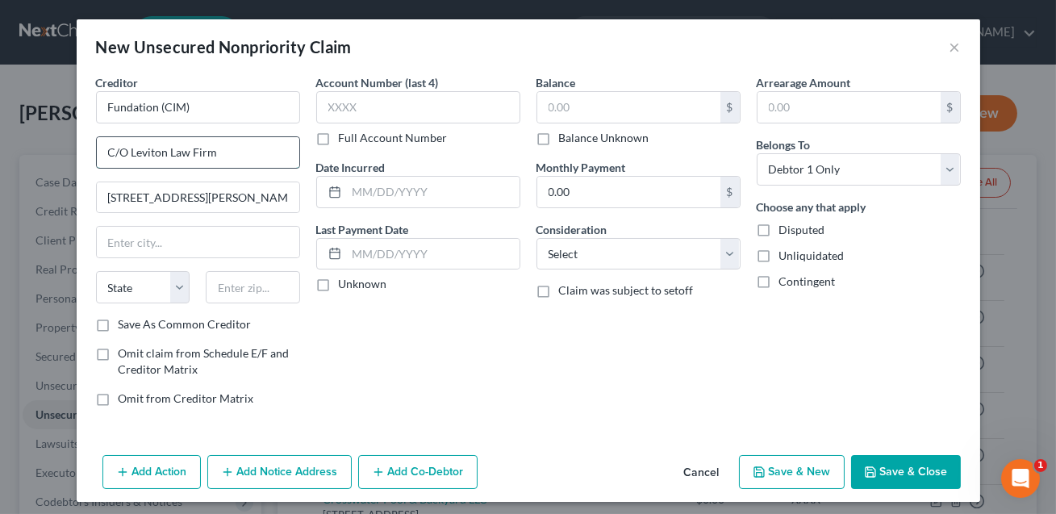
click at [129, 154] on input "C/O Leviton Law Firm" at bounding box center [198, 152] width 202 height 31
type input "c/o Leviton Law Firm"
click at [265, 285] on input "text" at bounding box center [253, 287] width 94 height 32
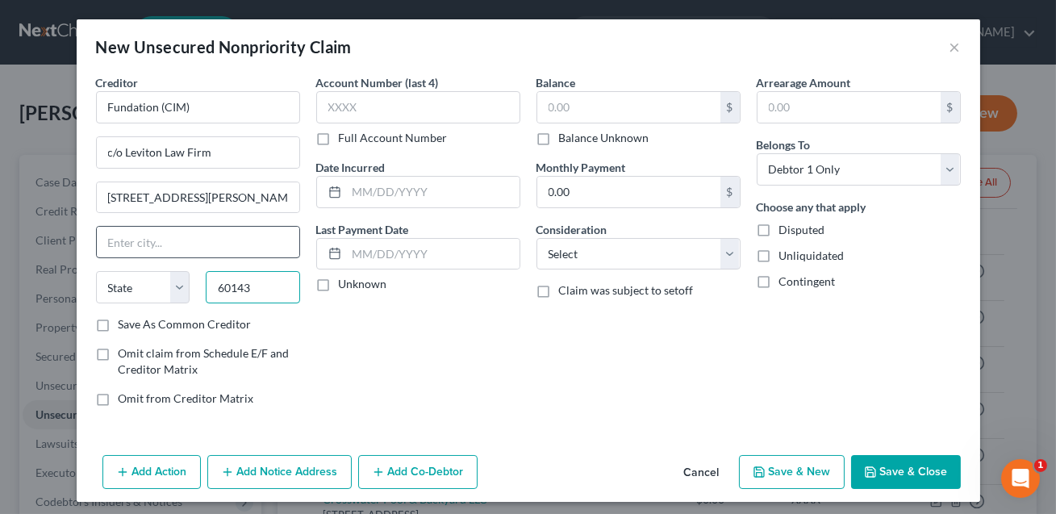
type input "60143"
click at [228, 238] on input "text" at bounding box center [198, 242] width 202 height 31
type input "Itasca"
select select "14"
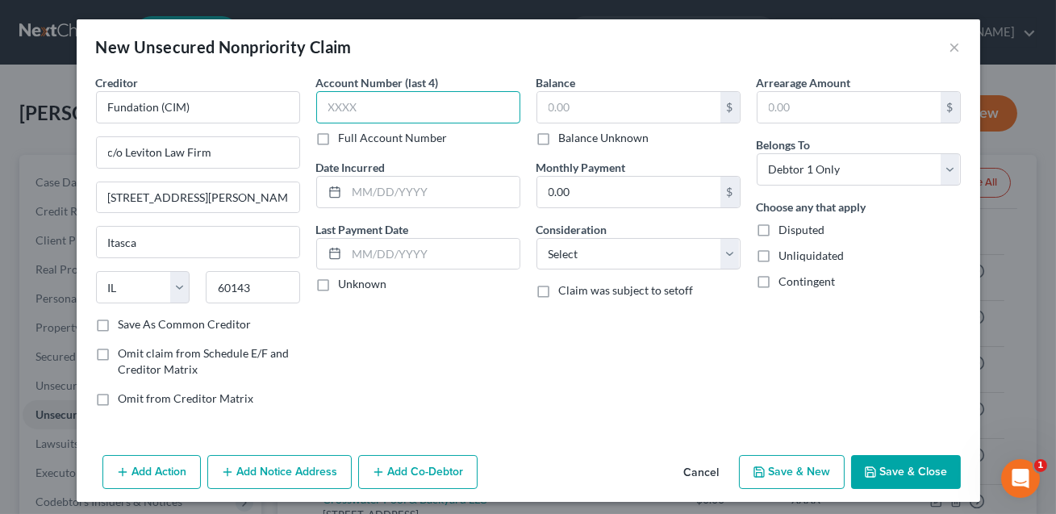
click at [347, 115] on input "text" at bounding box center [418, 107] width 204 height 32
type input "6599"
click at [565, 108] on input "text" at bounding box center [628, 107] width 183 height 31
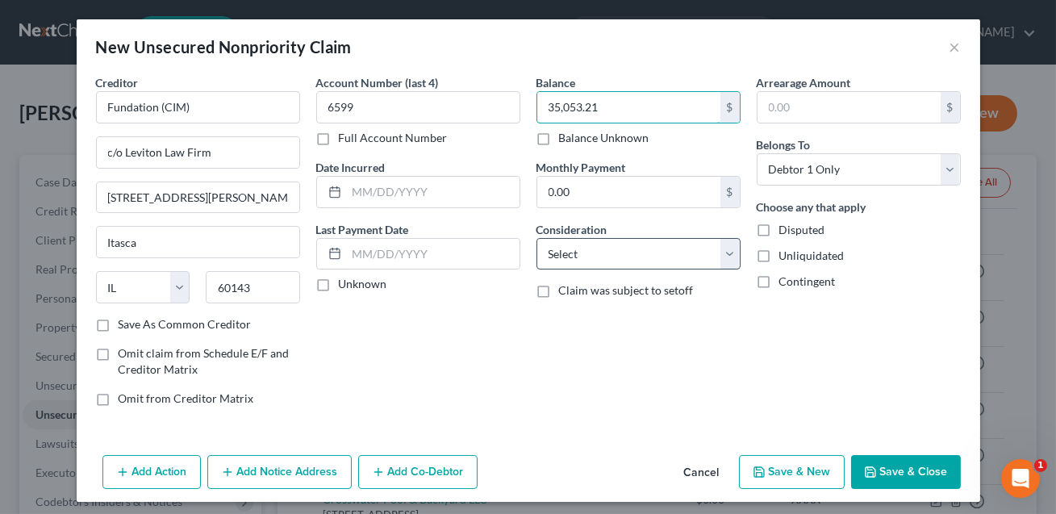
type input "35,053.21"
click at [590, 253] on select "Select Cable / Satellite Services Collection Agency Credit Card Debt Debt Couns…" at bounding box center [638, 254] width 204 height 32
select select "14"
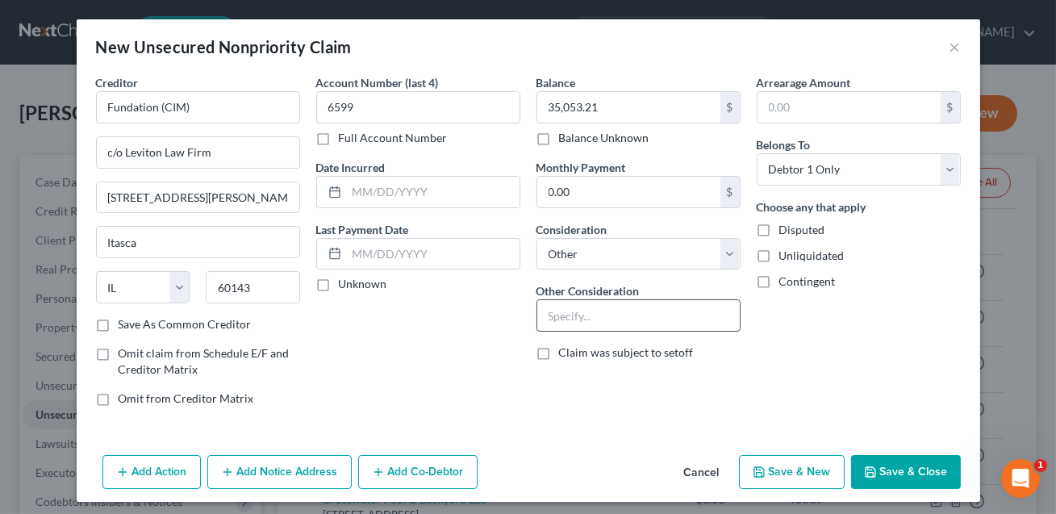
click at [553, 315] on input "text" at bounding box center [638, 315] width 202 height 31
type input "Business Loan"
click at [804, 173] on select "Select Debtor 1 Only Debtor 2 Only Debtor 1 And Debtor 2 Only At Least One Of T…" at bounding box center [858, 169] width 204 height 32
select select "3"
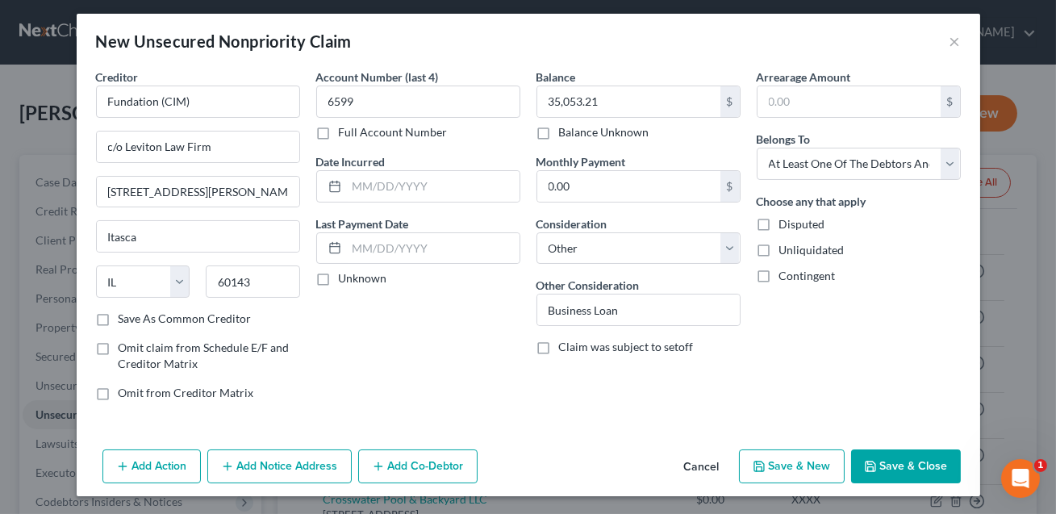
click at [281, 459] on button "Add Notice Address" at bounding box center [279, 466] width 144 height 34
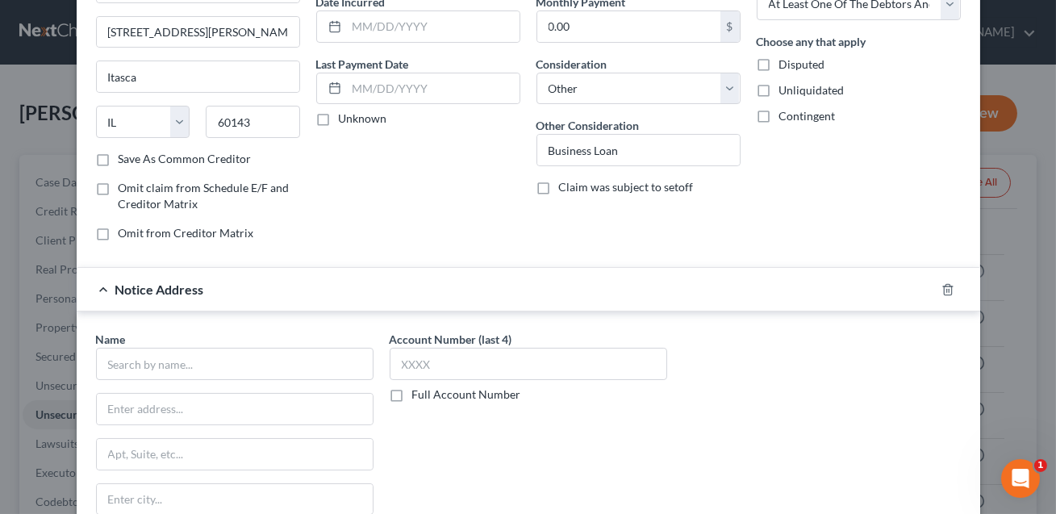
scroll to position [231, 0]
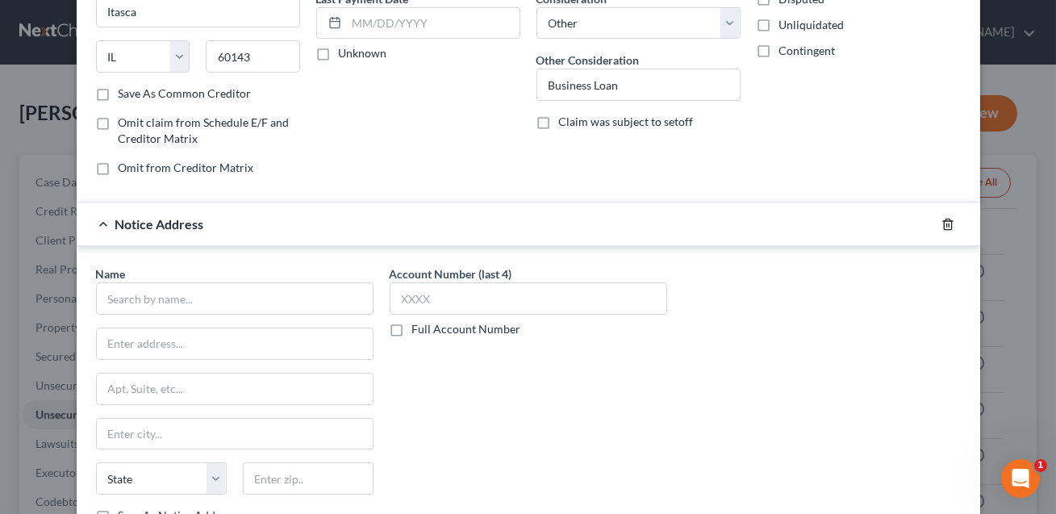
click at [949, 219] on icon "button" at bounding box center [947, 224] width 7 height 10
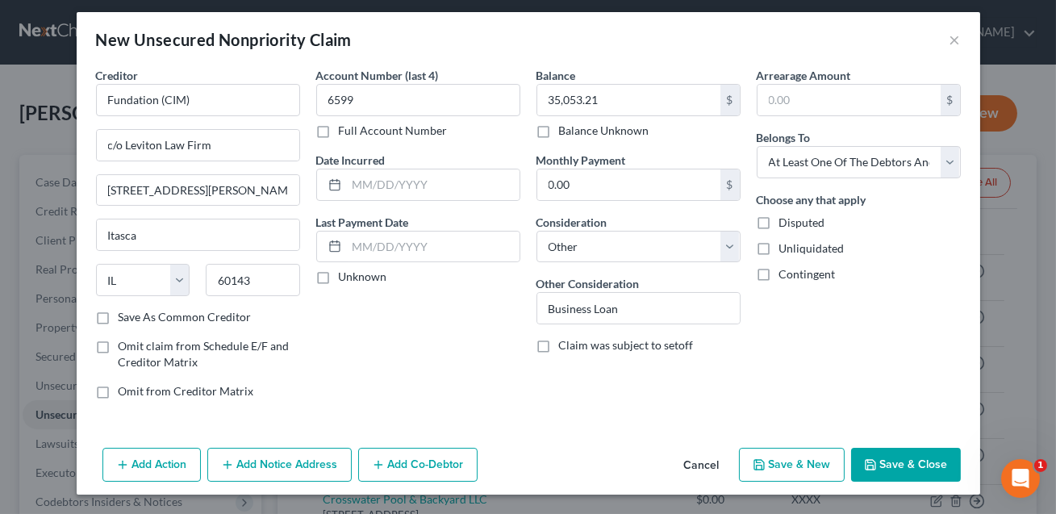
scroll to position [6, 0]
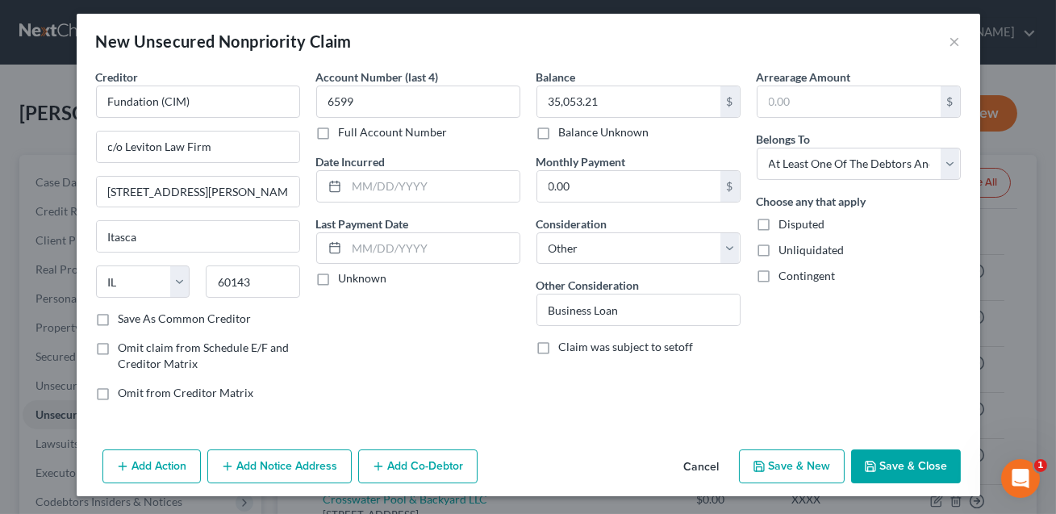
click at [422, 465] on button "Add Co-Debtor" at bounding box center [417, 466] width 119 height 34
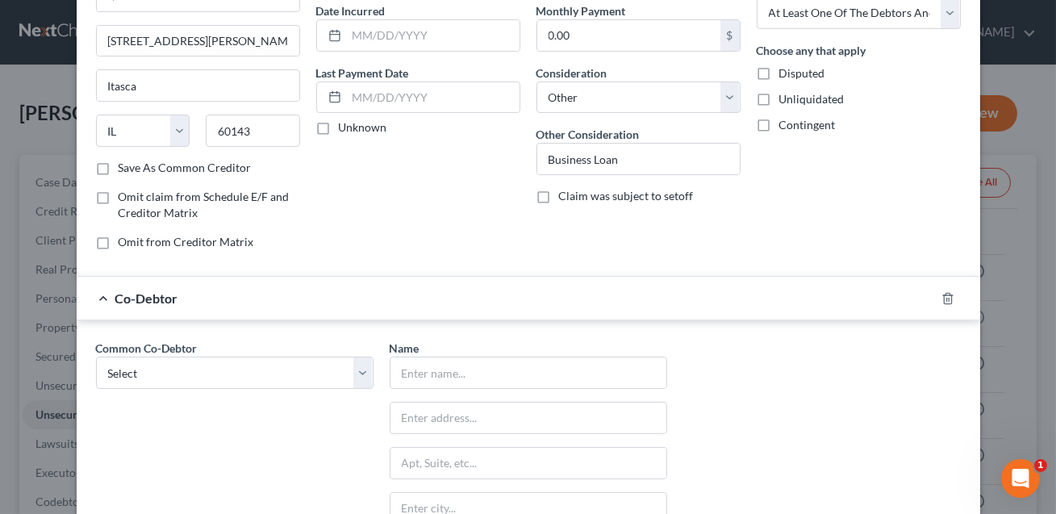
scroll to position [327, 0]
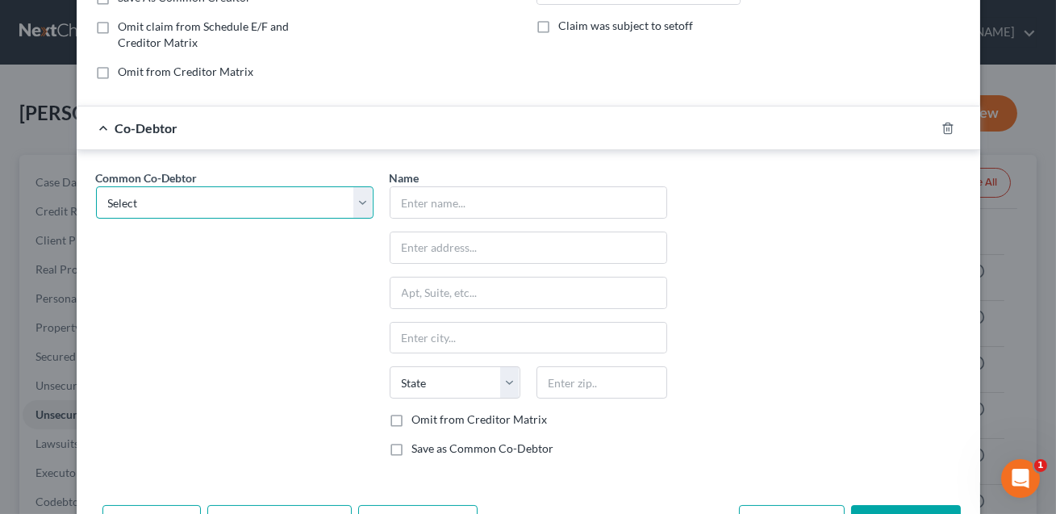
click at [140, 214] on select "Select 4JS Contacting LLC Crosswater Pool LLC S&S Pool LLC" at bounding box center [234, 202] width 277 height 32
select select "2"
type input "S&S Pool LLC"
type input "[STREET_ADDRESS][PERSON_NAME]"
type input "[PERSON_NAME]"
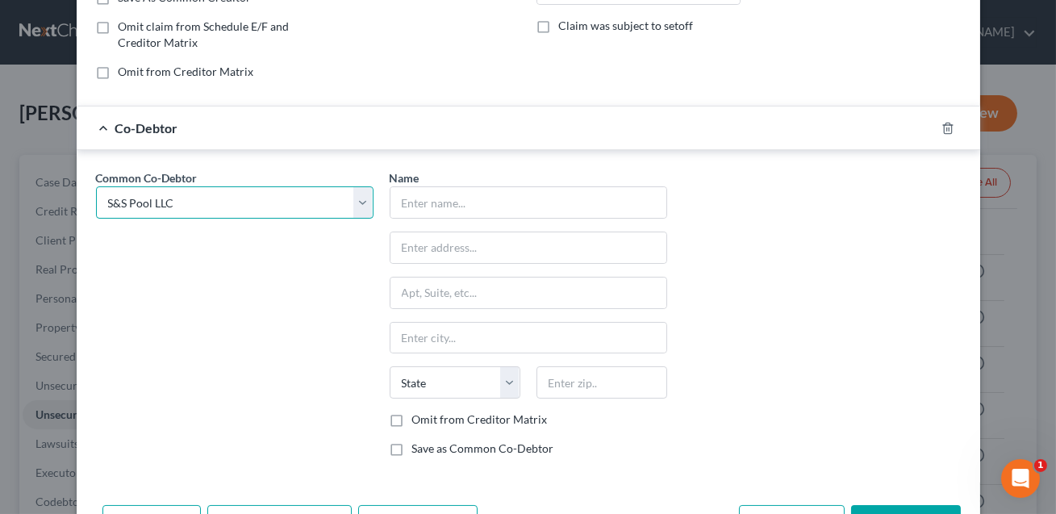
select select "28"
type input "28166"
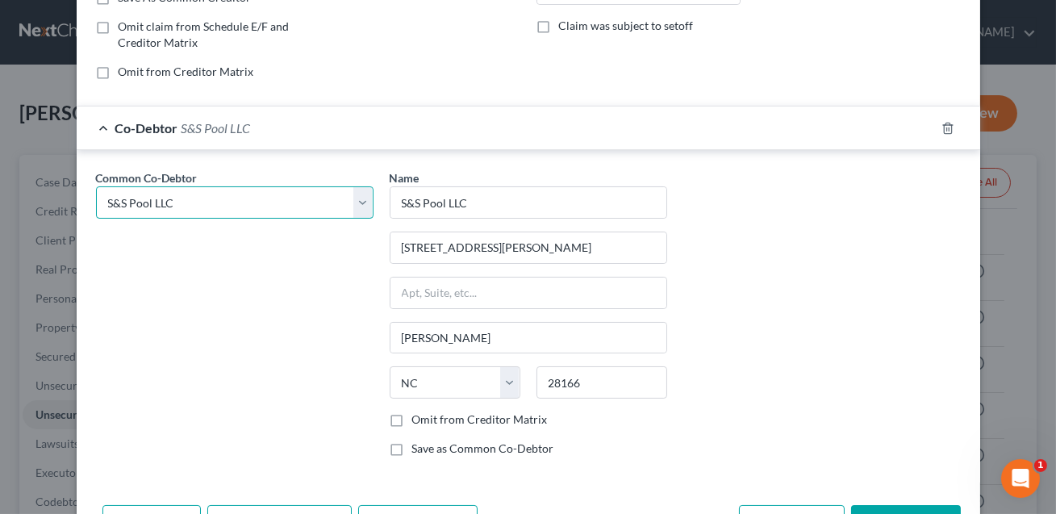
scroll to position [381, 0]
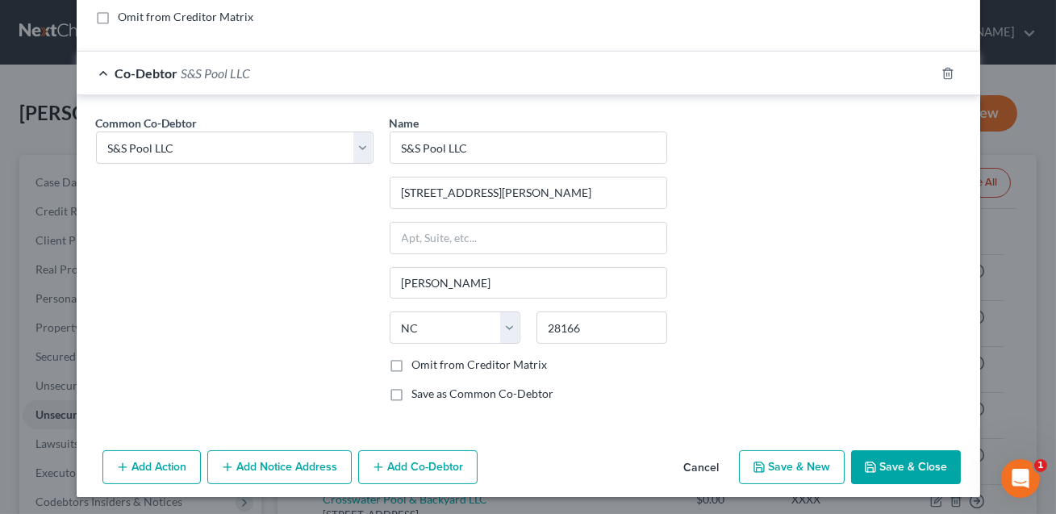
click at [921, 468] on button "Save & Close" at bounding box center [906, 467] width 110 height 34
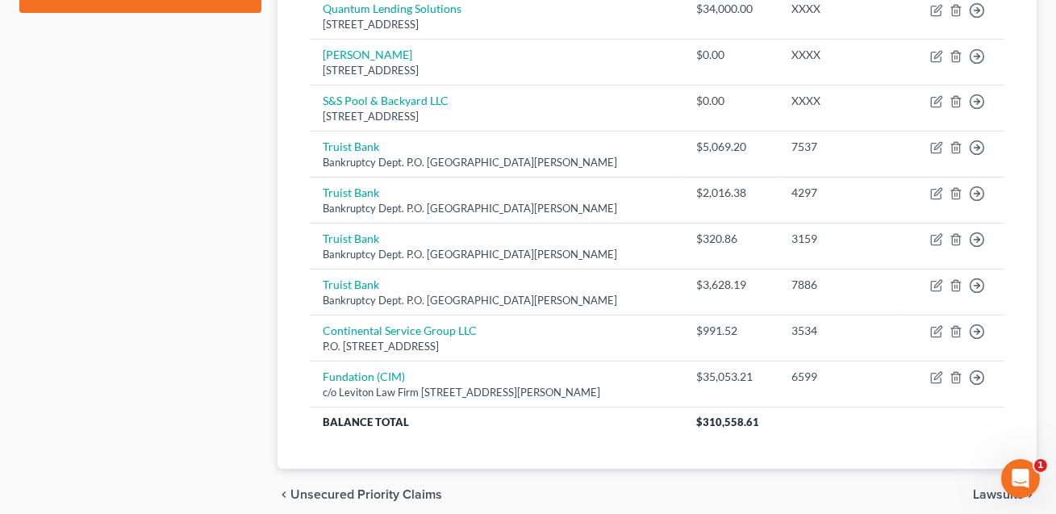
scroll to position [877, 0]
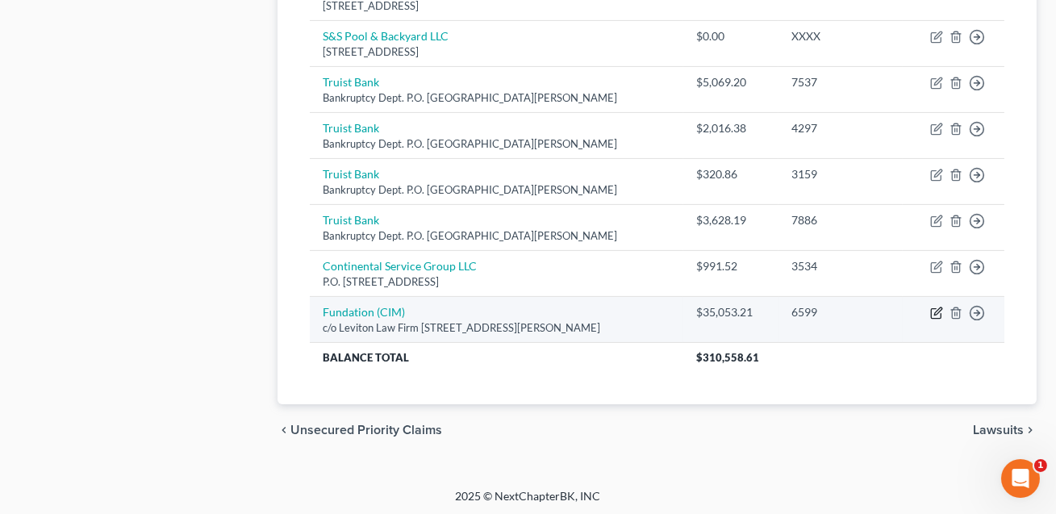
click at [936, 309] on icon "button" at bounding box center [937, 311] width 7 height 7
select select "14"
select select "3"
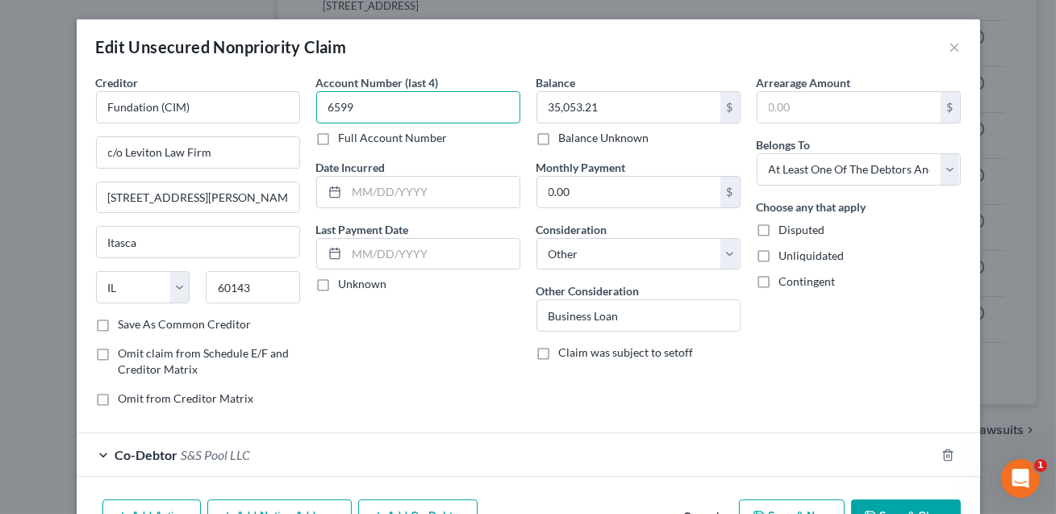
drag, startPoint x: 389, startPoint y: 111, endPoint x: 315, endPoint y: 106, distance: 74.4
click at [315, 106] on div "Account Number (last 4) 6599 Full Account Number Date Incurred Last Payment Dat…" at bounding box center [418, 246] width 220 height 345
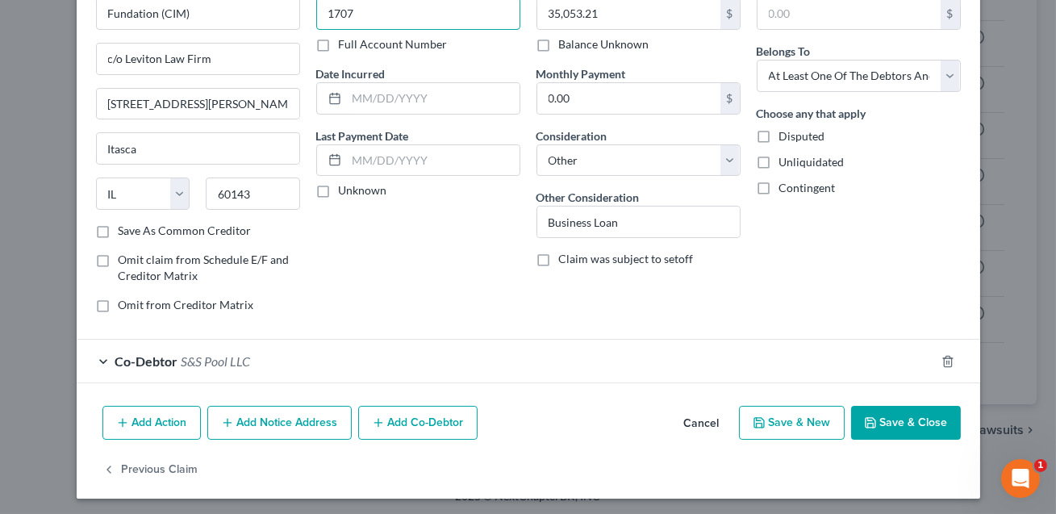
scroll to position [97, 0]
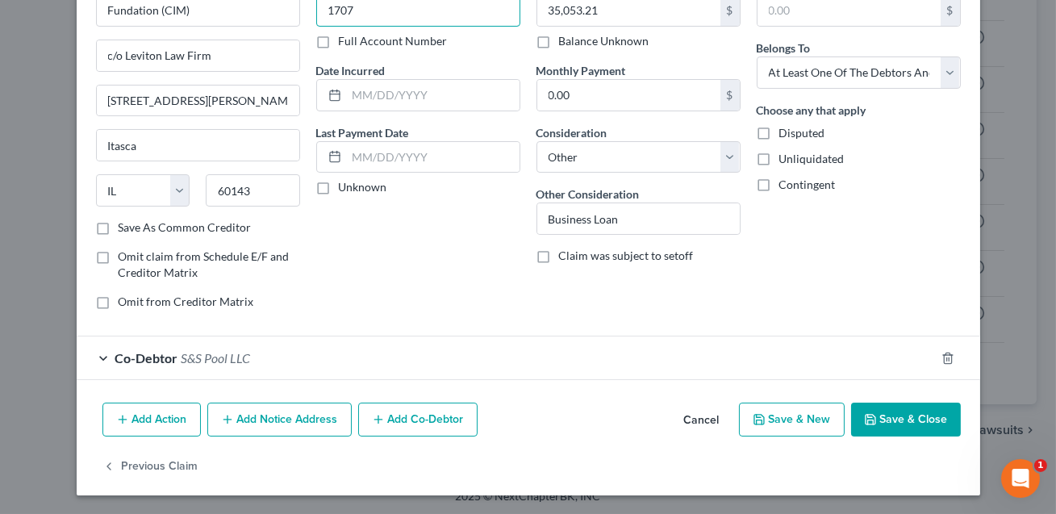
type input "1707"
click at [905, 419] on button "Save & Close" at bounding box center [906, 419] width 110 height 34
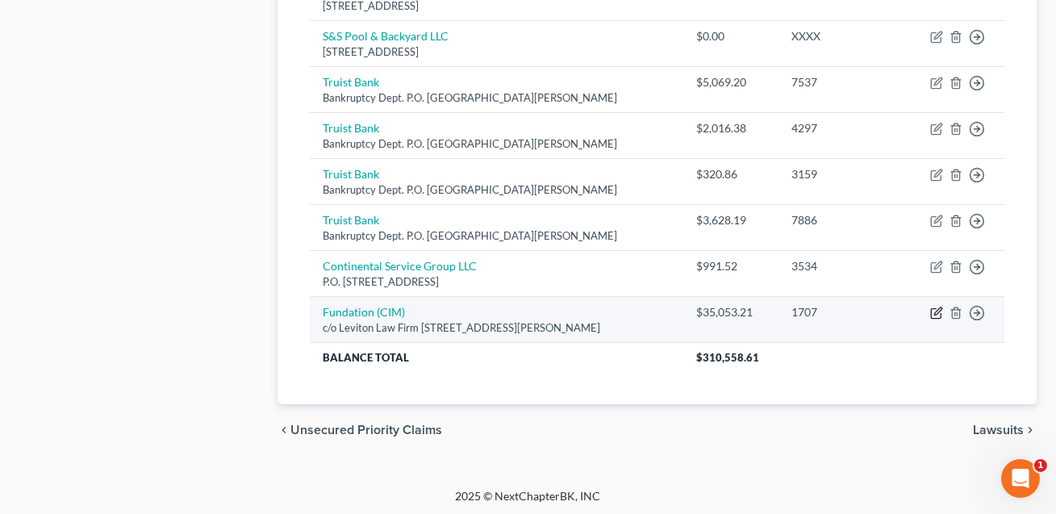
click at [935, 311] on icon "button" at bounding box center [936, 312] width 13 height 13
select select "14"
select select "3"
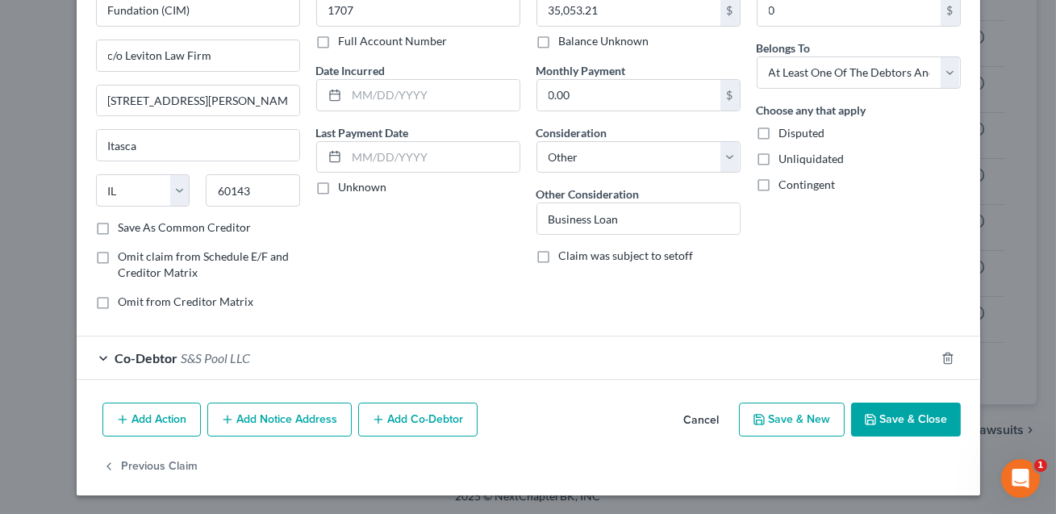
click at [304, 416] on button "Add Notice Address" at bounding box center [279, 419] width 144 height 34
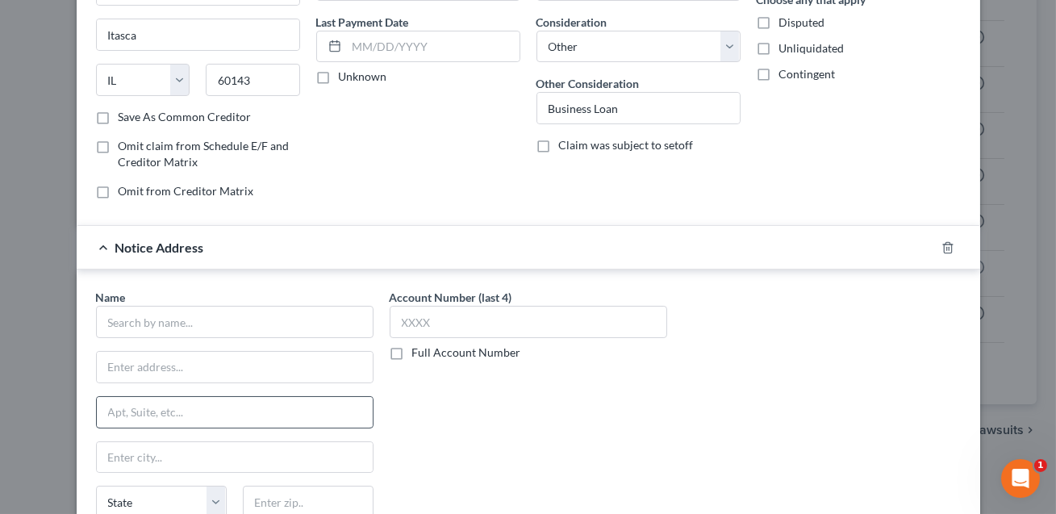
scroll to position [265, 0]
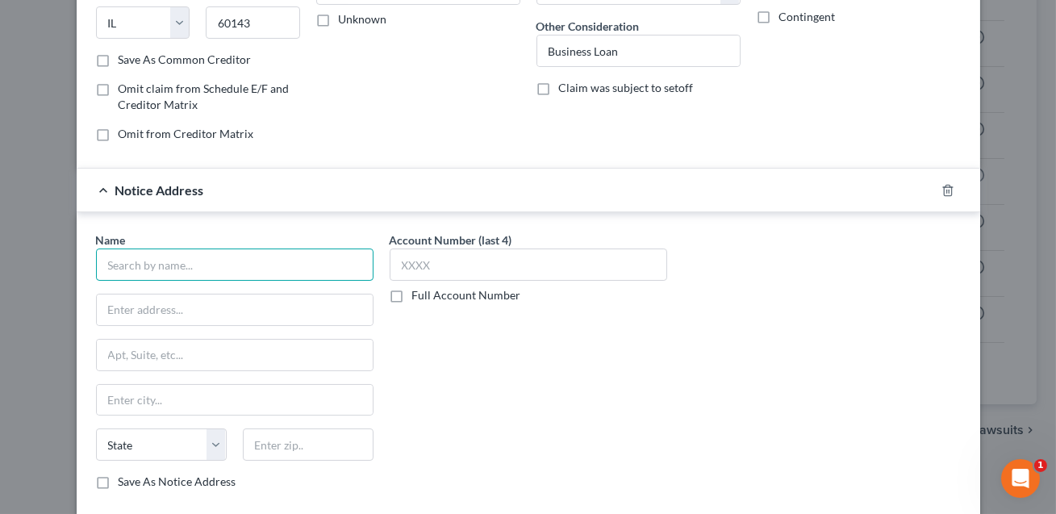
click at [175, 268] on input "text" at bounding box center [234, 264] width 277 height 32
type input "Altus Receivables Management"
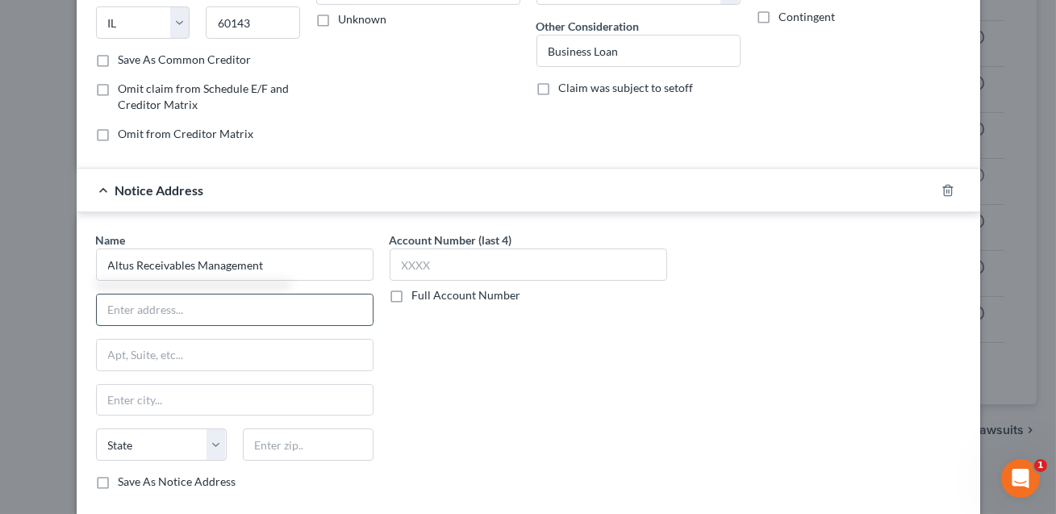
click at [180, 311] on input "text" at bounding box center [235, 309] width 276 height 31
type input "P.O. Box 186"
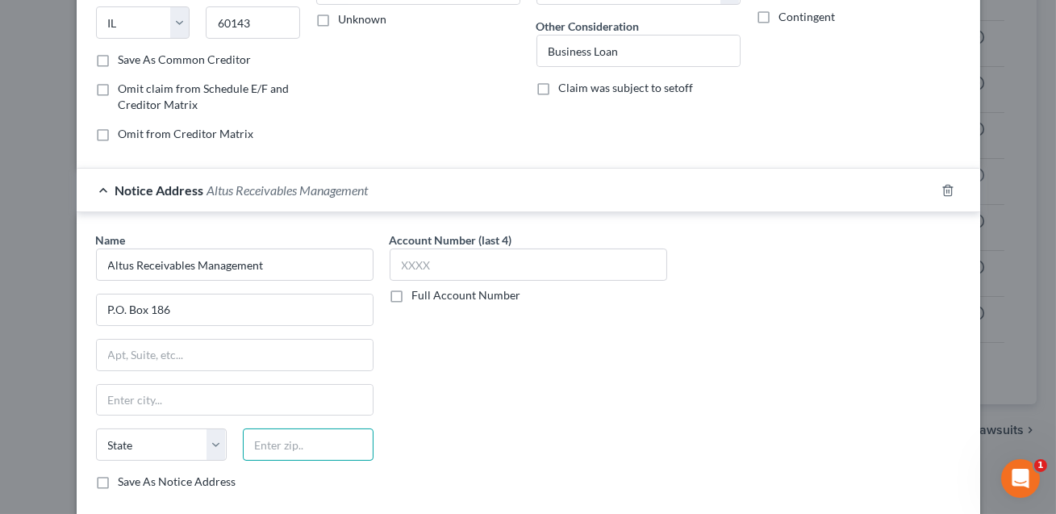
click at [281, 452] on input "text" at bounding box center [308, 444] width 131 height 32
type input "70004"
click at [249, 404] on input "text" at bounding box center [235, 400] width 276 height 31
type input "Metairie"
select select "19"
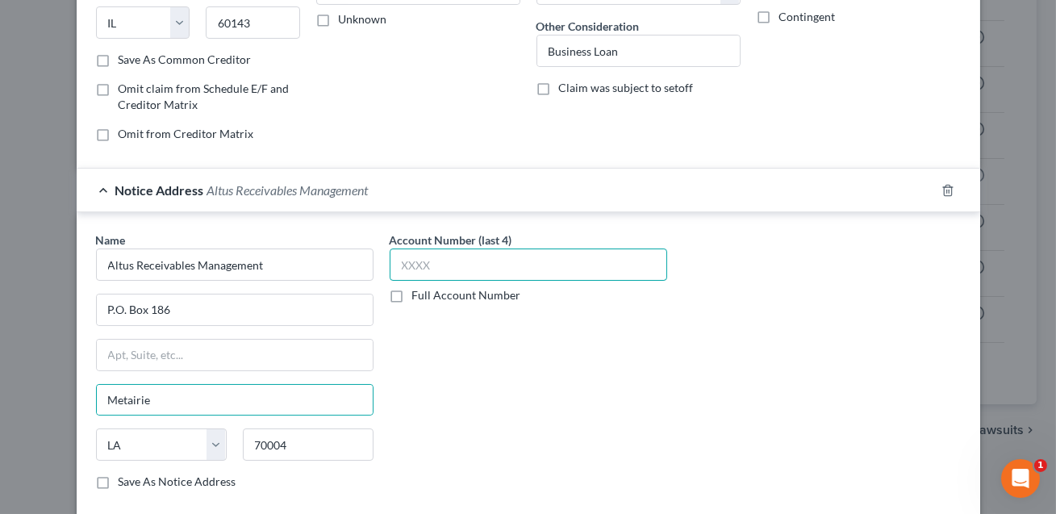
click at [432, 256] on input "text" at bounding box center [528, 264] width 277 height 32
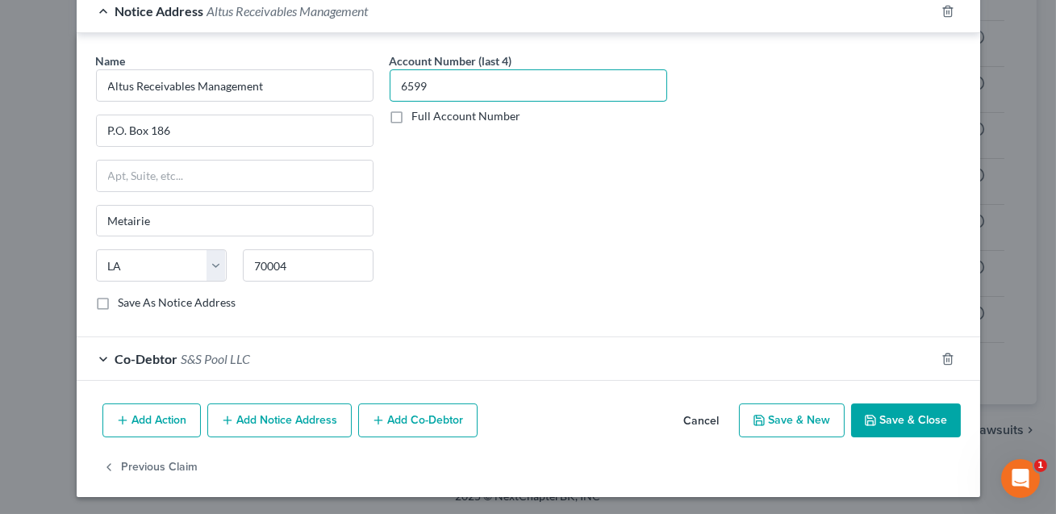
type input "6599"
click at [880, 432] on button "Save & Close" at bounding box center [906, 420] width 110 height 34
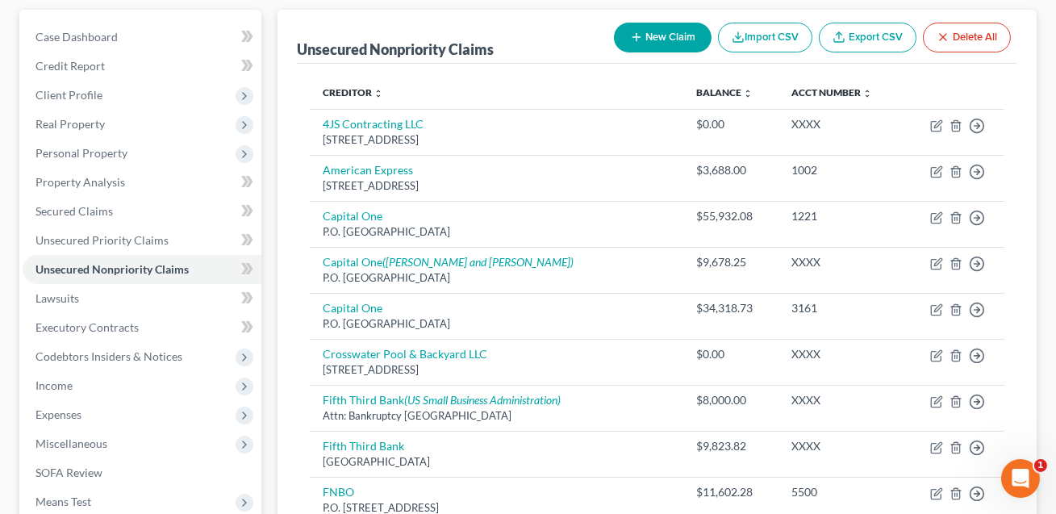
scroll to position [0, 0]
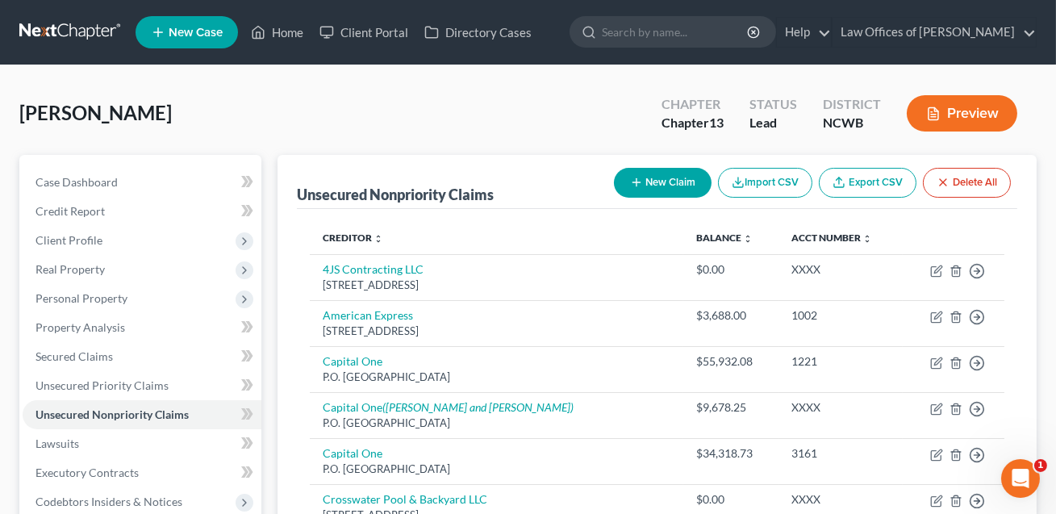
click at [649, 179] on button "New Claim" at bounding box center [663, 183] width 98 height 30
select select "0"
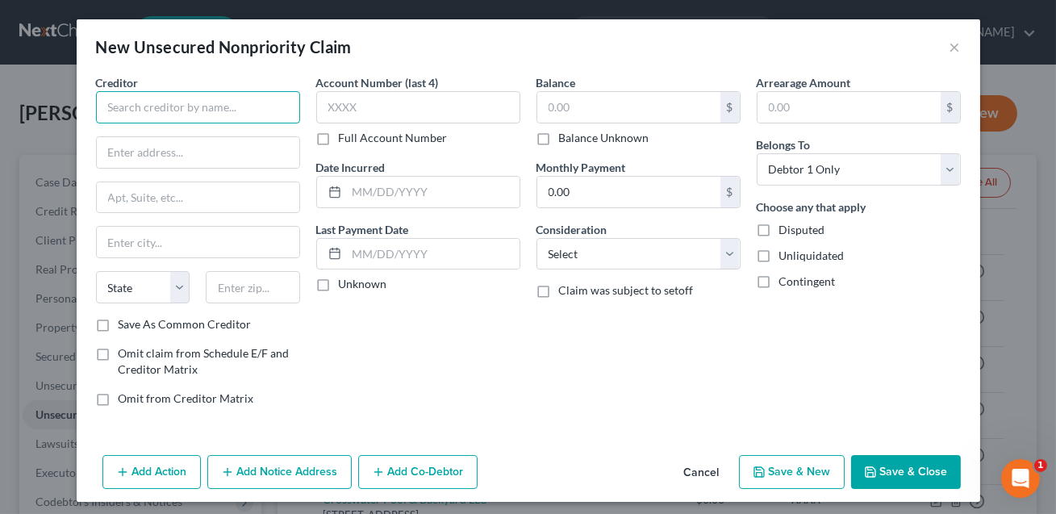
click at [177, 103] on input "text" at bounding box center [198, 107] width 204 height 32
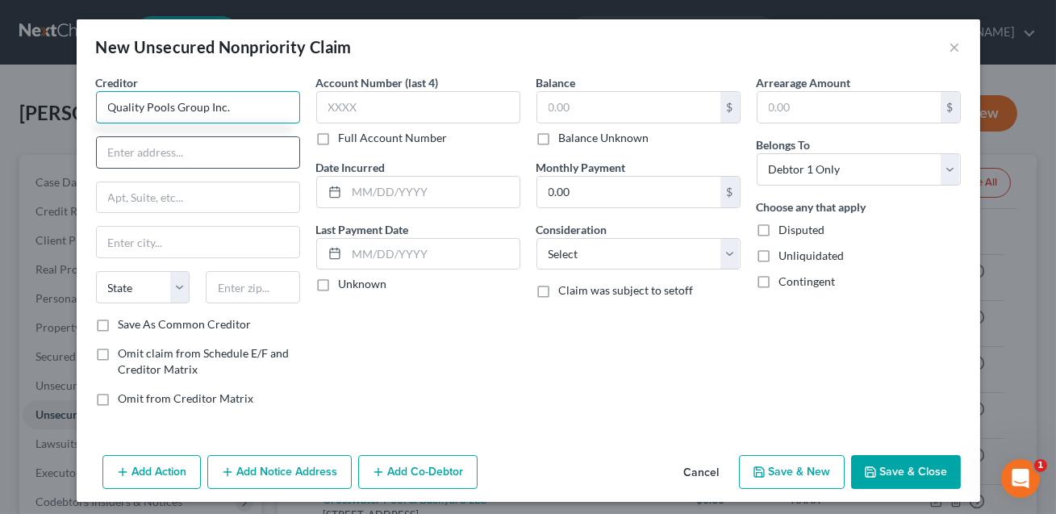
type input "Quality Pools Group Inc."
click at [146, 158] on input "text" at bounding box center [198, 152] width 202 height 31
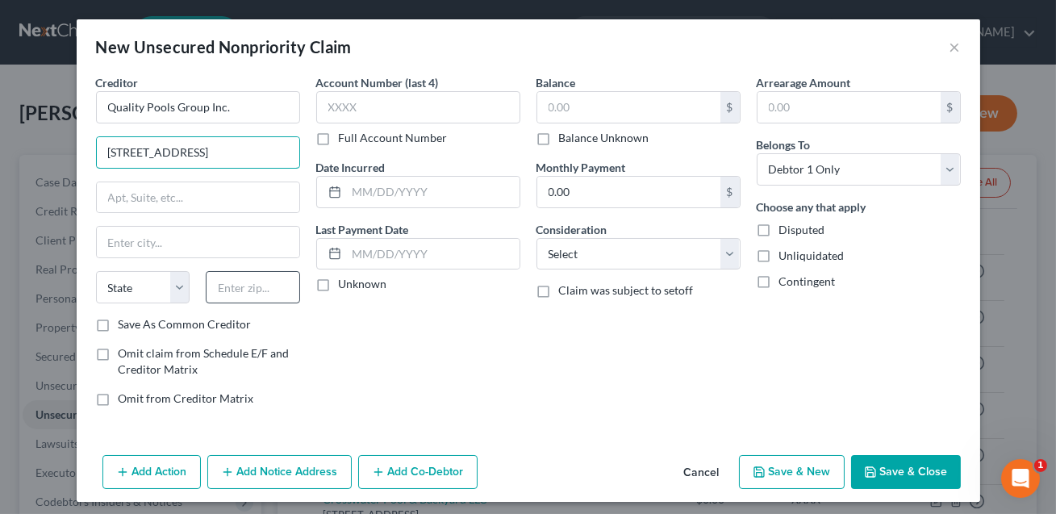
type input "[STREET_ADDRESS]"
click at [225, 285] on input "text" at bounding box center [253, 287] width 94 height 32
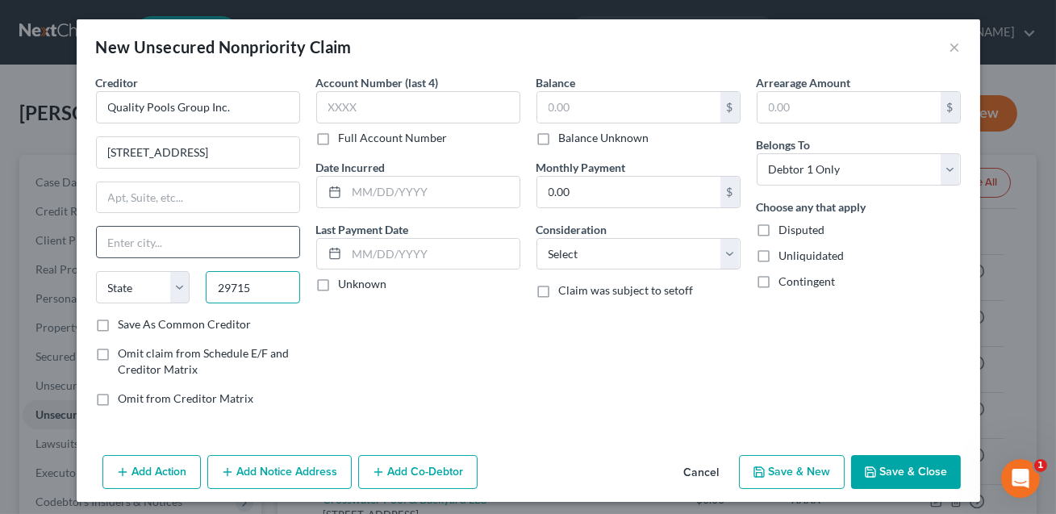
type input "29715"
type input "[GEOGRAPHIC_DATA]"
select select "42"
click at [154, 240] on input "[GEOGRAPHIC_DATA]" at bounding box center [198, 242] width 202 height 31
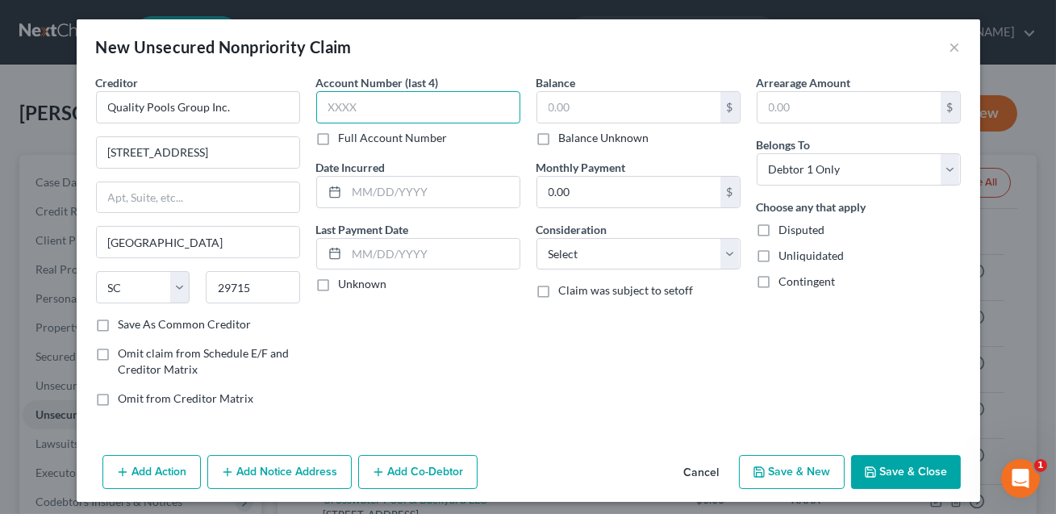
click at [349, 110] on input "text" at bounding box center [418, 107] width 204 height 32
click at [548, 107] on input "text" at bounding box center [628, 107] width 183 height 31
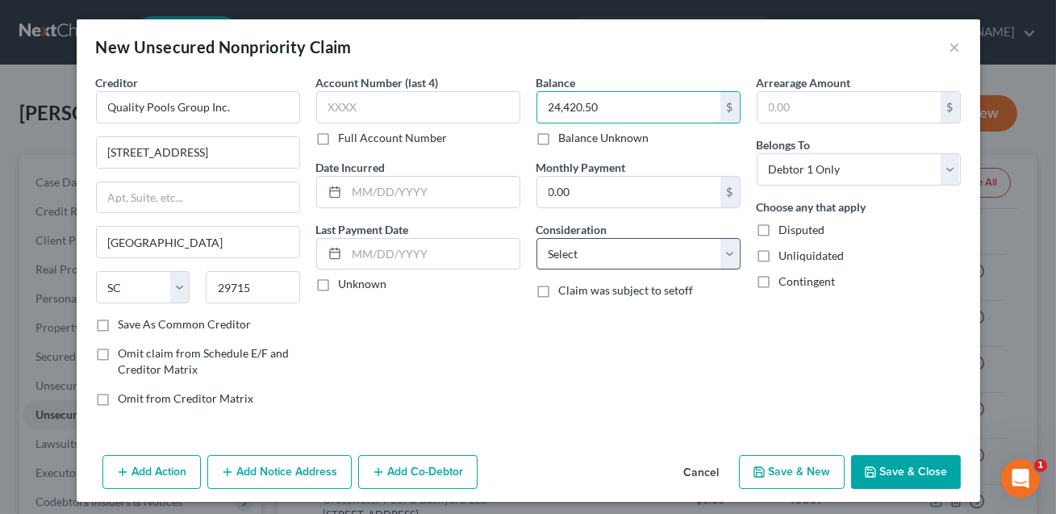
type input "24,420.50"
click at [579, 254] on select "Select Cable / Satellite Services Collection Agency Credit Card Debt Debt Couns…" at bounding box center [638, 254] width 204 height 32
select select "14"
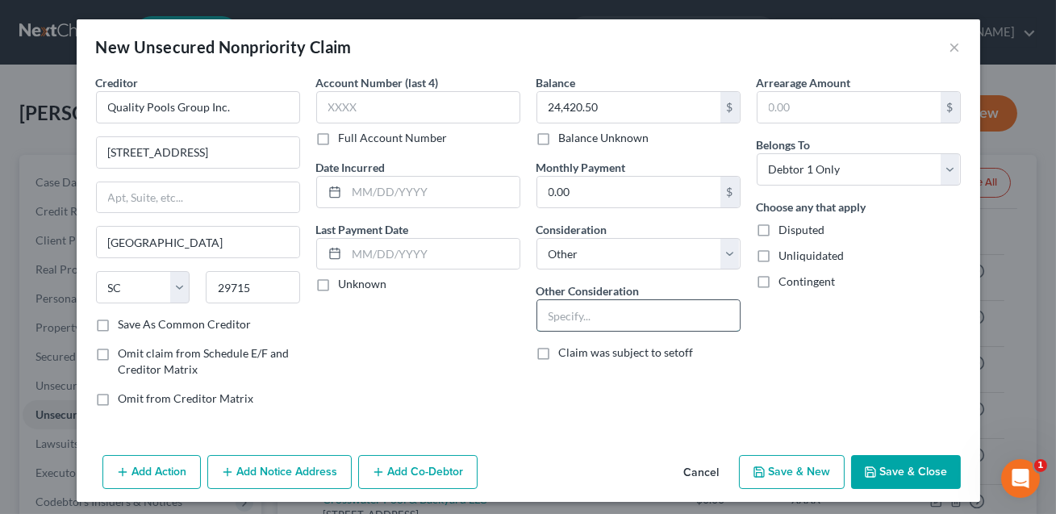
click at [553, 322] on input "text" at bounding box center [638, 315] width 202 height 31
type input "Business vendor."
click at [853, 173] on select "Select Debtor 1 Only Debtor 2 Only Debtor 1 And Debtor 2 Only At Least One Of T…" at bounding box center [858, 169] width 204 height 32
select select "3"
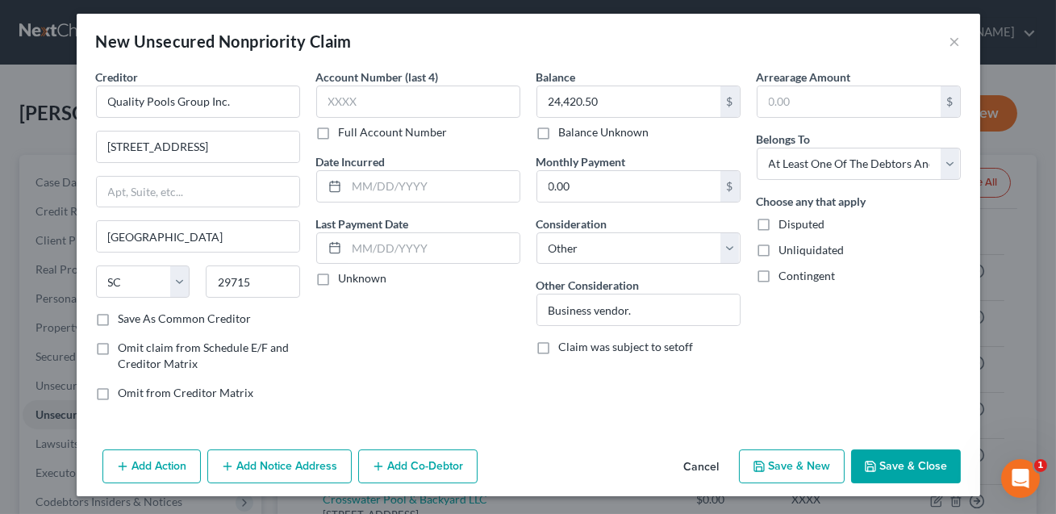
click at [441, 450] on button "Add Co-Debtor" at bounding box center [417, 466] width 119 height 34
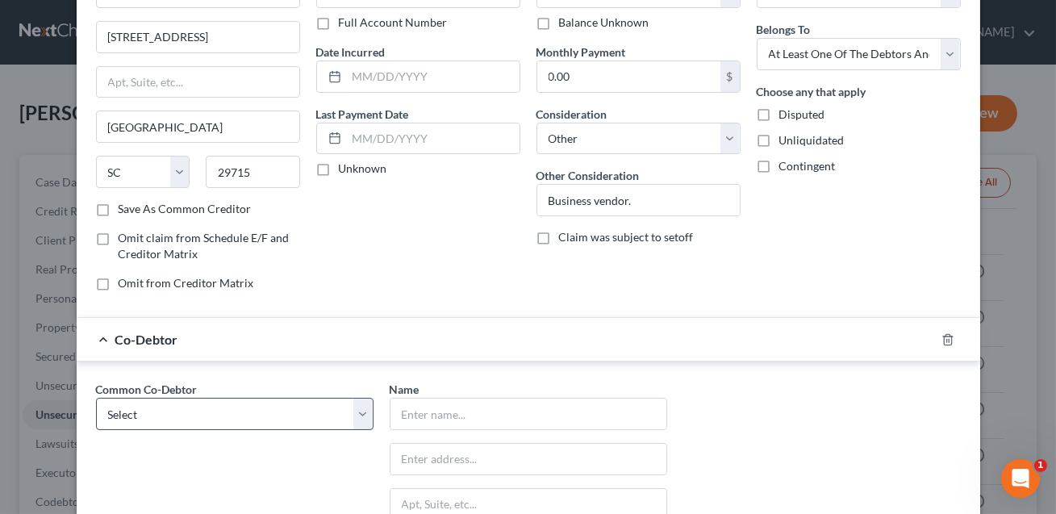
scroll to position [123, 0]
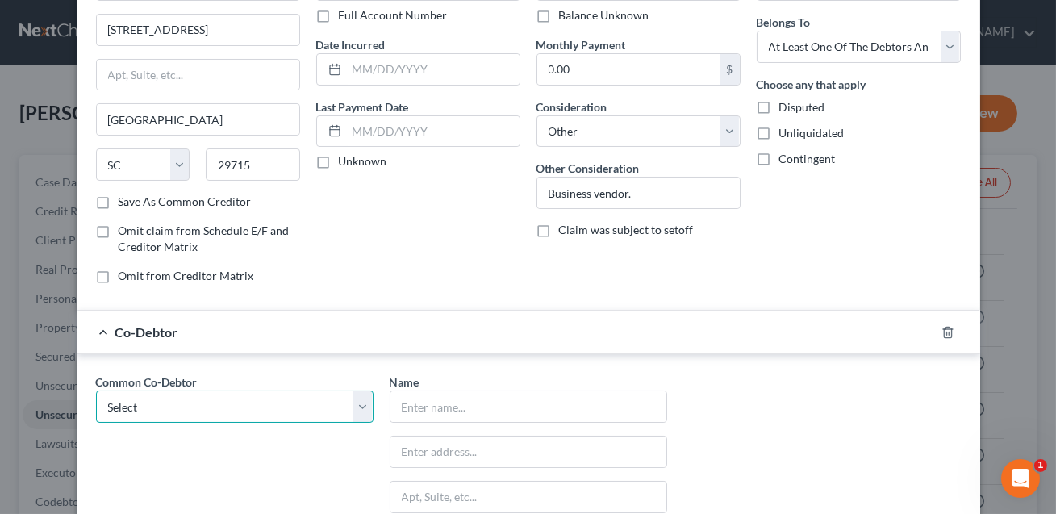
click at [294, 411] on select "Select 4JS Contacting LLC Crosswater Pool LLC S&S Pool LLC" at bounding box center [234, 406] width 277 height 32
select select "1"
type input "Crosswater Pool LLC"
type input "[STREET_ADDRESS][PERSON_NAME]"
type input "[PERSON_NAME]"
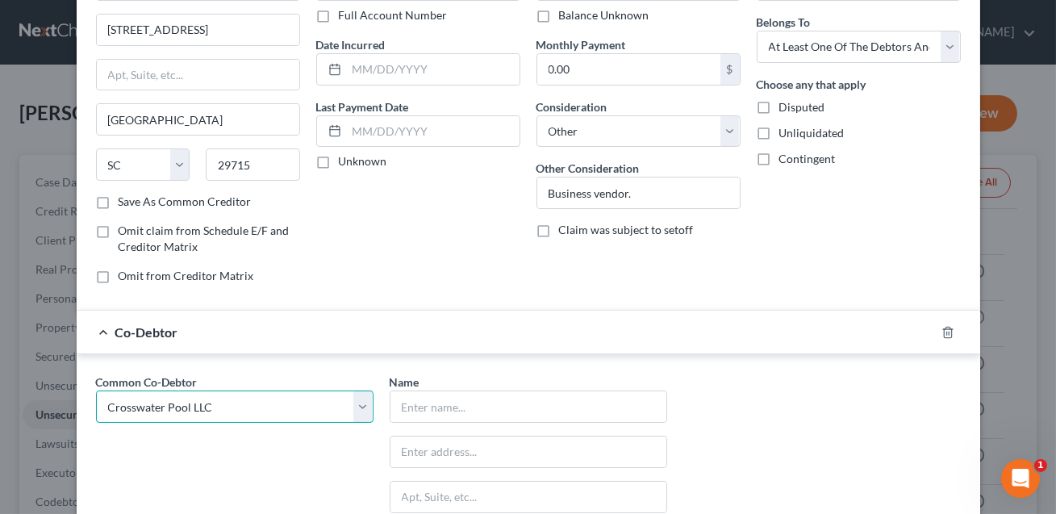
select select "28"
type input "28166"
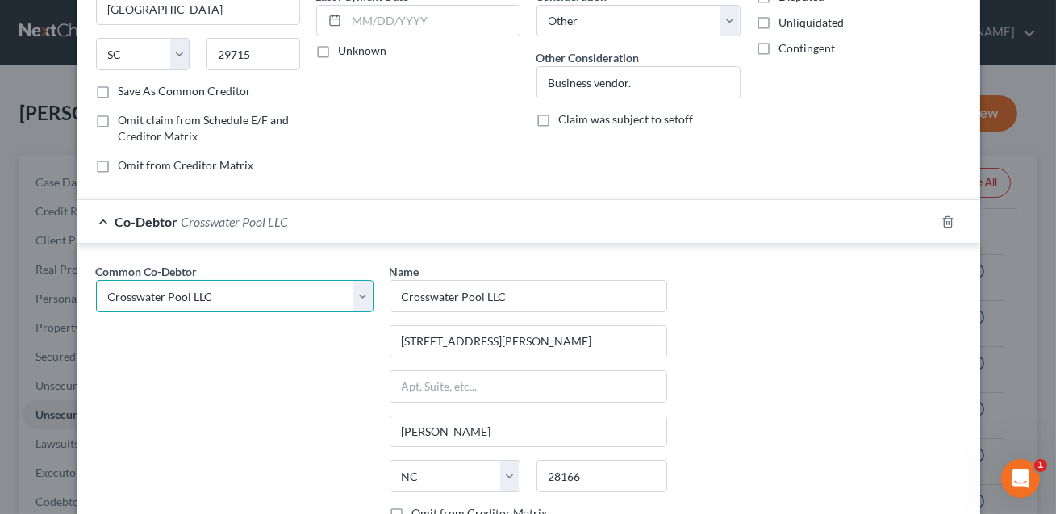
scroll to position [381, 0]
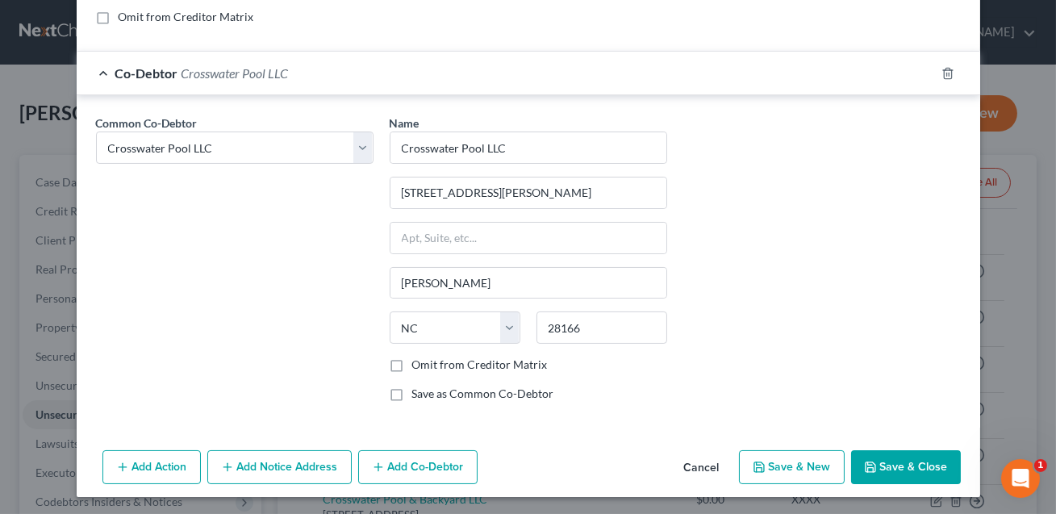
click at [307, 458] on button "Add Notice Address" at bounding box center [279, 467] width 144 height 34
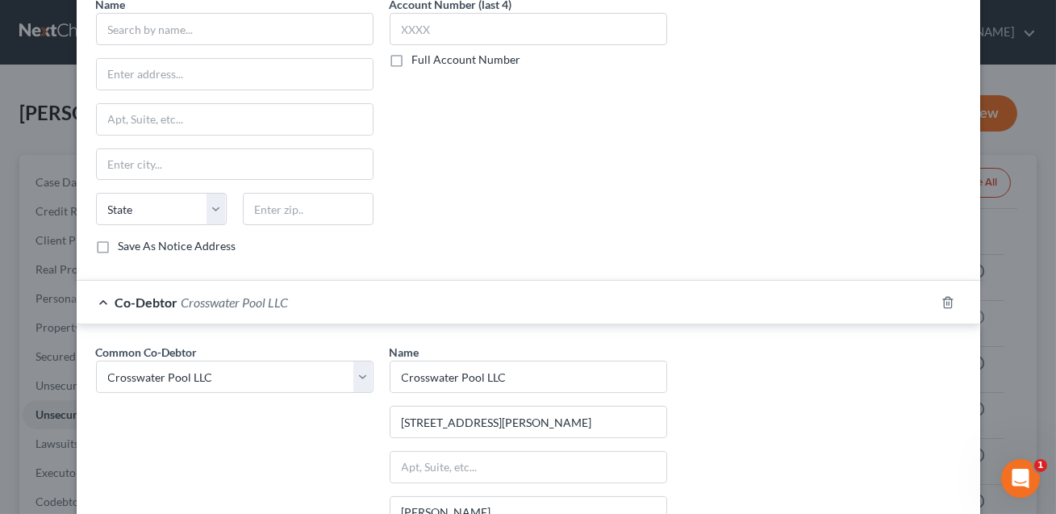
scroll to position [263, 0]
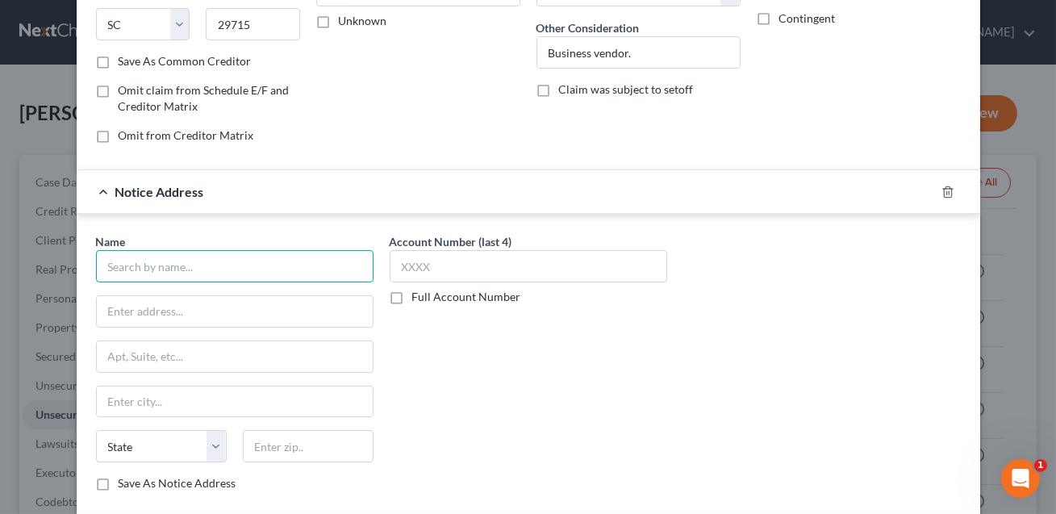
click at [193, 260] on input "text" at bounding box center [234, 266] width 277 height 32
click at [144, 260] on input "text" at bounding box center [234, 266] width 277 height 32
type input "[PERSON_NAME], Esq."
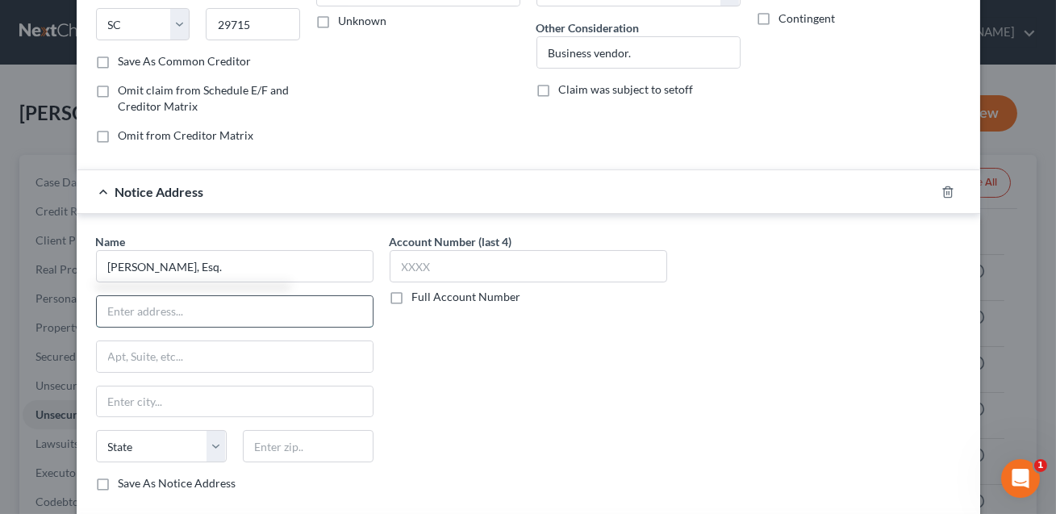
click at [119, 310] on input "text" at bounding box center [235, 311] width 276 height 31
type input "[PERSON_NAME], Sheridan & [PERSON_NAME]"
click at [115, 352] on input "text" at bounding box center [235, 356] width 276 height 31
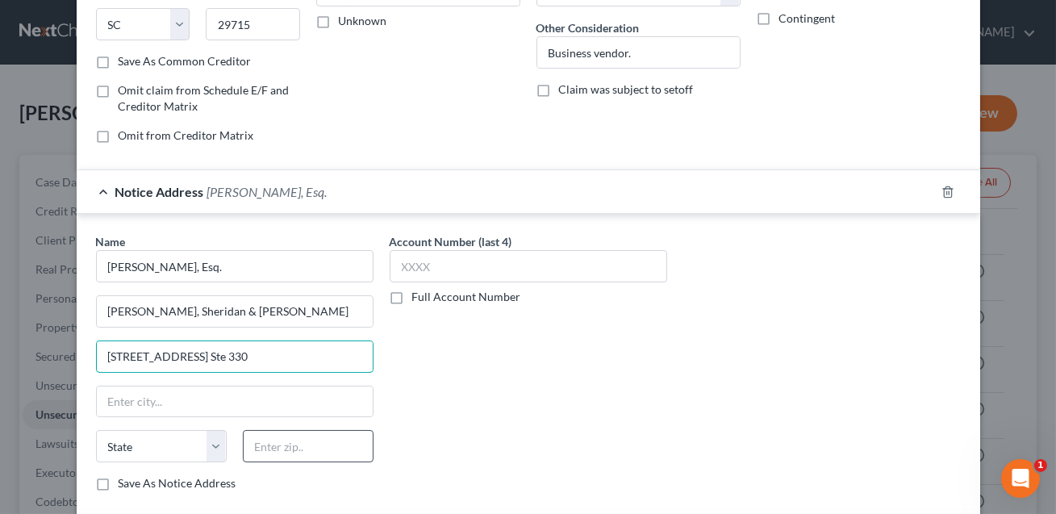
type input "[STREET_ADDRESS] Ste 330"
click at [252, 446] on input "text" at bounding box center [308, 446] width 131 height 32
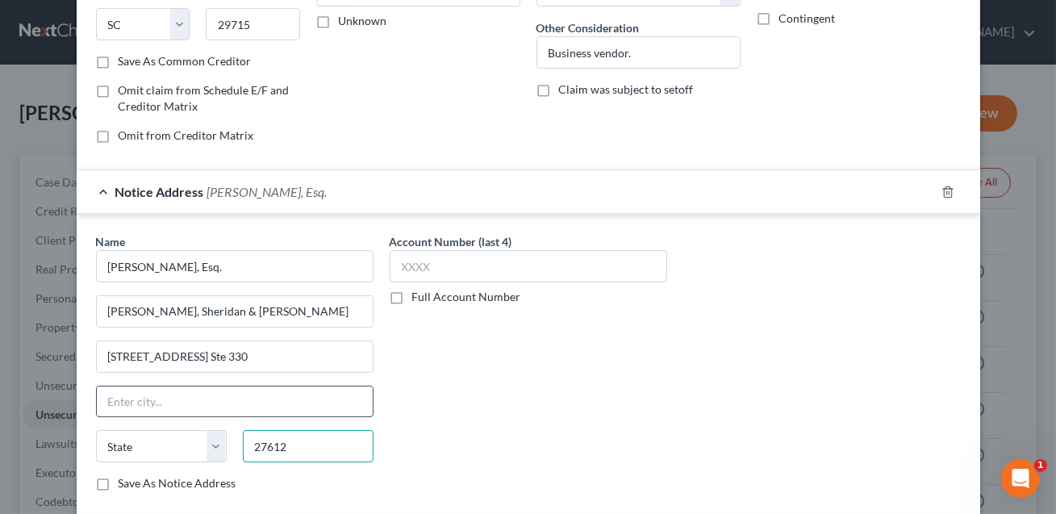
type input "27612"
click at [264, 405] on input "text" at bounding box center [235, 401] width 276 height 31
type input "[GEOGRAPHIC_DATA]"
select select "28"
click at [119, 481] on label "Save As Notice Address" at bounding box center [178, 483] width 118 height 16
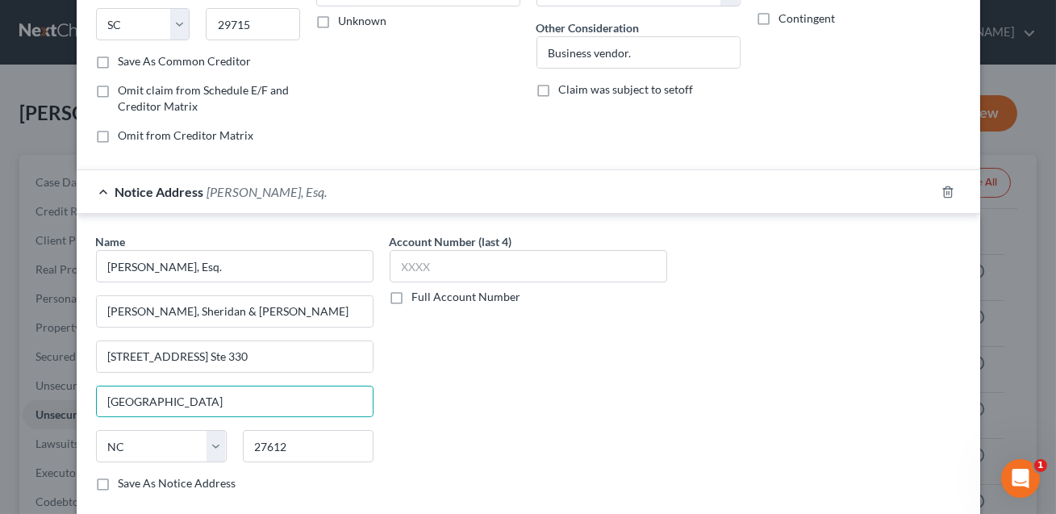
click at [125, 481] on input "Save As Notice Address" at bounding box center [130, 480] width 10 height 10
checkbox input "true"
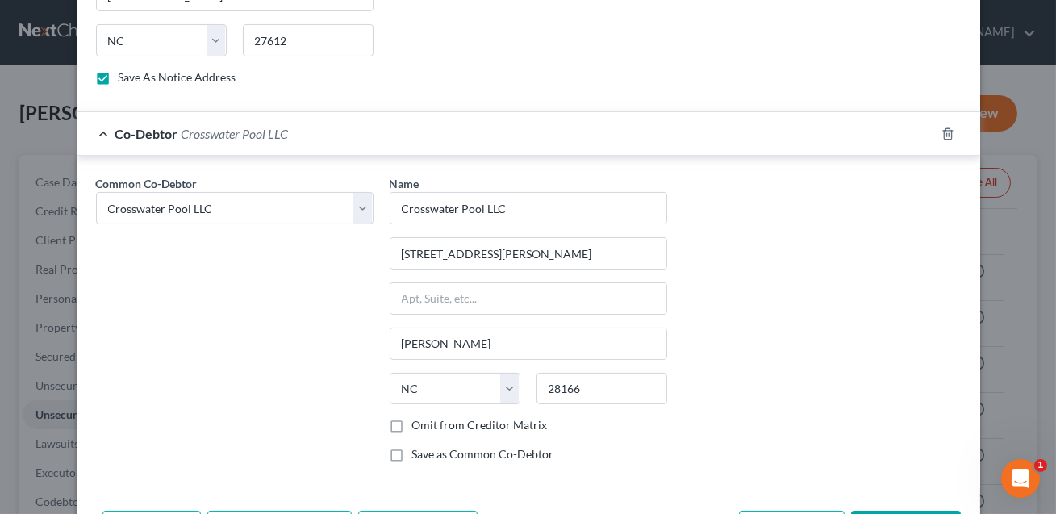
scroll to position [728, 0]
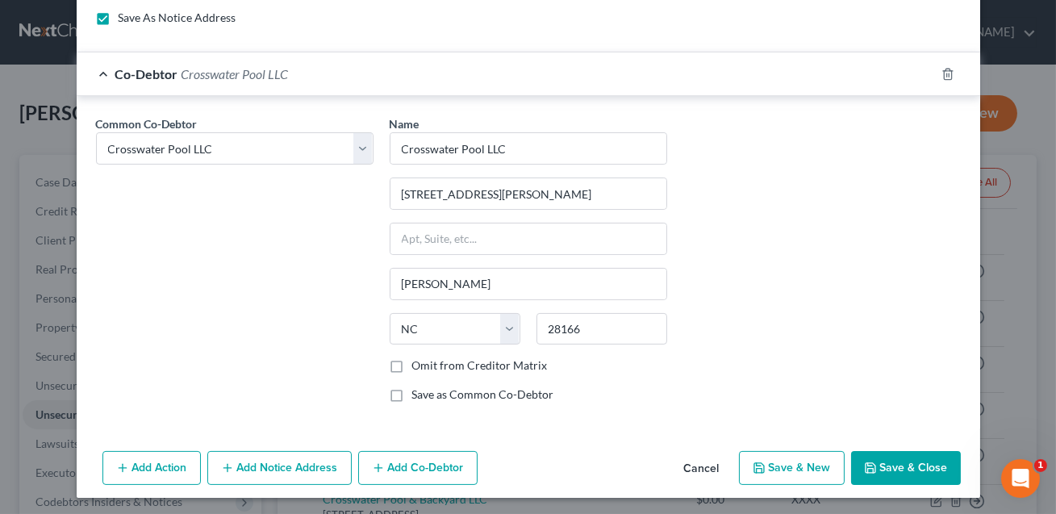
click at [898, 470] on button "Save & Close" at bounding box center [906, 468] width 110 height 34
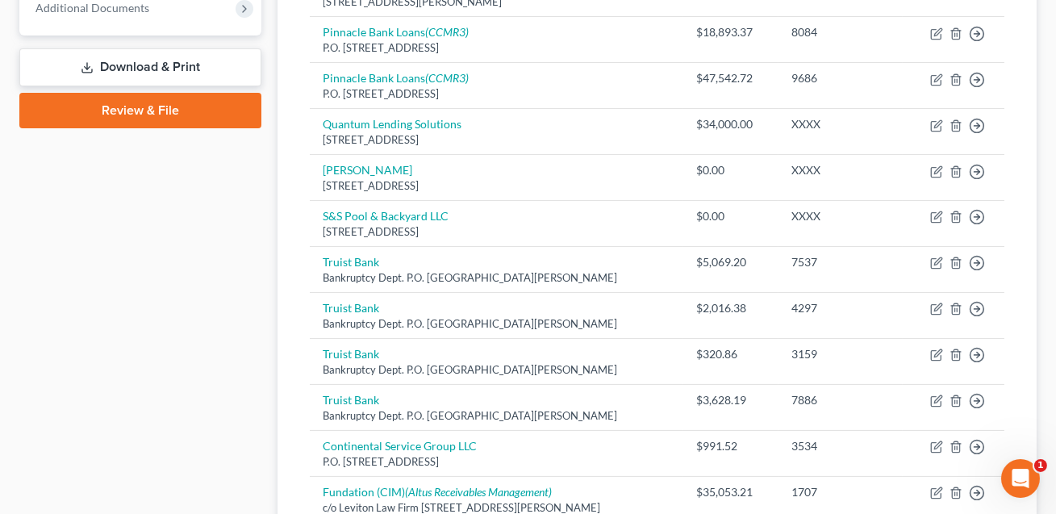
scroll to position [790, 0]
